Goal: Task Accomplishment & Management: Use online tool/utility

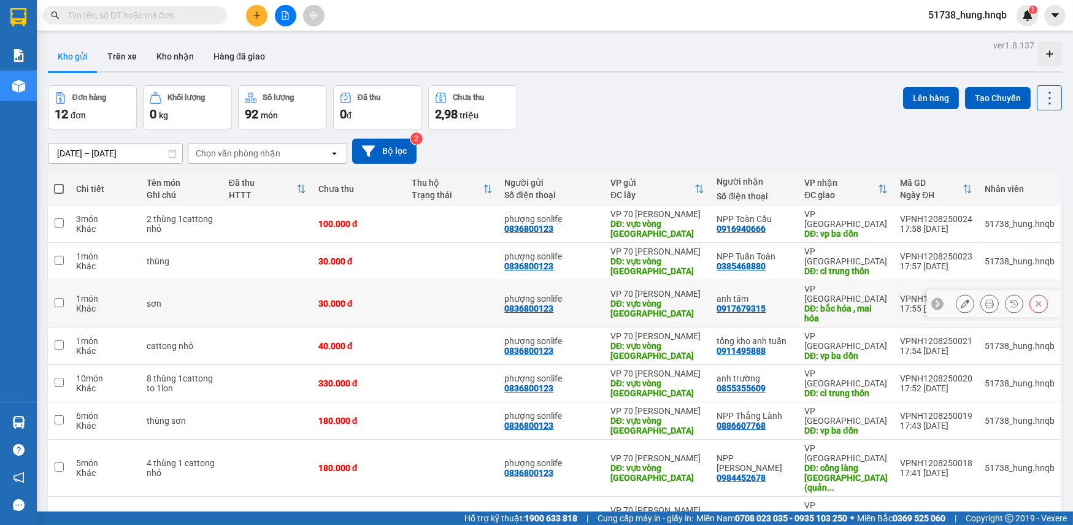
scroll to position [58, 0]
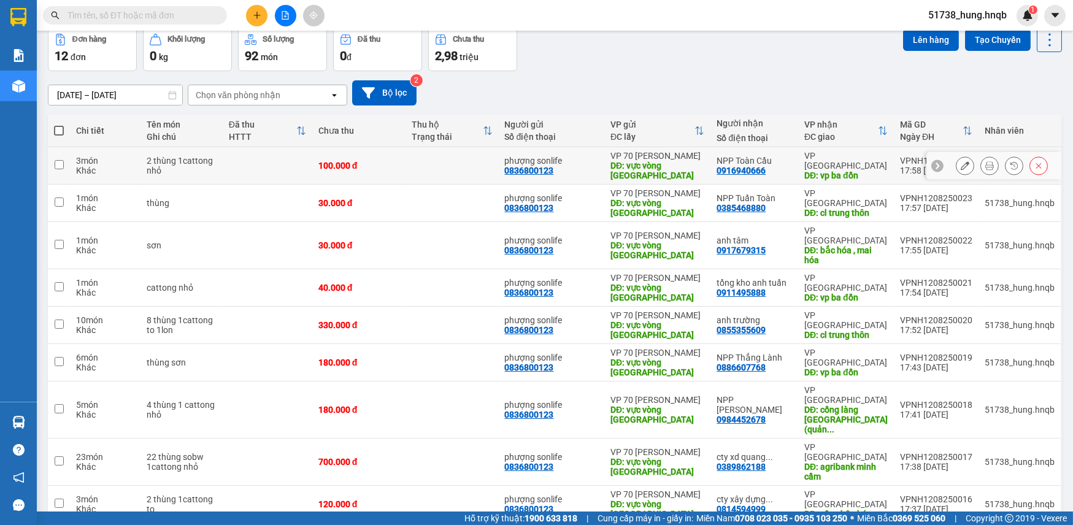
click at [686, 161] on div "DĐ: vực vòng [GEOGRAPHIC_DATA]" at bounding box center [658, 171] width 94 height 20
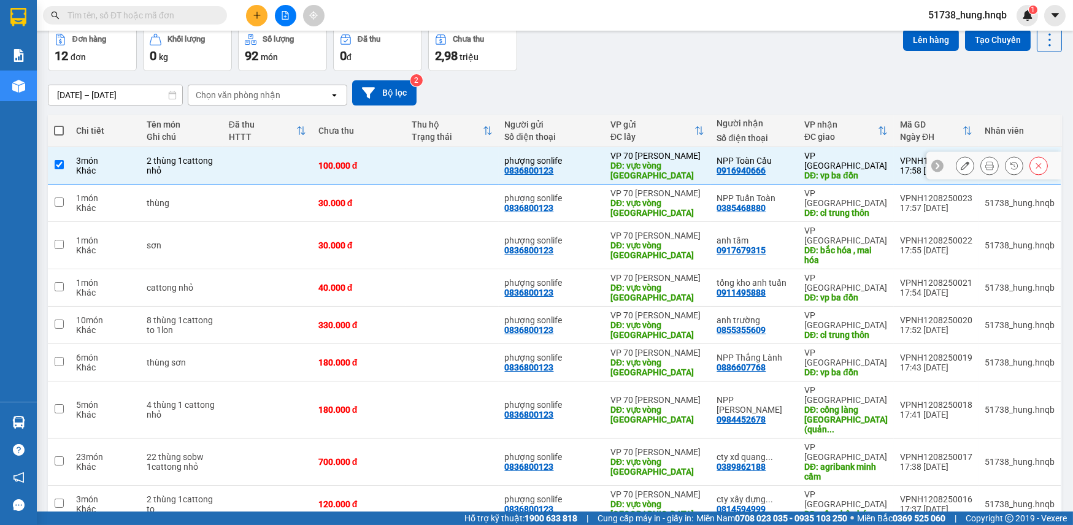
checkbox input "true"
click at [663, 198] on div "DĐ: vực vòng [GEOGRAPHIC_DATA]" at bounding box center [658, 208] width 94 height 20
checkbox input "true"
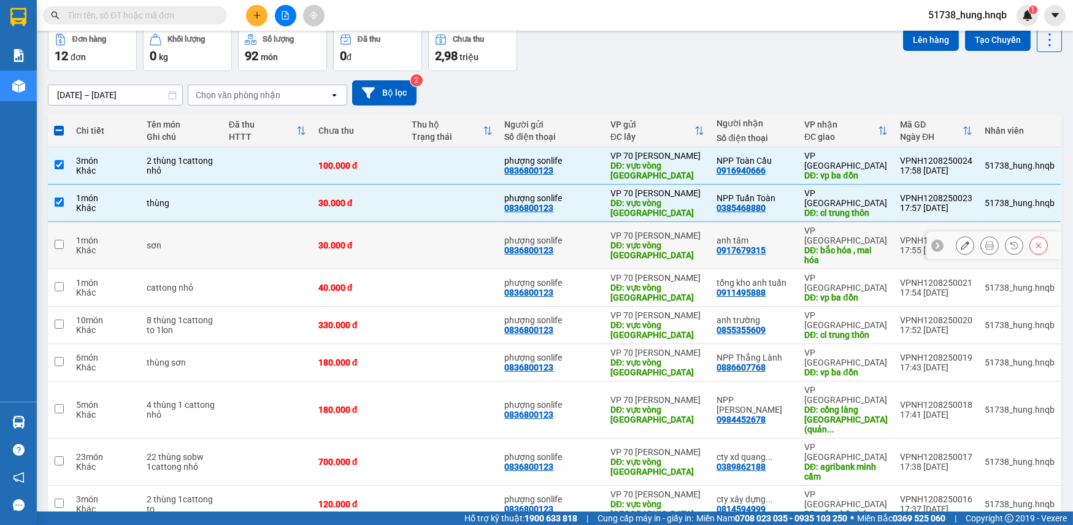
click at [400, 241] on div "30.000 đ" at bounding box center [359, 246] width 81 height 10
checkbox input "true"
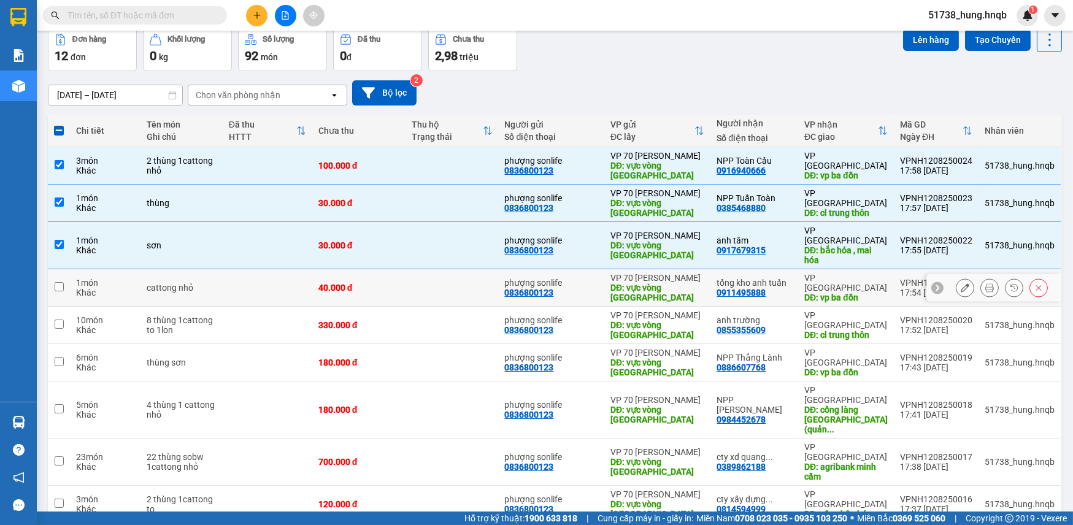
click at [575, 278] on div "phượng sonlife" at bounding box center [552, 283] width 94 height 10
checkbox input "true"
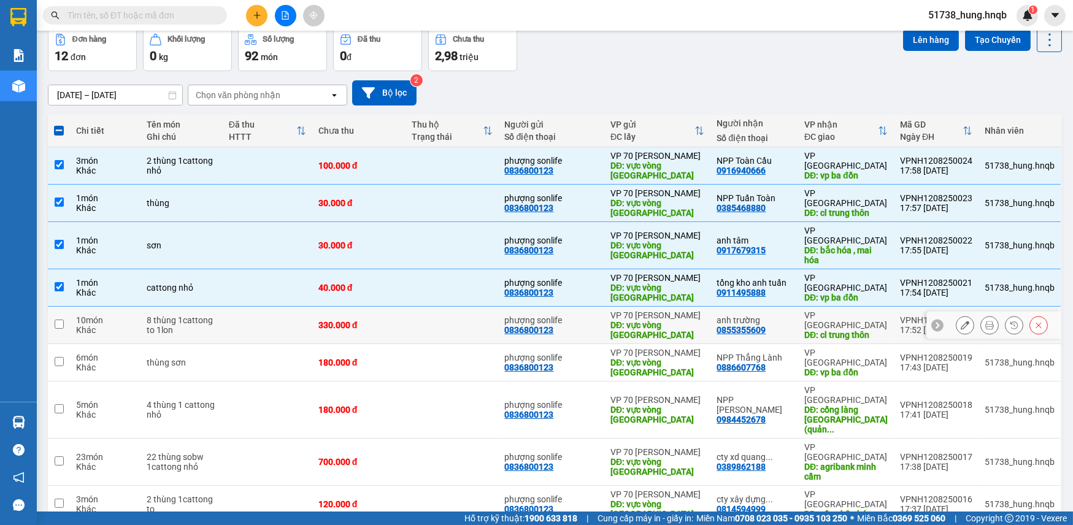
click at [400, 307] on td "330.000 đ" at bounding box center [358, 325] width 93 height 37
checkbox input "true"
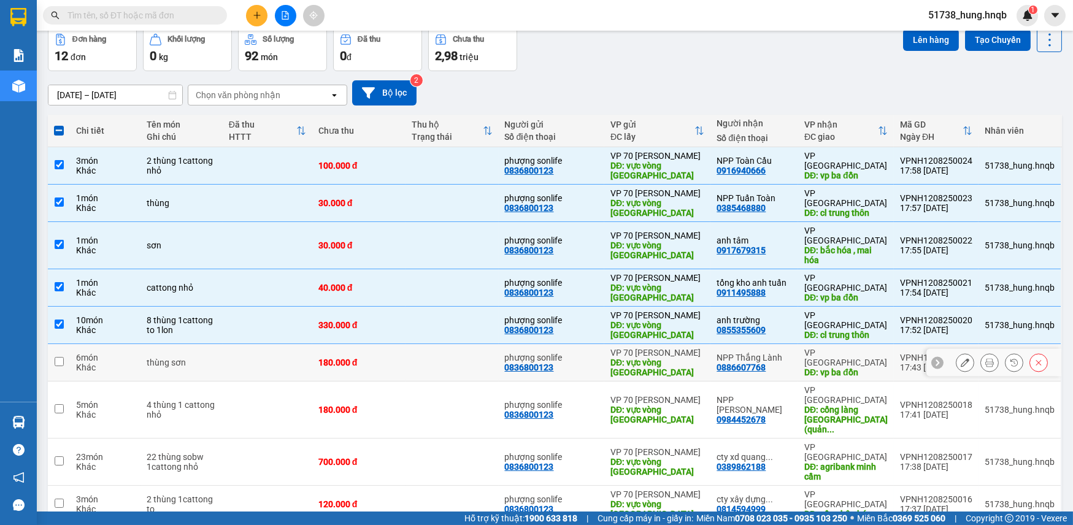
click at [729, 353] on div "NPP Thắng Lành" at bounding box center [754, 358] width 75 height 10
checkbox input "true"
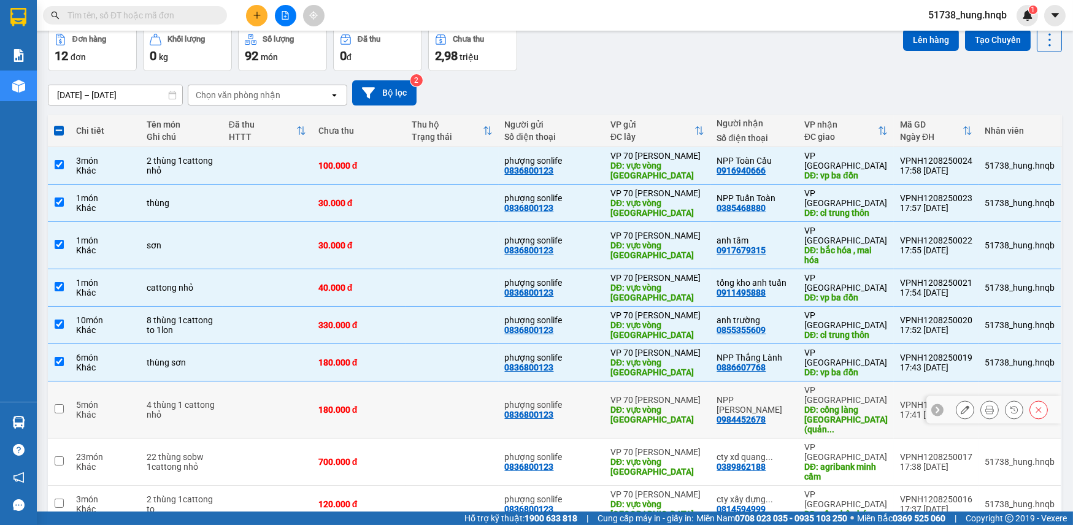
click at [536, 410] on div "0836800123" at bounding box center [529, 415] width 49 height 10
click at [594, 400] on div "phượng sonlife" at bounding box center [552, 405] width 94 height 10
checkbox input "true"
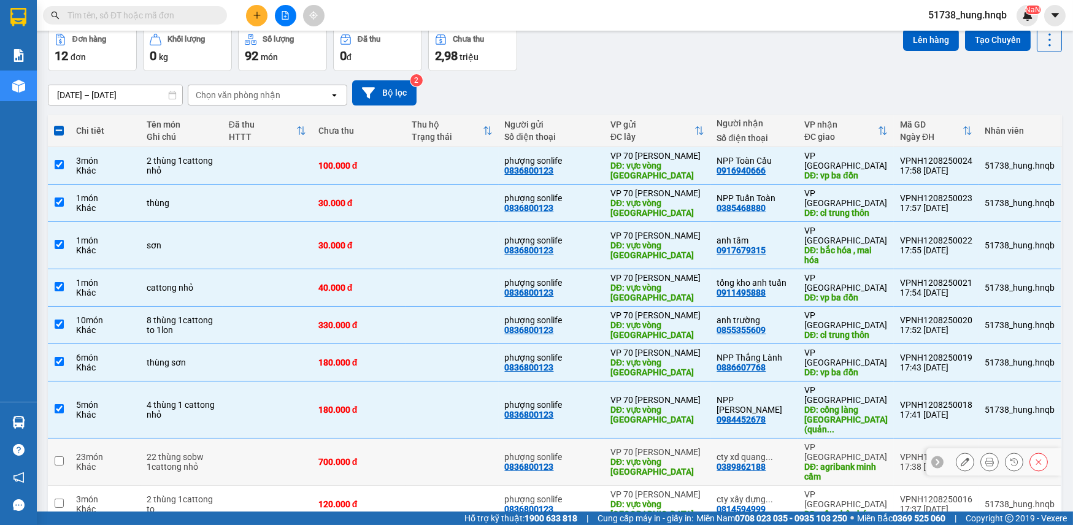
click at [306, 439] on td at bounding box center [268, 462] width 90 height 47
checkbox input "true"
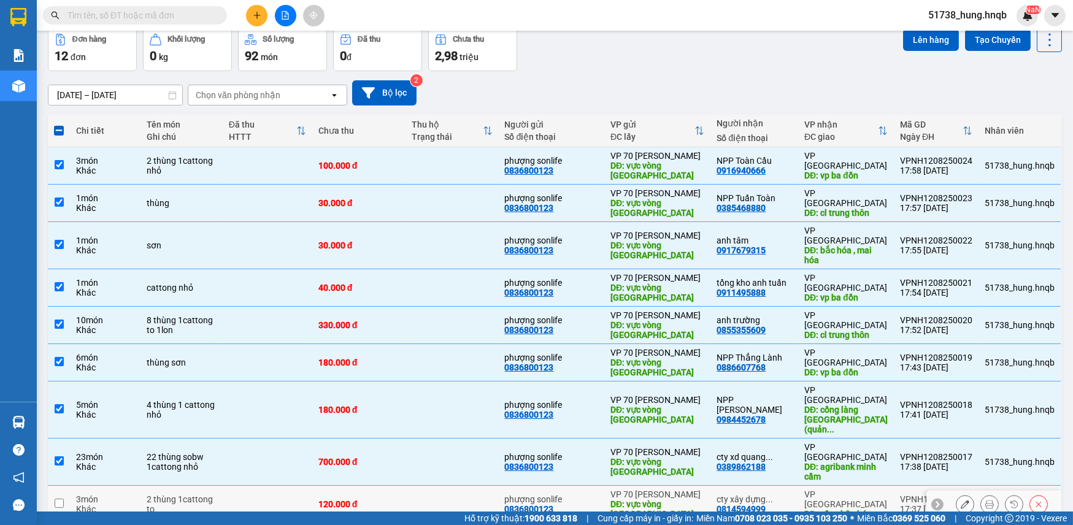
click at [243, 486] on td at bounding box center [268, 504] width 90 height 37
checkbox input "true"
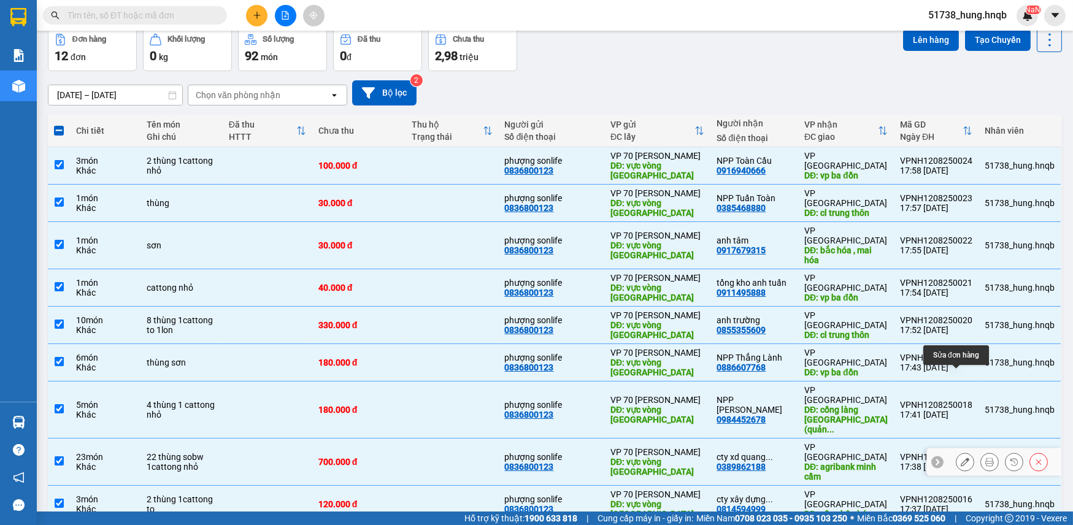
click at [961, 458] on icon at bounding box center [965, 462] width 9 height 9
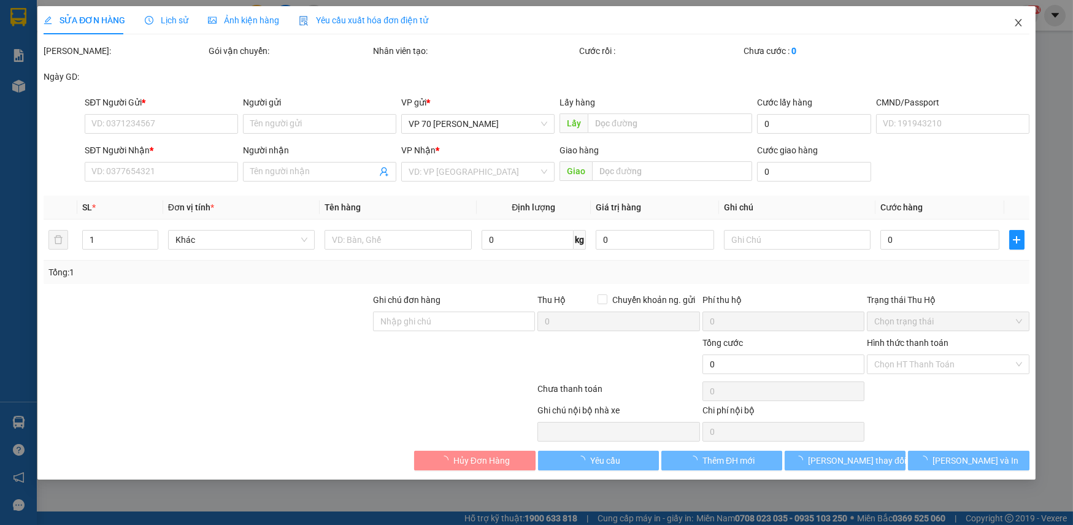
click at [1025, 29] on span "Close" at bounding box center [1019, 23] width 34 height 34
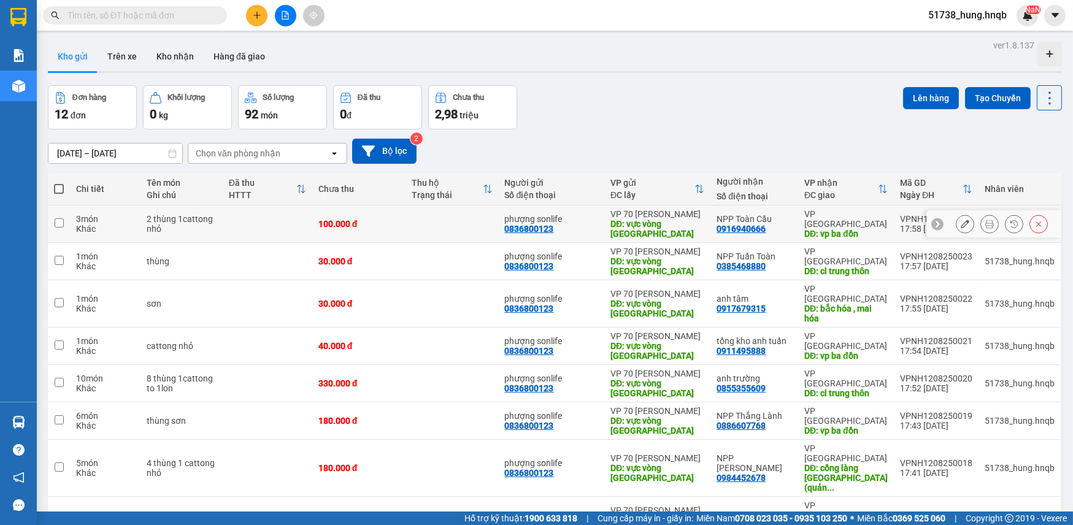
click at [403, 226] on td "100.000 đ" at bounding box center [358, 224] width 93 height 37
checkbox input "true"
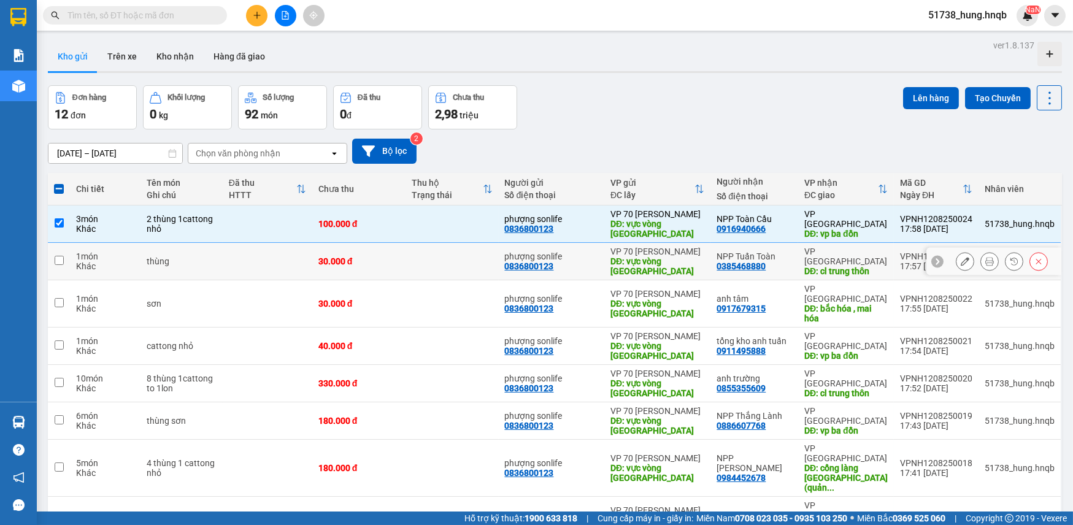
click at [395, 257] on div "30.000 đ" at bounding box center [359, 262] width 81 height 10
checkbox input "true"
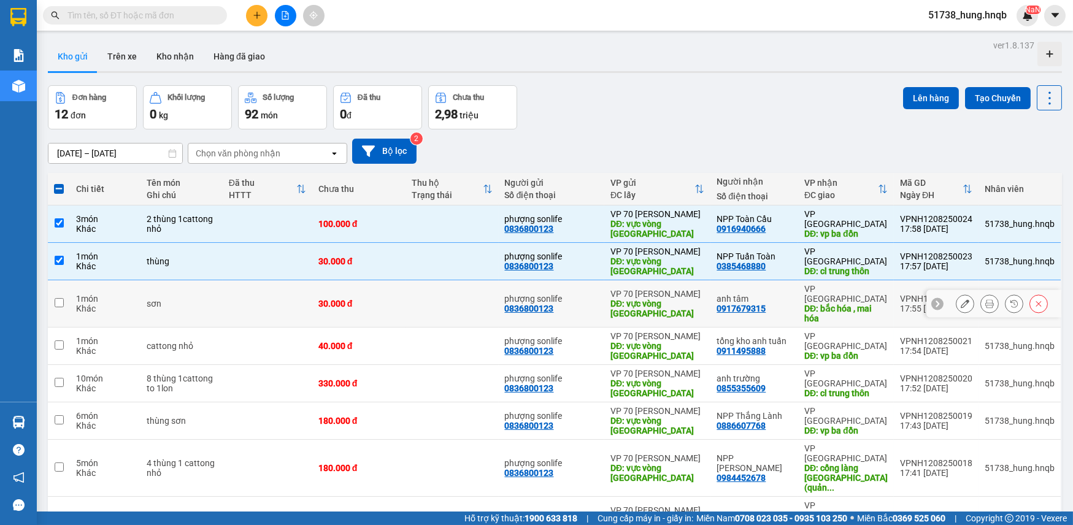
click at [392, 299] on div "30.000 đ" at bounding box center [359, 304] width 81 height 10
checkbox input "true"
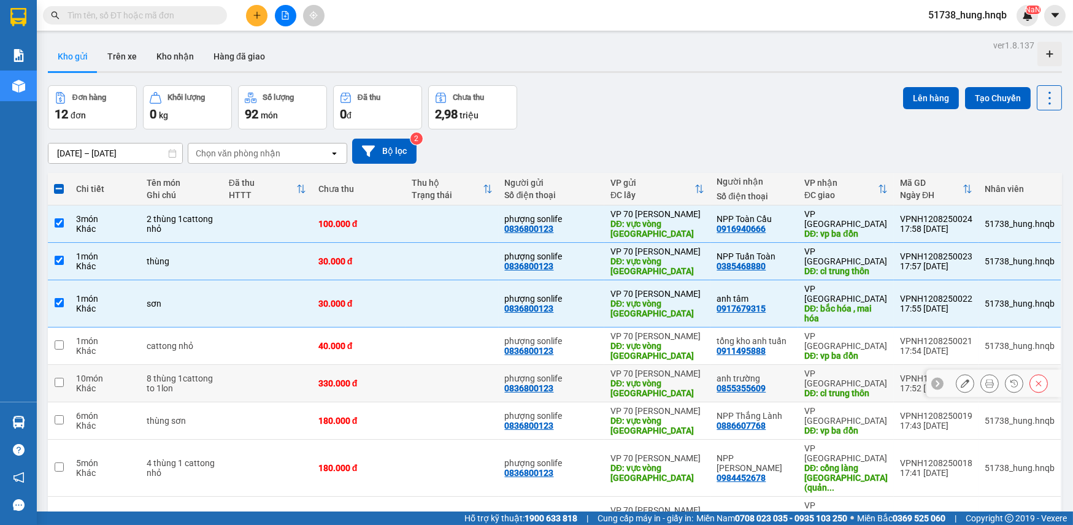
click at [388, 365] on td "330.000 đ" at bounding box center [358, 383] width 93 height 37
checkbox input "true"
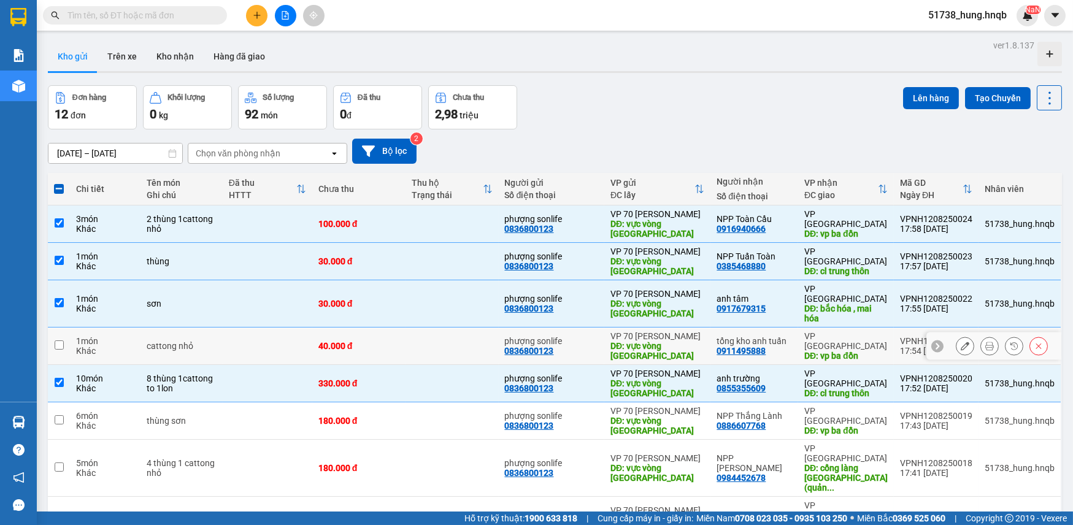
click at [381, 341] on div "40.000 đ" at bounding box center [359, 346] width 81 height 10
checkbox input "true"
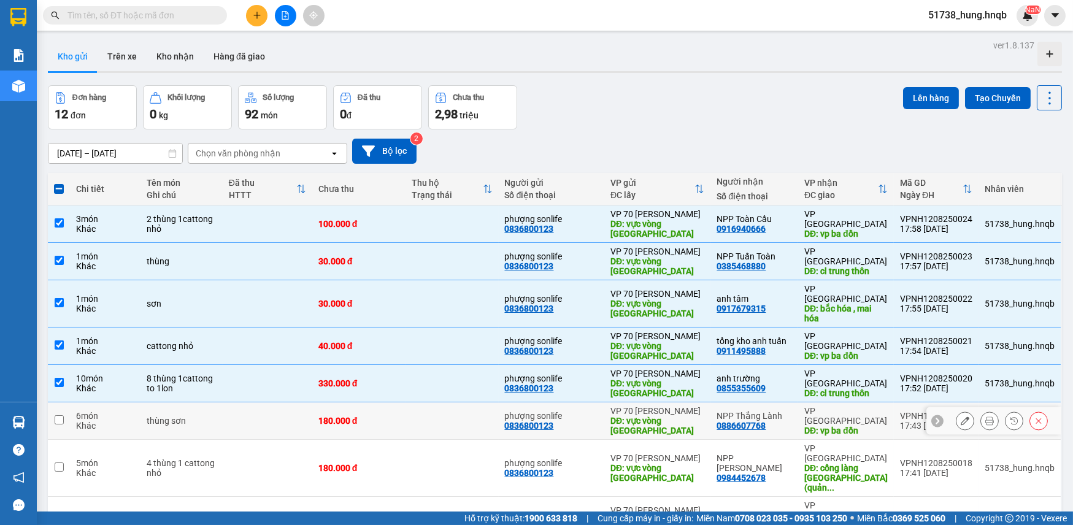
click at [381, 403] on td "180.000 đ" at bounding box center [358, 421] width 93 height 37
checkbox input "true"
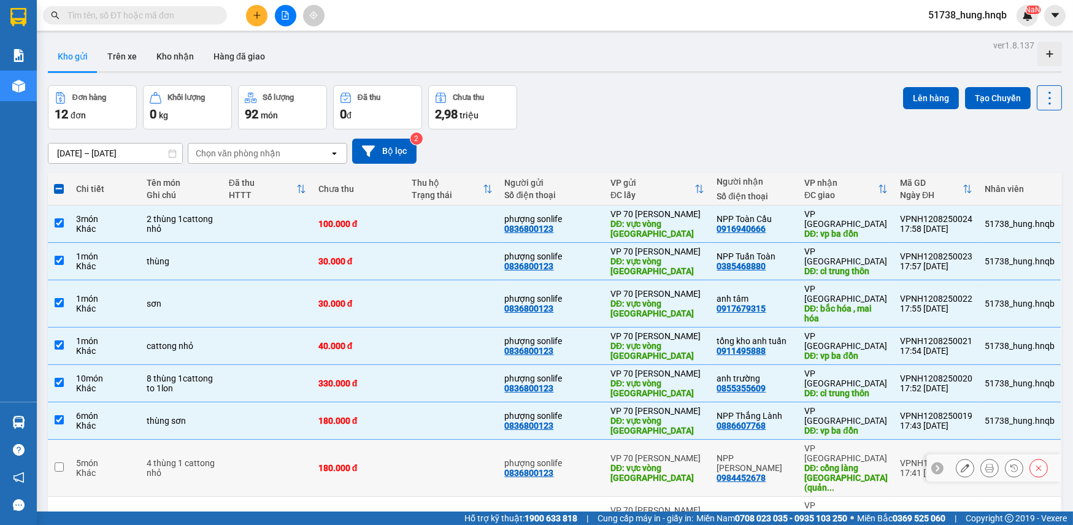
click at [374, 440] on td "180.000 đ" at bounding box center [358, 468] width 93 height 57
checkbox input "true"
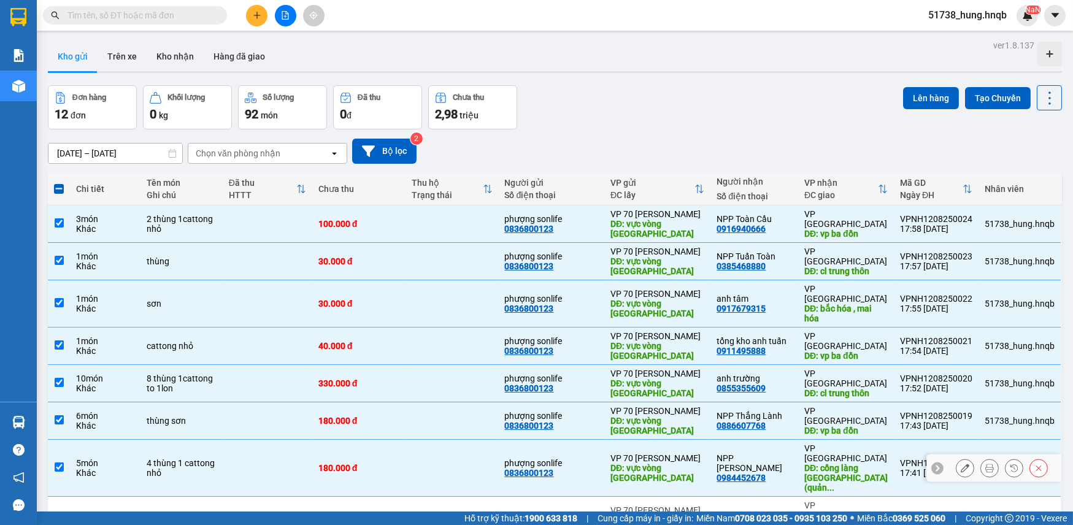
scroll to position [55, 0]
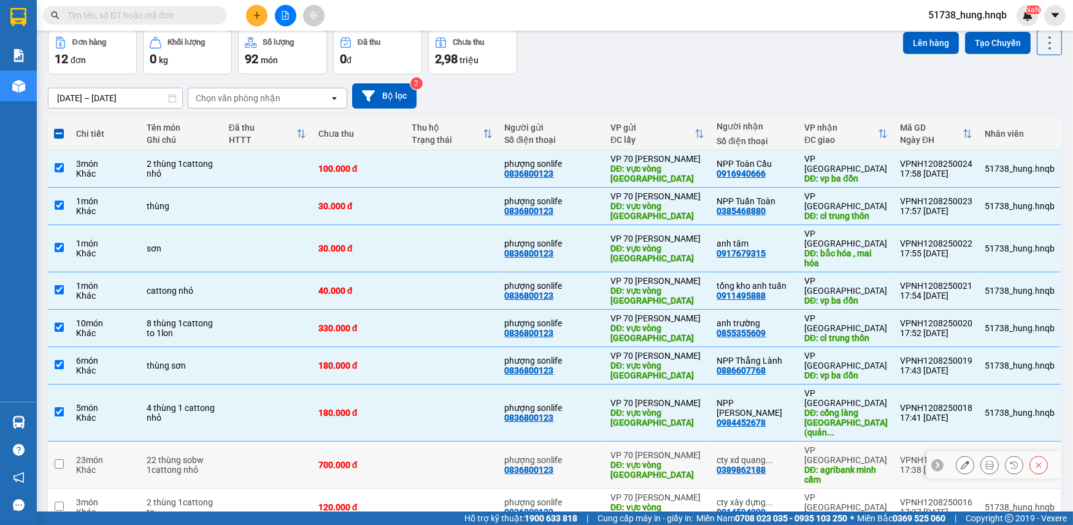
click at [374, 460] on div "700.000 đ" at bounding box center [359, 465] width 81 height 10
checkbox input "true"
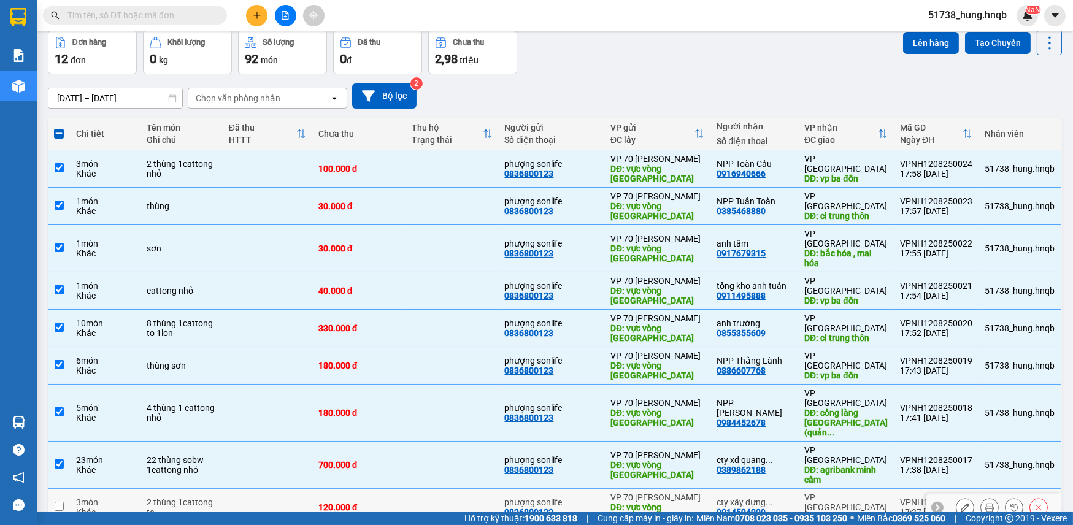
click at [378, 489] on td "120.000 đ" at bounding box center [358, 507] width 93 height 37
checkbox input "true"
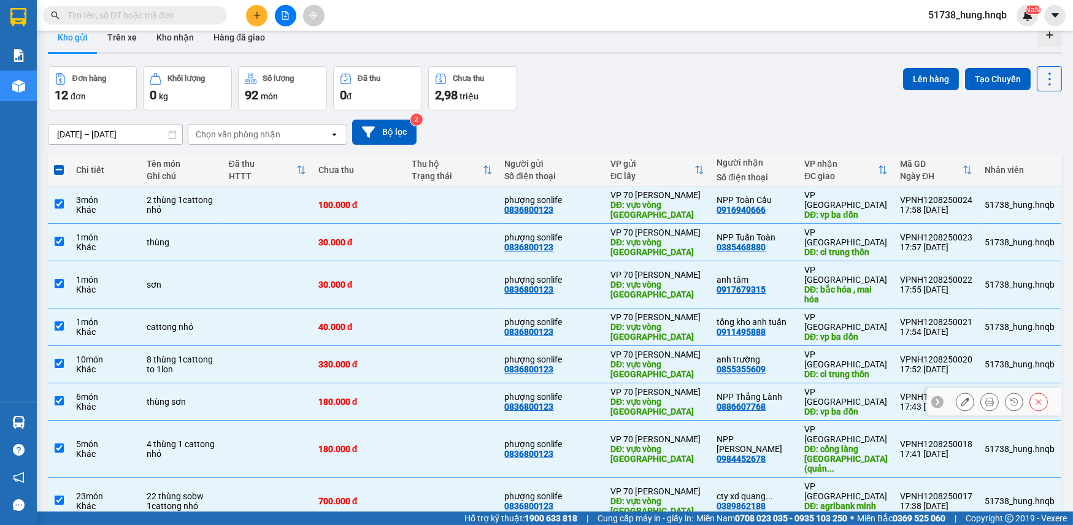
scroll to position [0, 0]
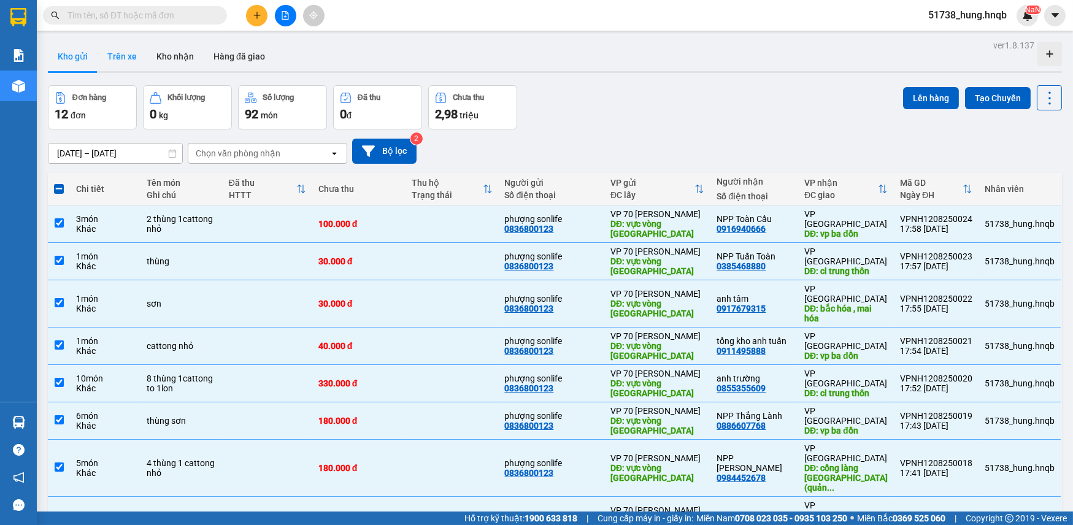
click at [123, 55] on button "Trên xe" at bounding box center [122, 56] width 49 height 29
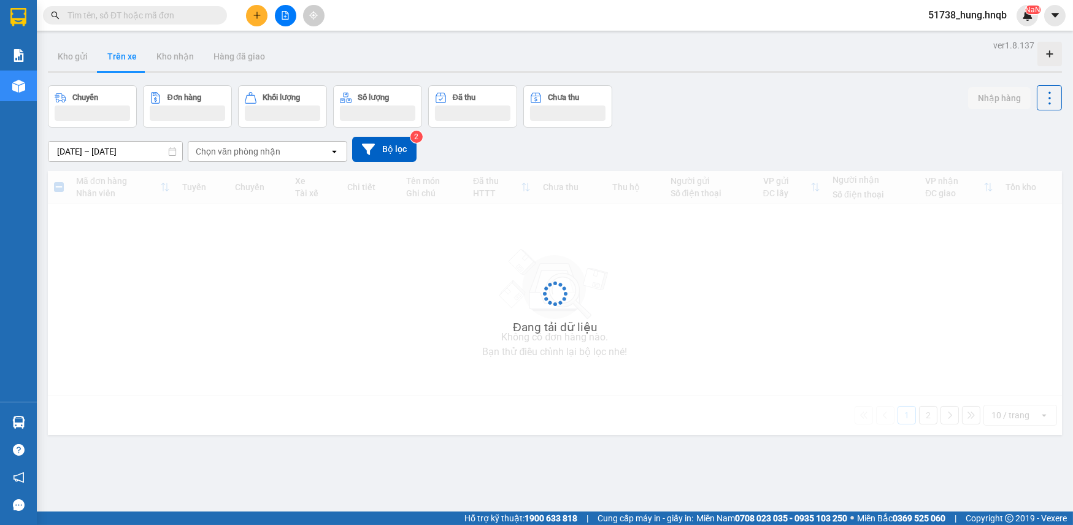
click at [730, 360] on div "Đang tải dữ liệu" at bounding box center [555, 303] width 1015 height 264
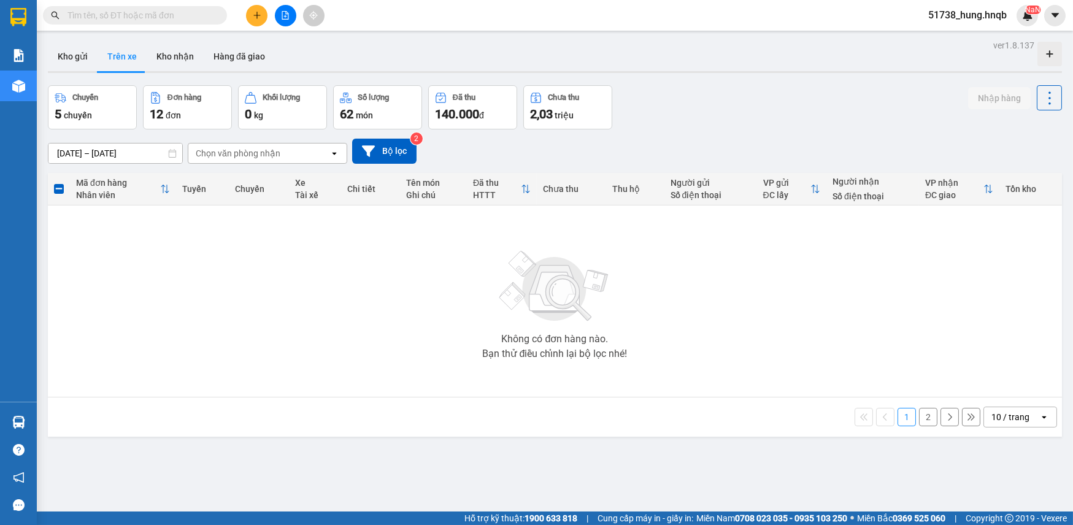
click at [687, 313] on div "Không có đơn hàng nào. Bạn thử điều chỉnh lại bộ lọc nhé!" at bounding box center [555, 301] width 1002 height 184
click at [70, 49] on button "Kho gửi" at bounding box center [73, 56] width 50 height 29
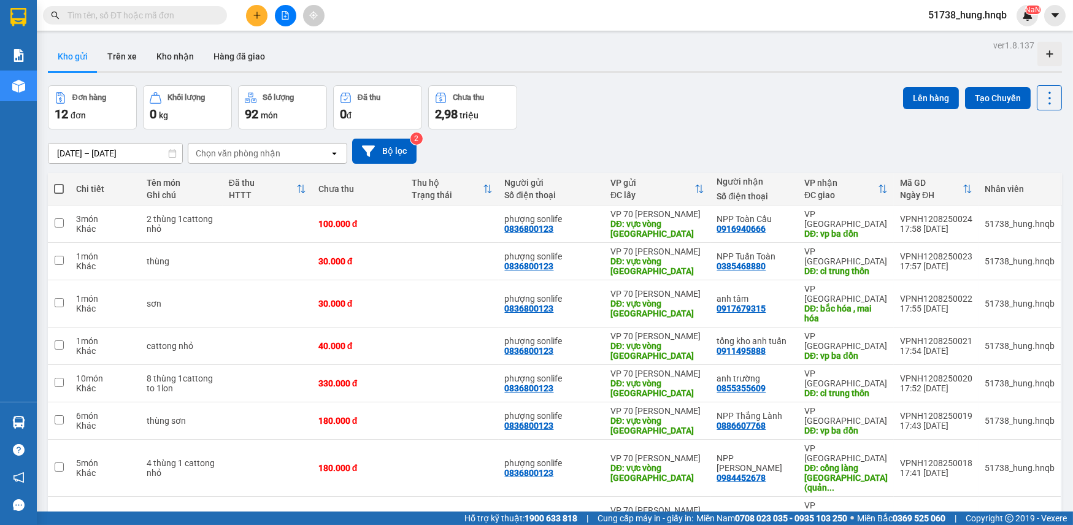
click at [115, 15] on input "text" at bounding box center [140, 16] width 145 height 14
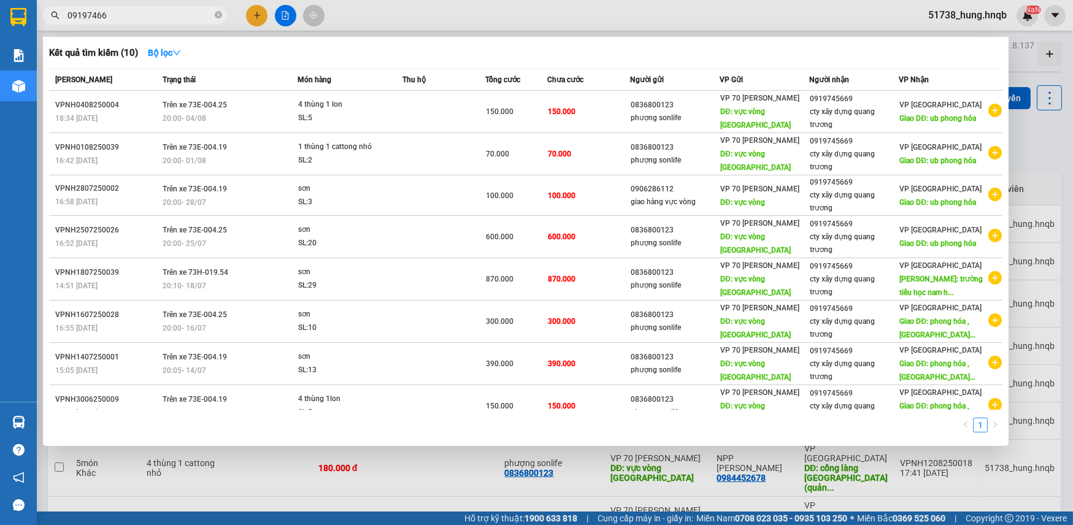
type input "091974669"
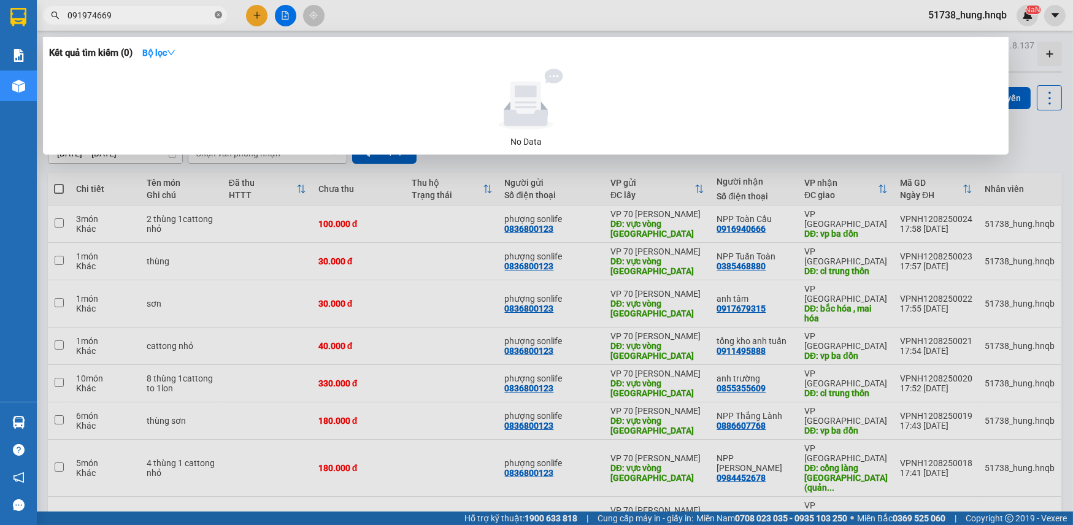
click at [220, 14] on icon "close-circle" at bounding box center [218, 14] width 7 height 7
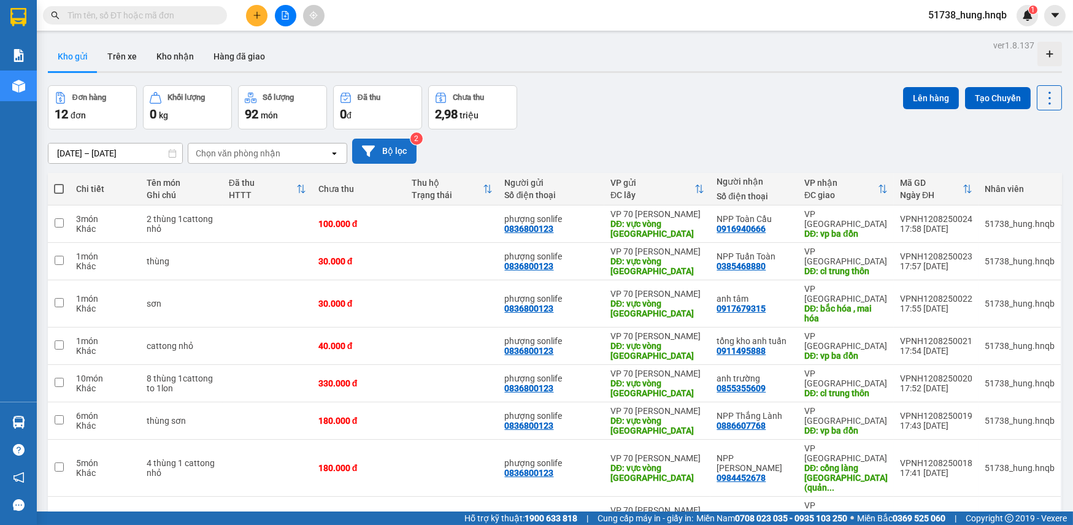
click at [407, 149] on button "Bộ lọc" at bounding box center [384, 151] width 64 height 25
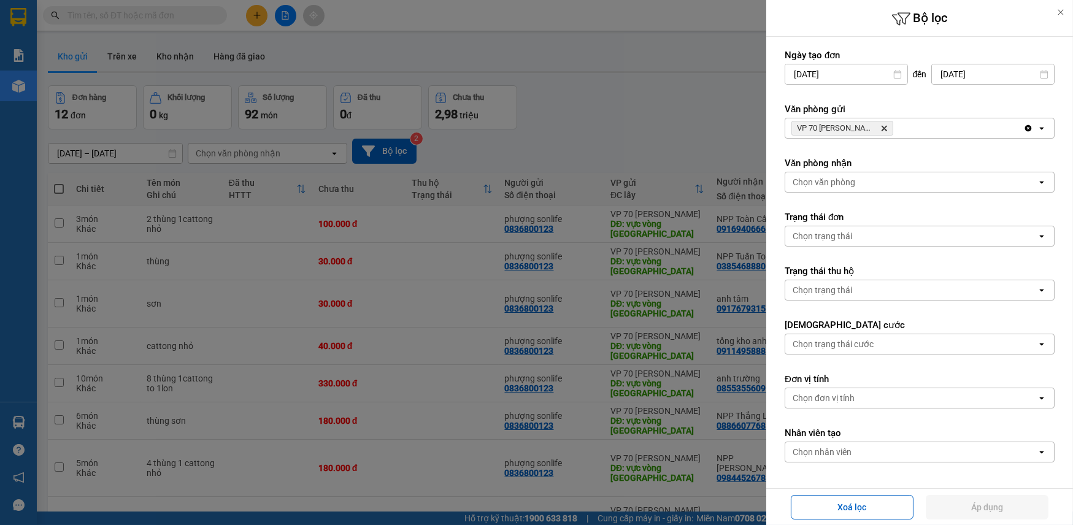
click at [883, 130] on icon "VP 70 Nguyễn Hoàng, close by backspace" at bounding box center [885, 129] width 6 height 6
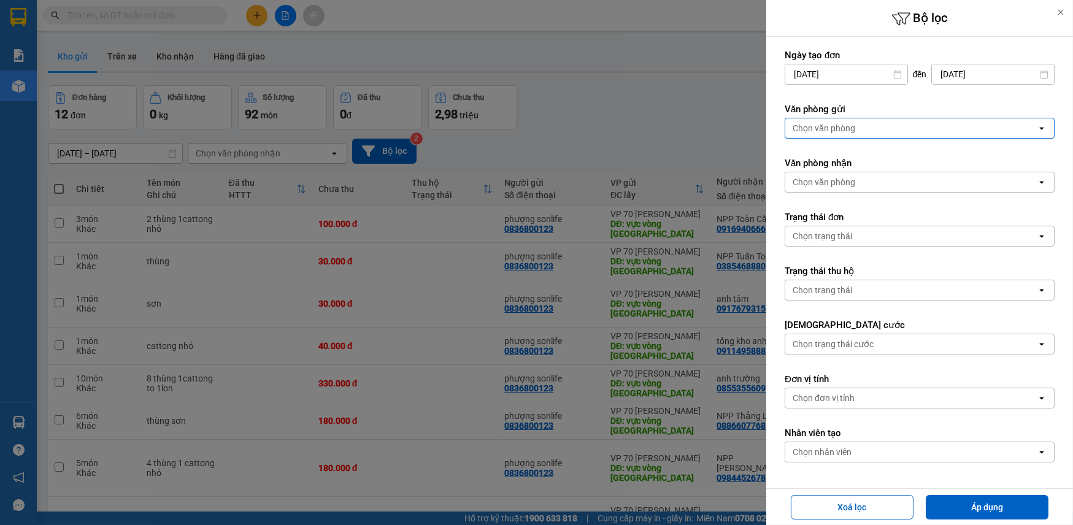
click at [635, 130] on div at bounding box center [536, 262] width 1073 height 525
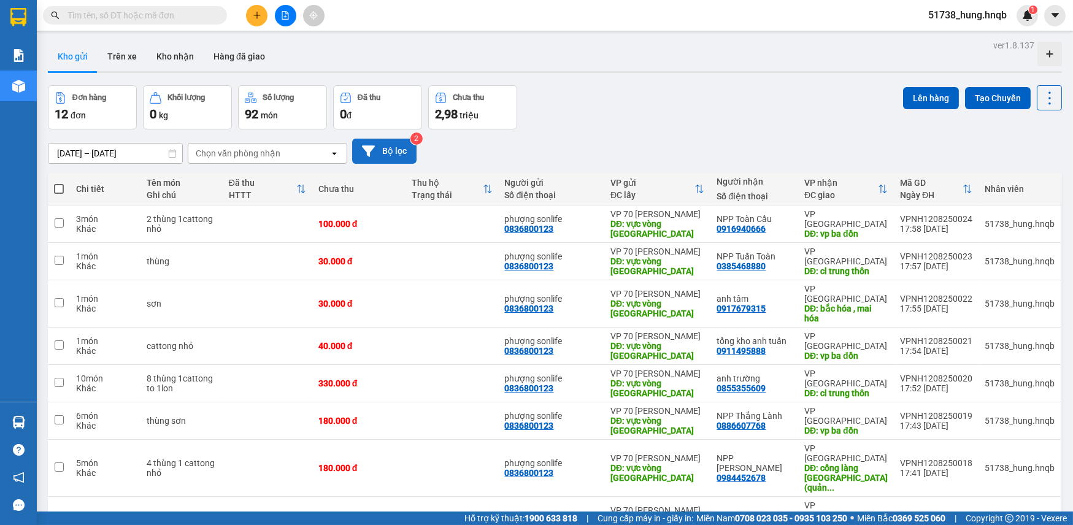
click at [389, 152] on button "Bộ lọc" at bounding box center [384, 151] width 64 height 25
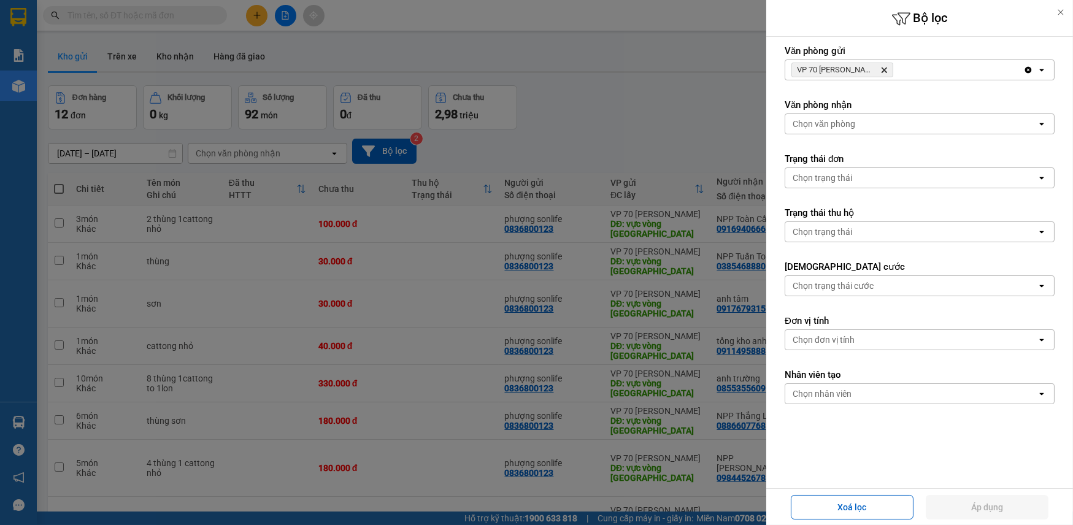
scroll to position [59, 0]
click at [853, 500] on button "Xoá lọc" at bounding box center [852, 507] width 123 height 25
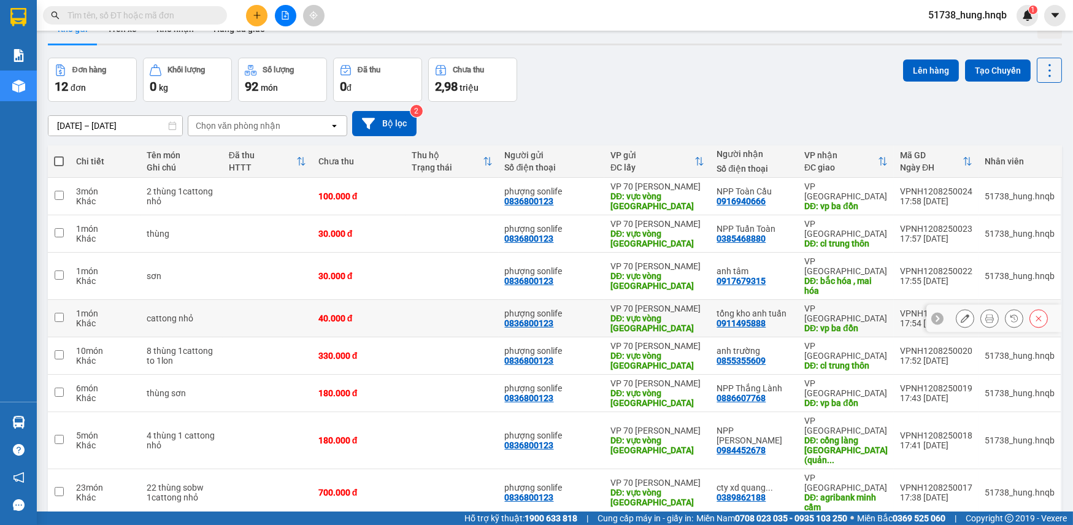
scroll to position [0, 0]
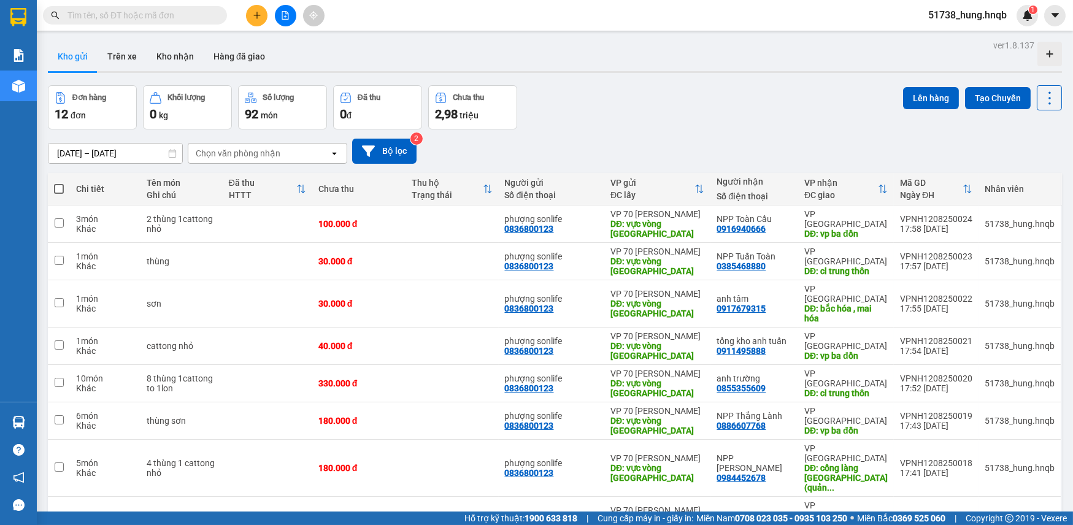
click at [147, 12] on input "text" at bounding box center [140, 16] width 145 height 14
click at [125, 50] on button "Trên xe" at bounding box center [122, 56] width 49 height 29
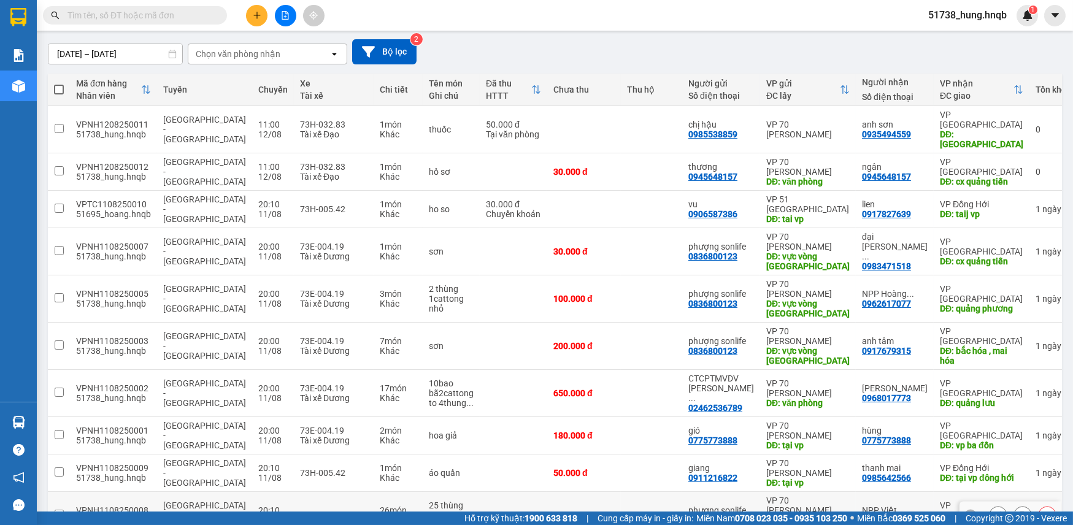
scroll to position [136, 0]
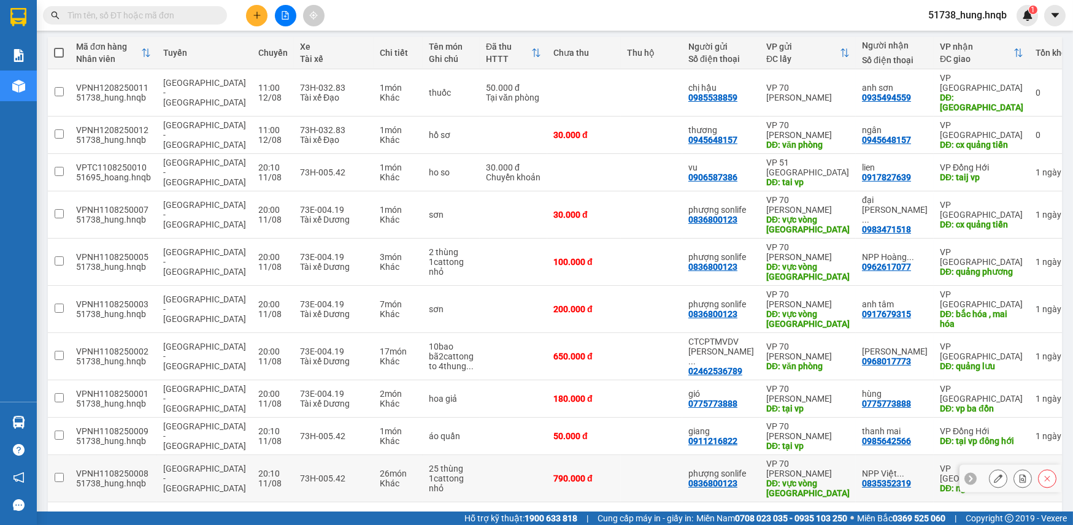
click at [872, 469] on div "NPP Việt ..." at bounding box center [895, 474] width 66 height 10
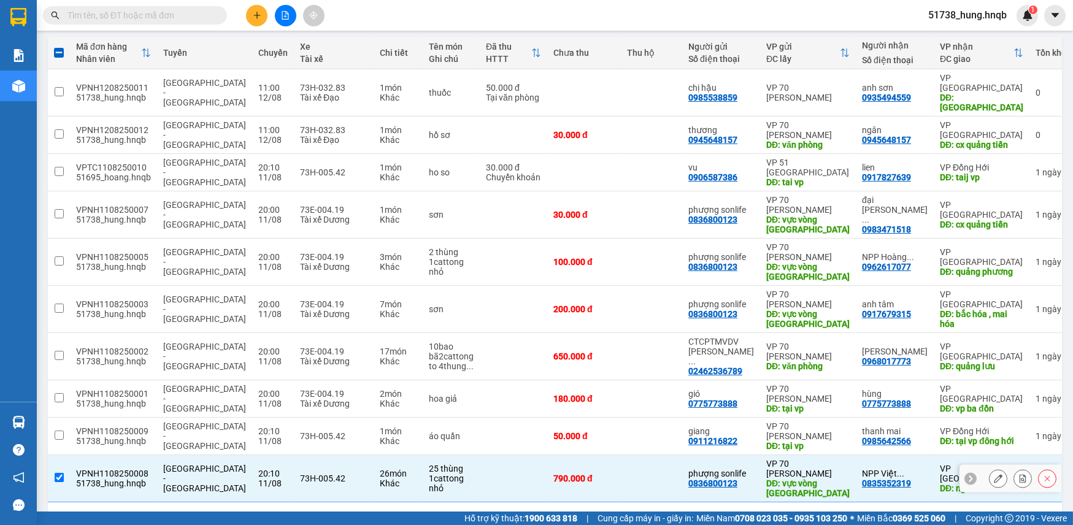
click at [609, 455] on td "790.000 đ" at bounding box center [584, 478] width 74 height 47
checkbox input "false"
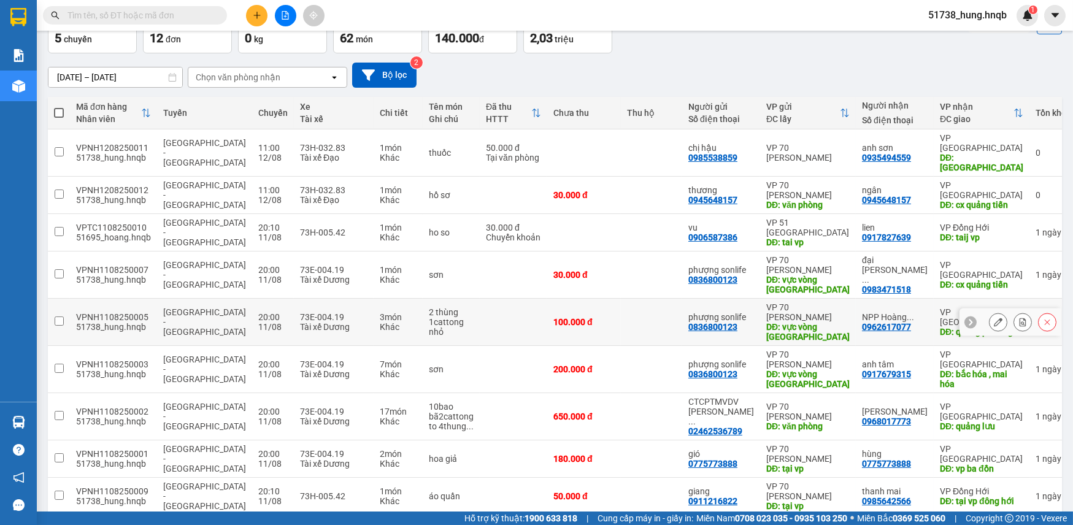
scroll to position [0, 0]
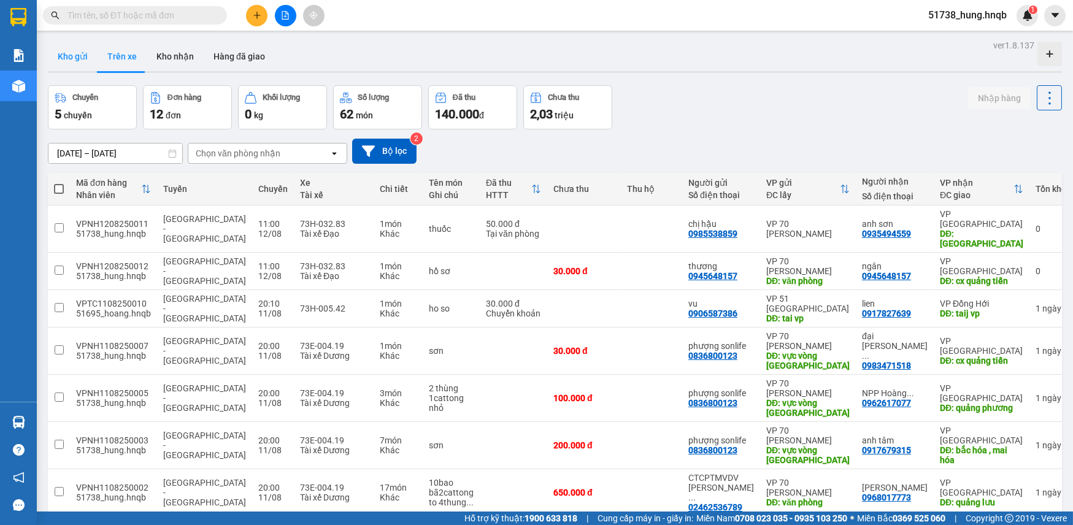
click at [82, 44] on button "Kho gửi" at bounding box center [73, 56] width 50 height 29
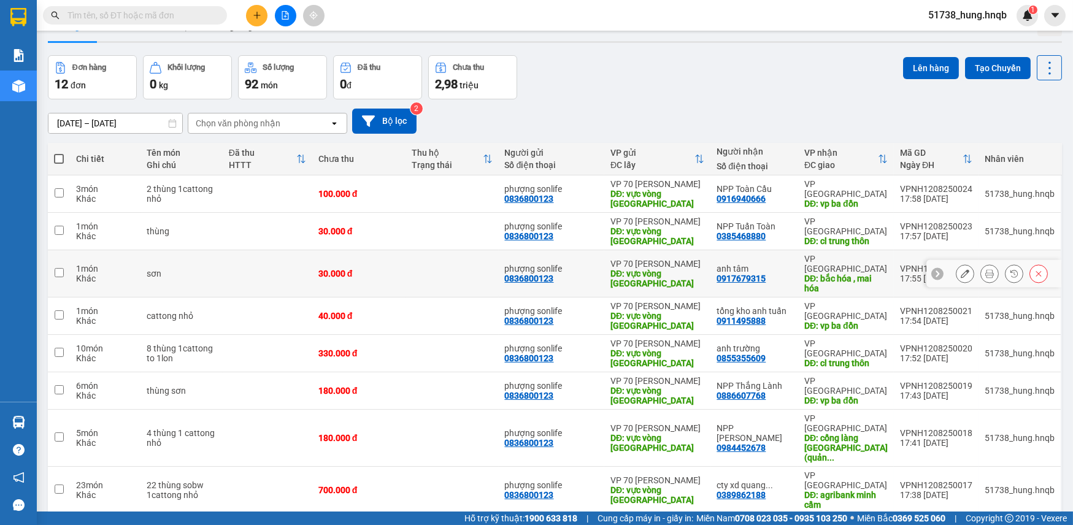
scroll to position [58, 0]
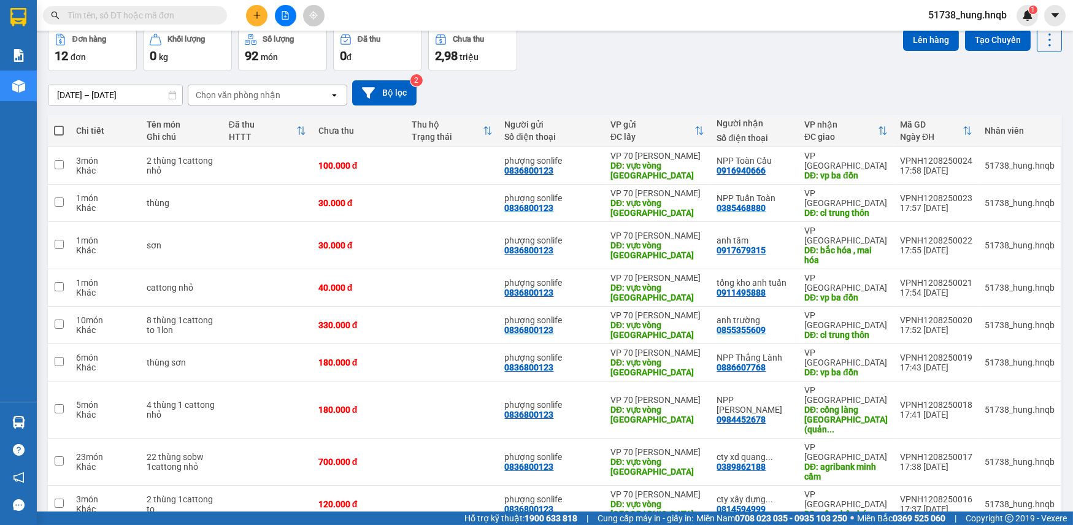
click at [138, 13] on input "text" at bounding box center [140, 16] width 145 height 14
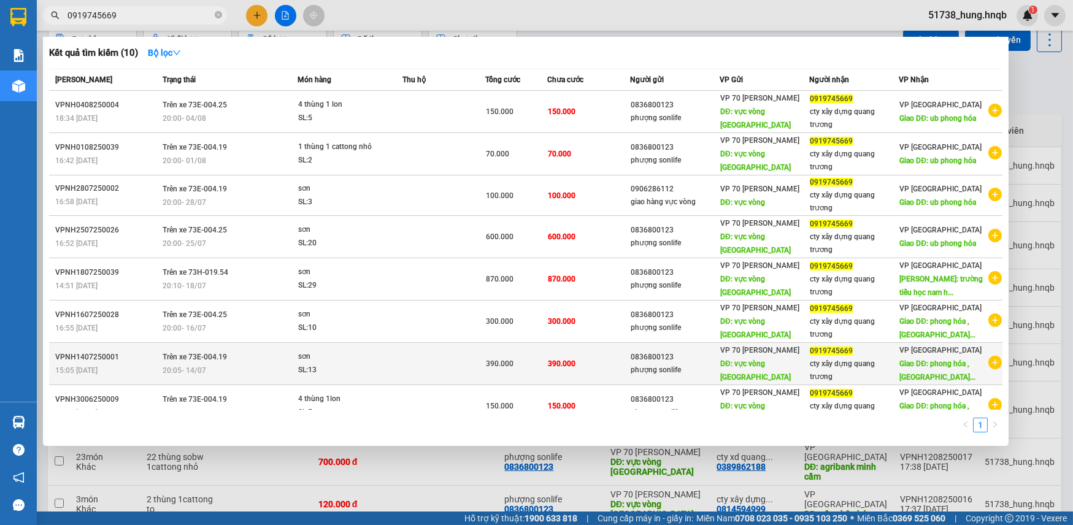
scroll to position [101, 0]
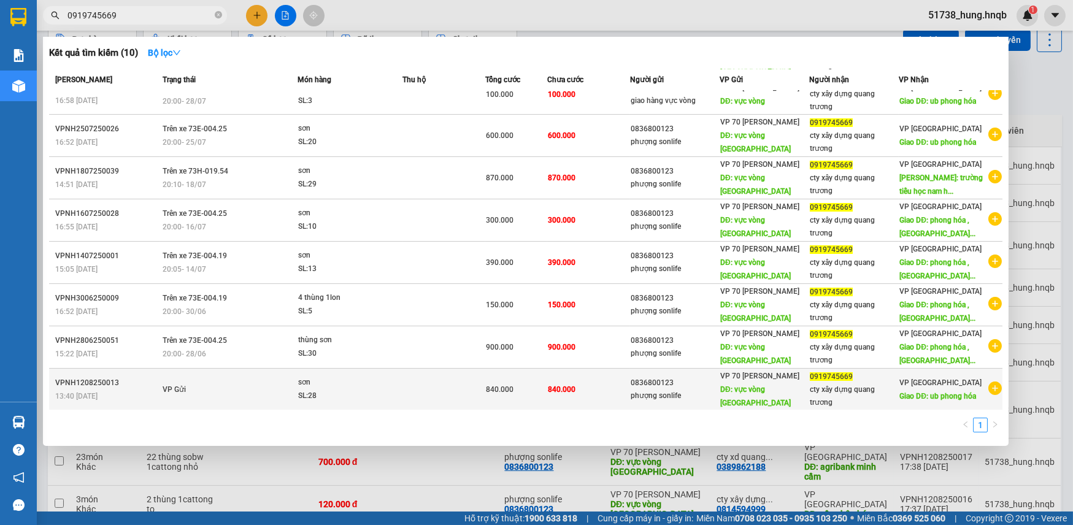
type input "0919745669"
click at [880, 387] on div "cty xây dựng quang trương" at bounding box center [854, 397] width 88 height 26
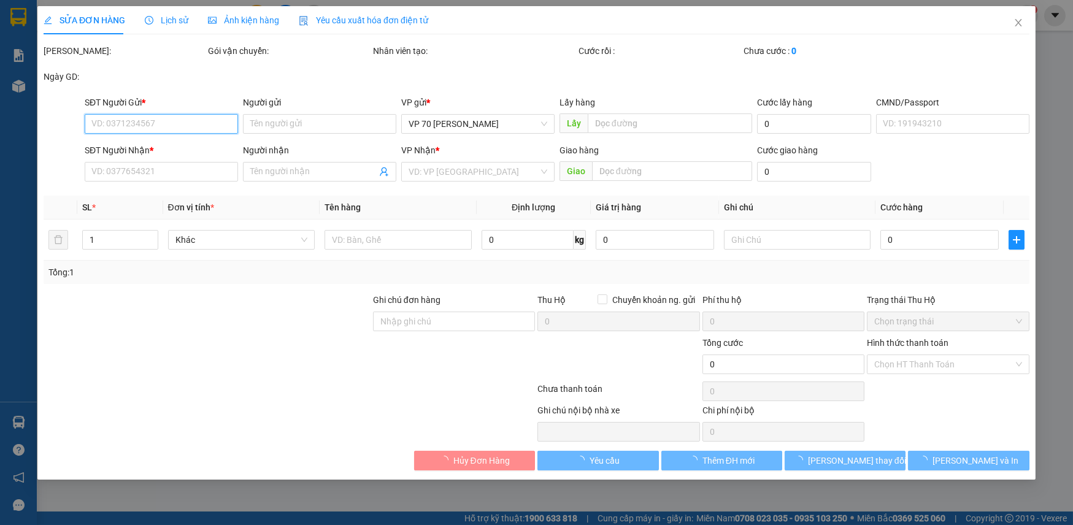
type input "0836800123"
type input "phượng sonlife"
type input "vực vòng [GEOGRAPHIC_DATA]"
type input "0919745669"
type input "cty xây dựng quang trương"
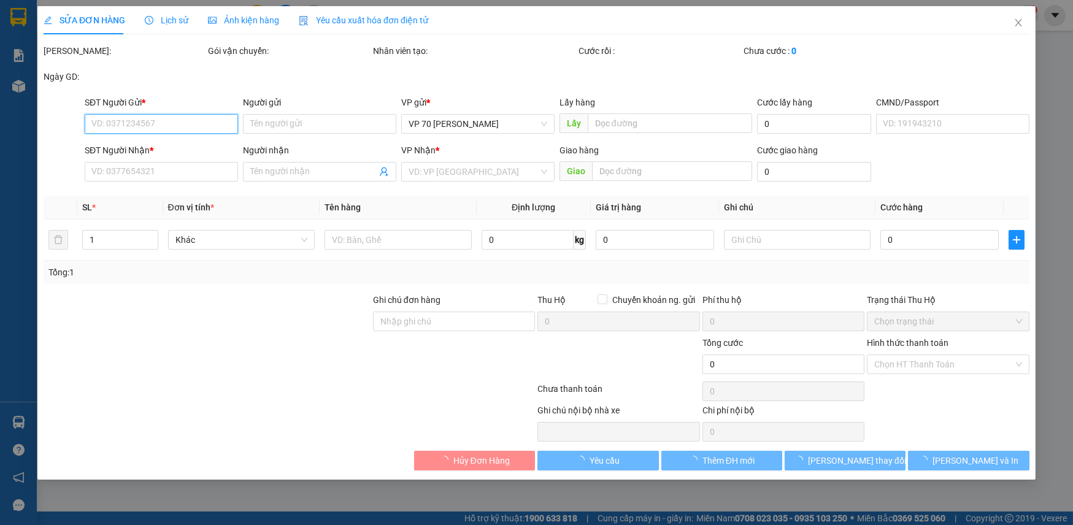
type input "ub phong hóa"
type input "840.000"
type input "ctt"
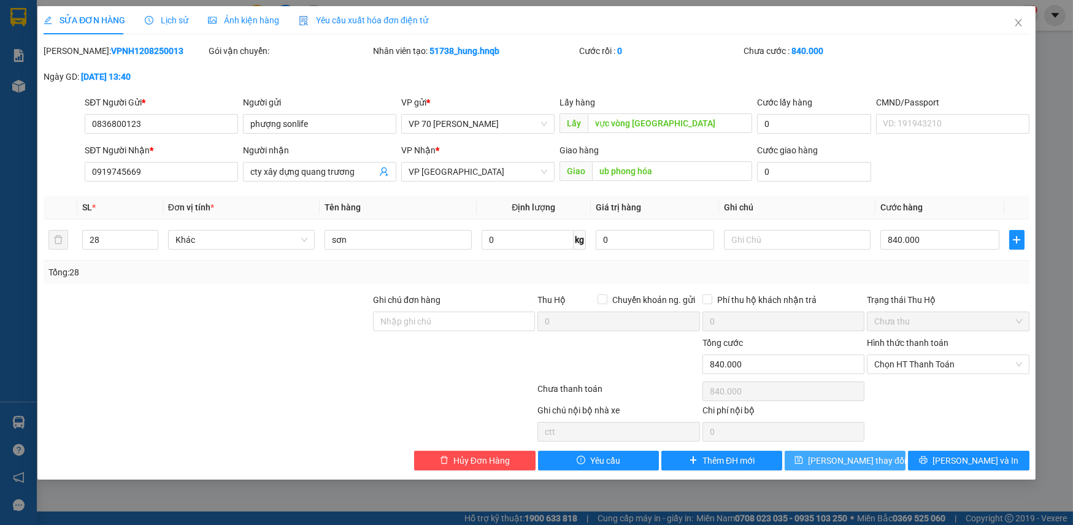
click at [852, 458] on span "[PERSON_NAME] thay đổi" at bounding box center [857, 461] width 98 height 14
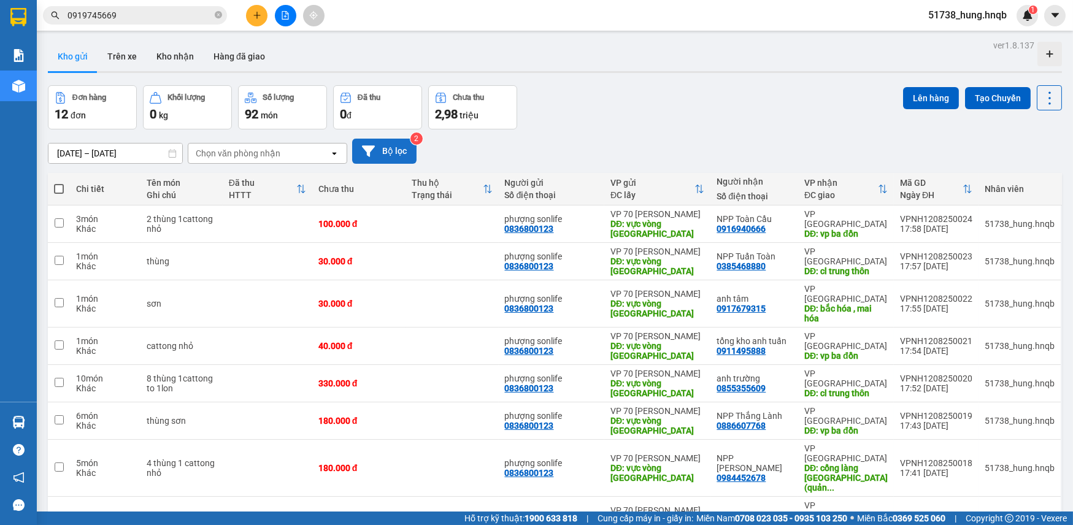
click at [389, 150] on button "Bộ lọc" at bounding box center [384, 151] width 64 height 25
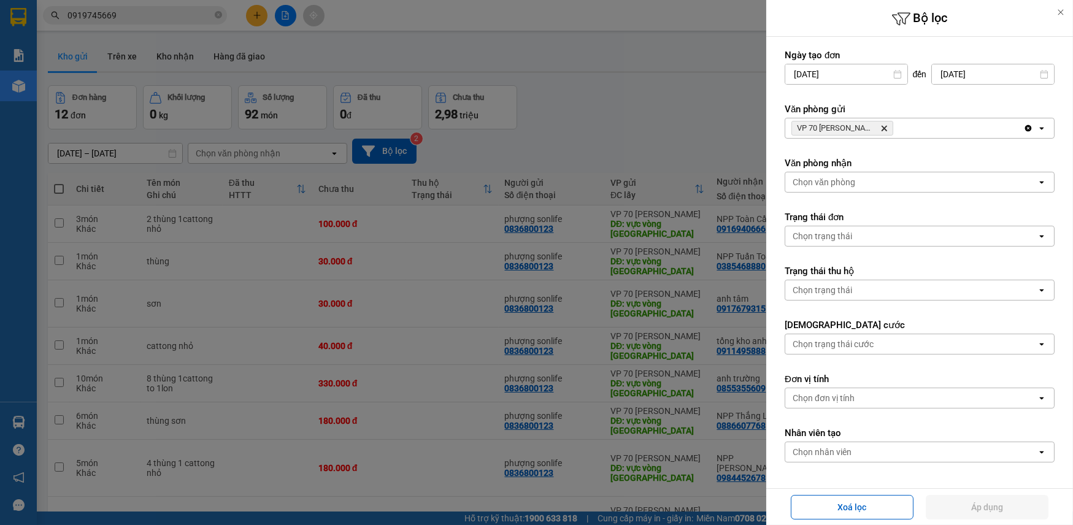
click at [860, 179] on div "Chọn văn phòng" at bounding box center [912, 182] width 252 height 20
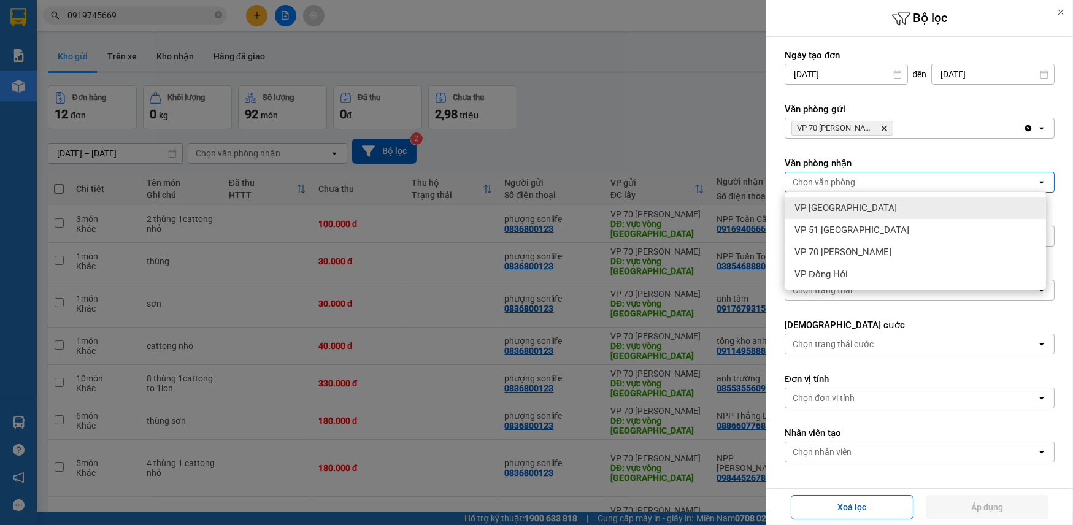
click at [831, 211] on span "VP [GEOGRAPHIC_DATA]" at bounding box center [846, 208] width 102 height 12
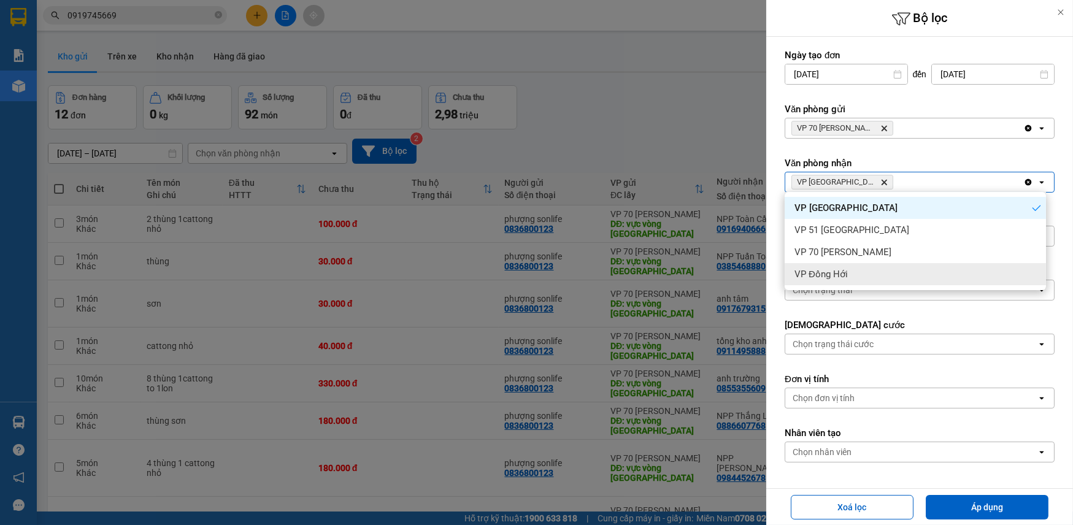
click at [891, 323] on label "[DEMOGRAPHIC_DATA] cước" at bounding box center [920, 325] width 270 height 12
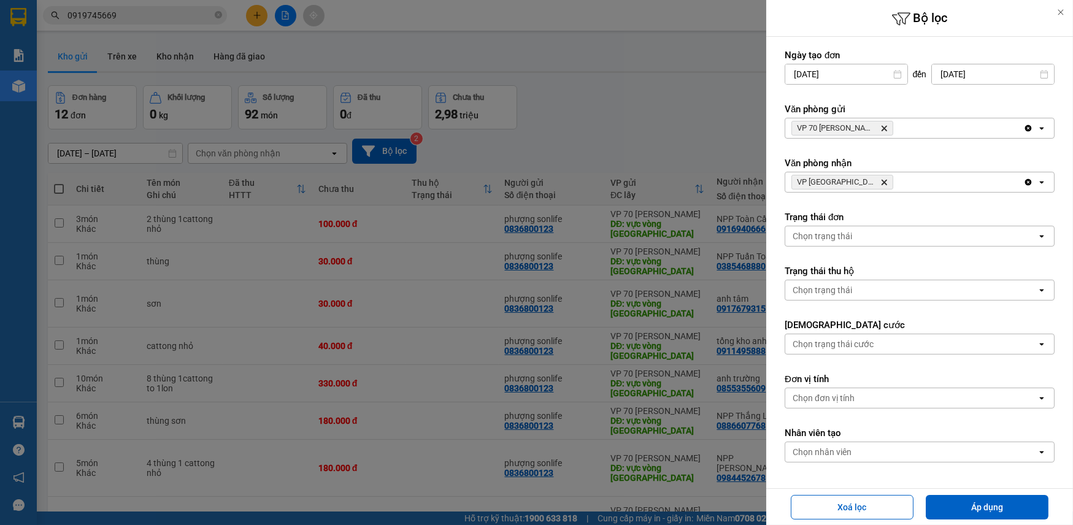
click at [868, 233] on div "Chọn trạng thái" at bounding box center [912, 236] width 252 height 20
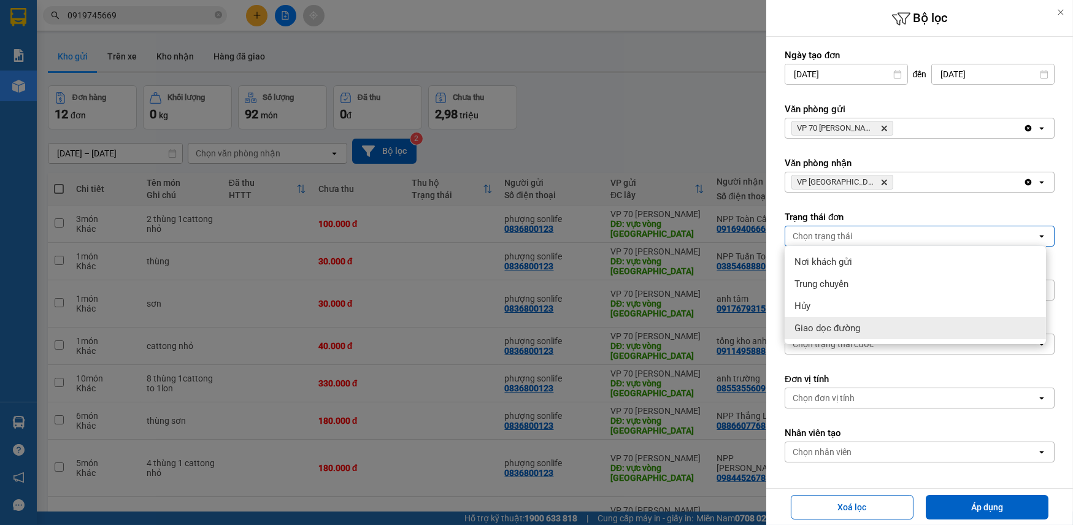
click at [902, 400] on div "Chọn đơn vị tính" at bounding box center [912, 399] width 252 height 20
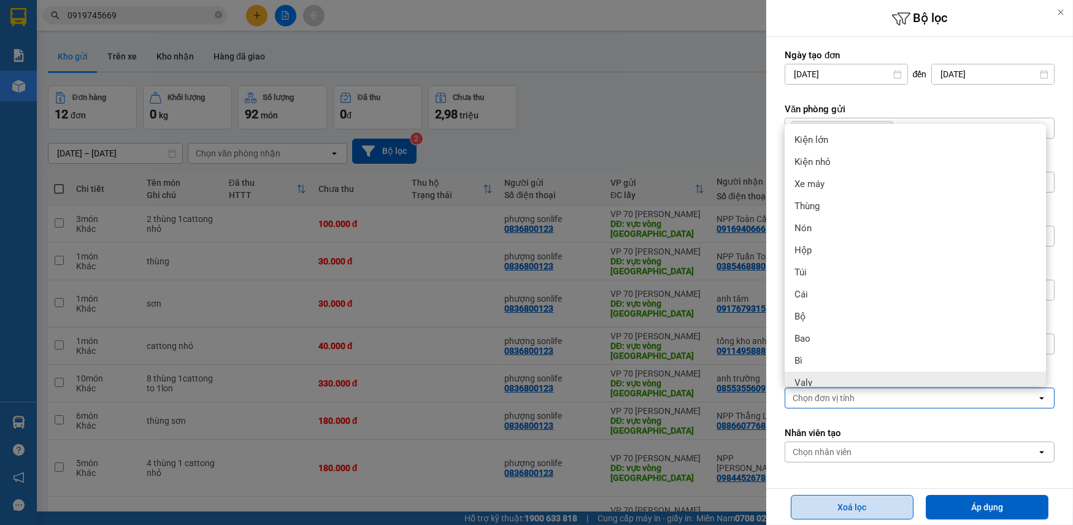
click at [865, 506] on button "Xoá lọc" at bounding box center [852, 507] width 123 height 25
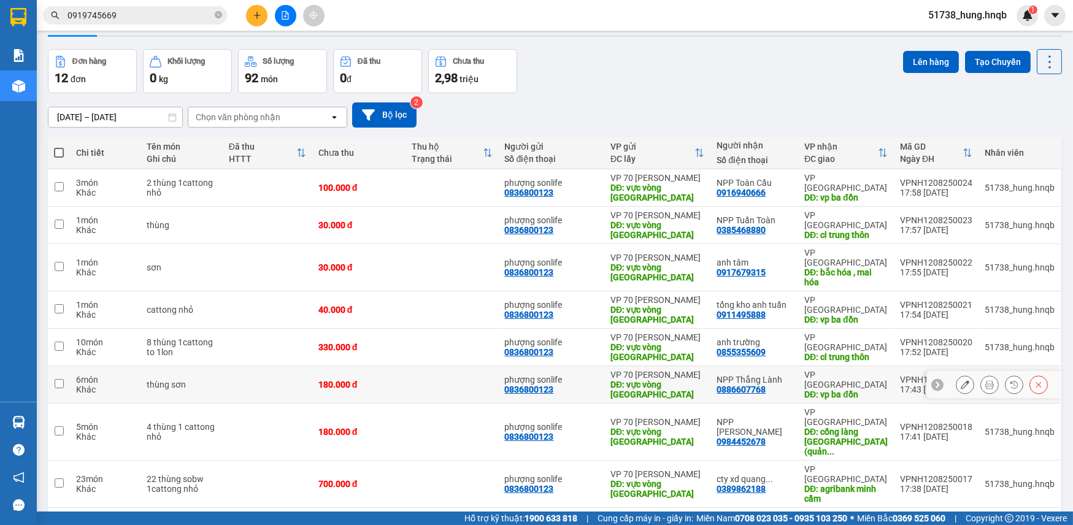
scroll to position [55, 0]
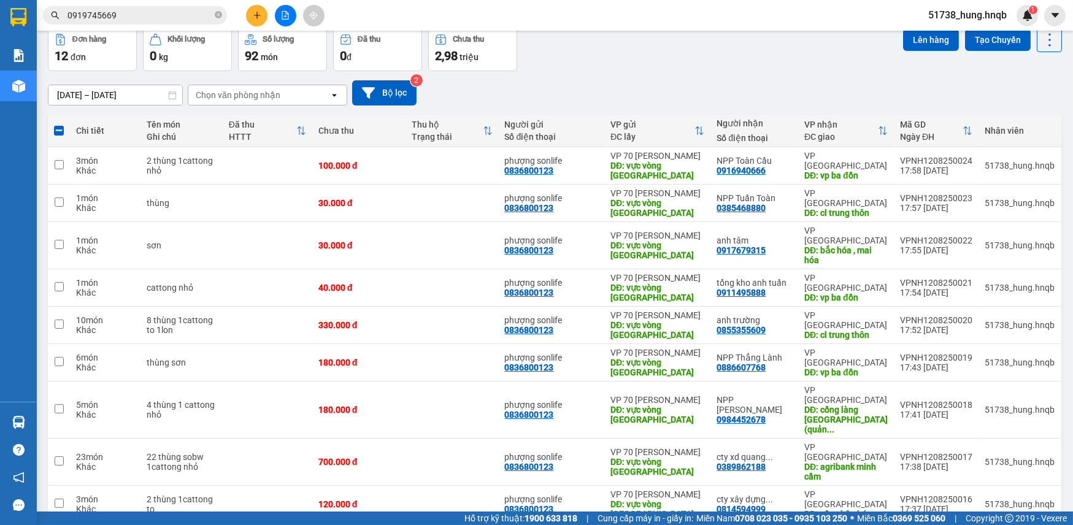
checkbox input "false"
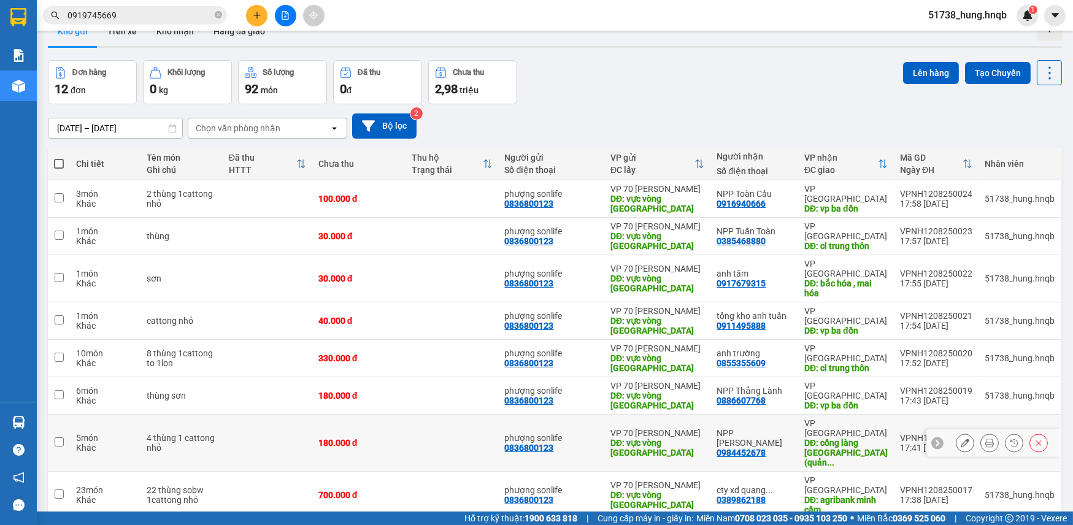
scroll to position [0, 0]
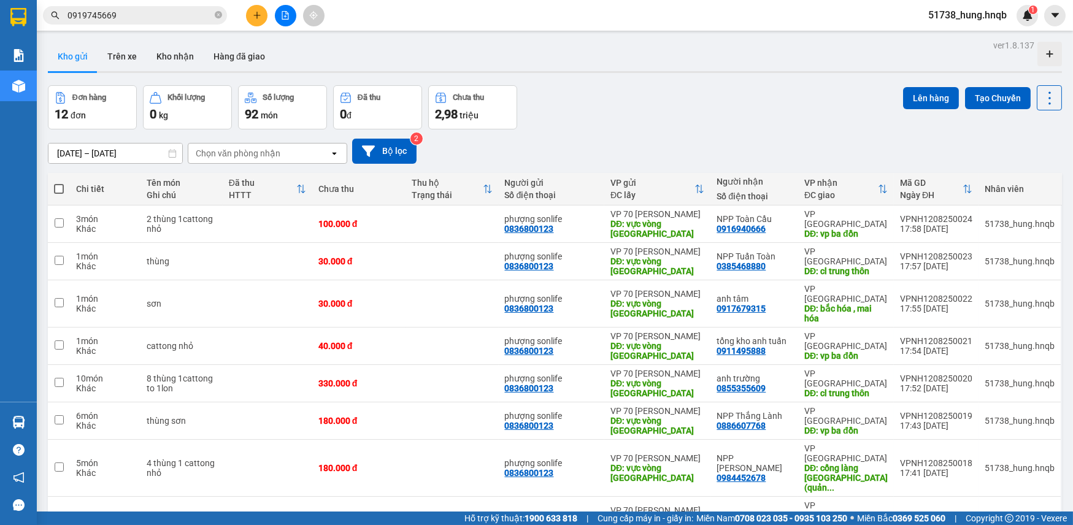
click at [306, 151] on div "Chọn văn phòng nhận" at bounding box center [258, 154] width 141 height 20
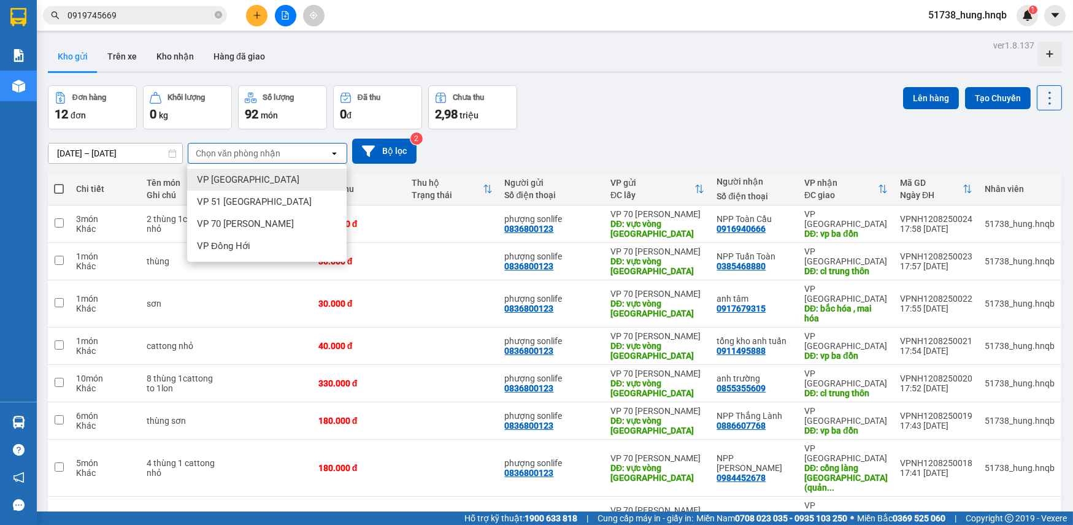
click at [242, 177] on span "VP [GEOGRAPHIC_DATA]" at bounding box center [248, 180] width 102 height 12
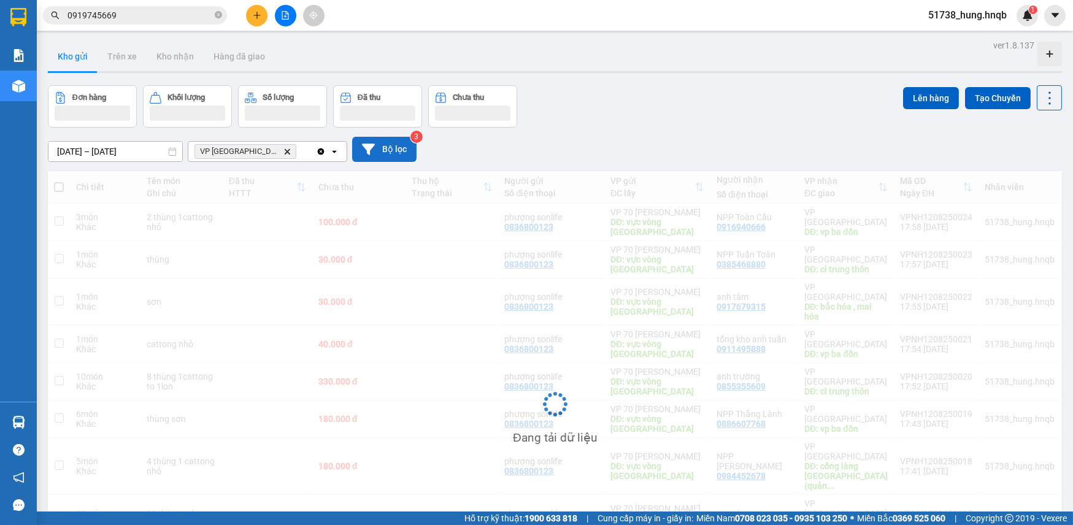
click at [378, 149] on button "Bộ lọc" at bounding box center [384, 149] width 64 height 25
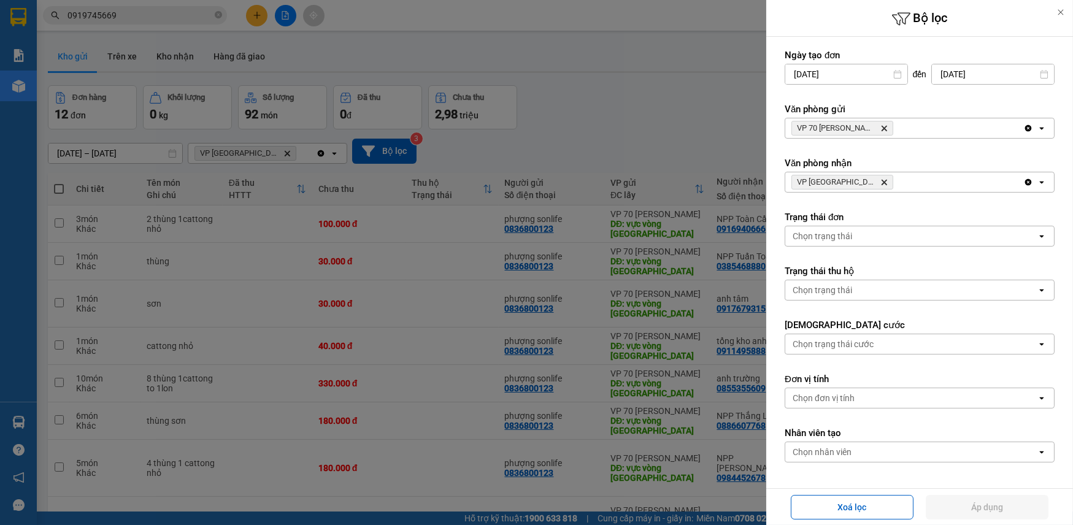
click at [679, 92] on div at bounding box center [536, 262] width 1073 height 525
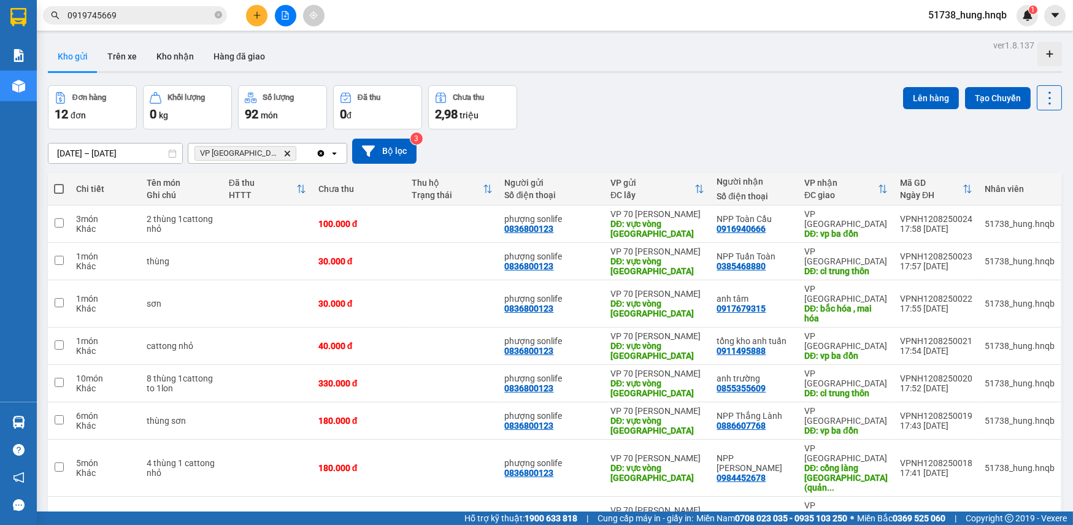
click at [103, 153] on input "[DATE] – [DATE]" at bounding box center [115, 154] width 134 height 20
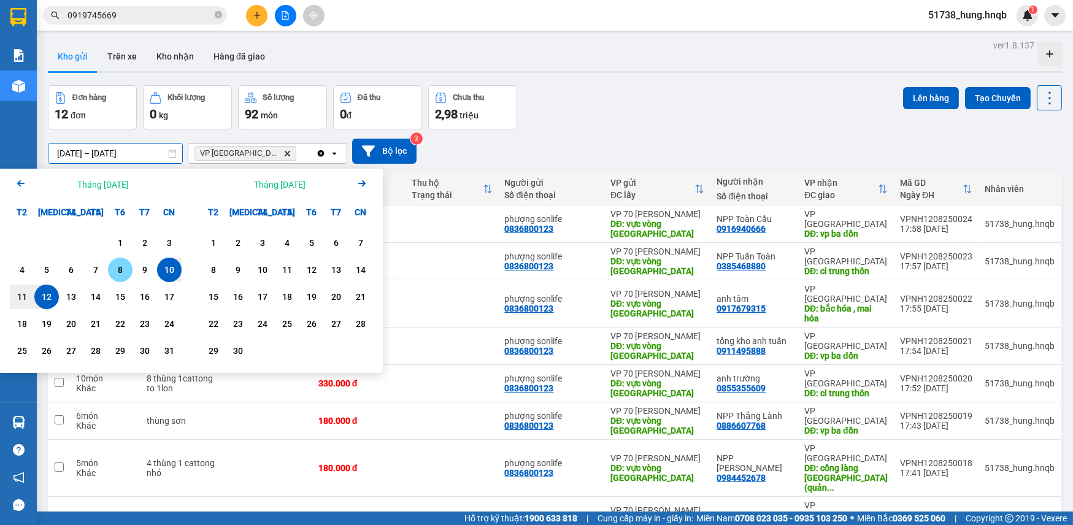
click at [123, 269] on div "8" at bounding box center [120, 270] width 17 height 15
click at [150, 158] on input "[DATE] – / /" at bounding box center [115, 154] width 134 height 20
click at [79, 296] on div "13" at bounding box center [71, 297] width 17 height 15
type input "[DATE] – [DATE]"
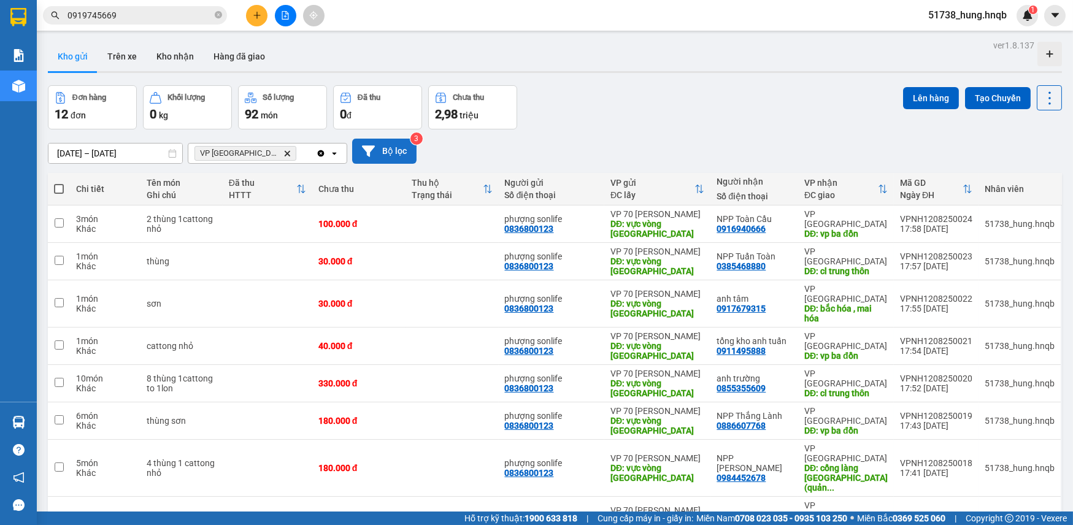
click at [396, 143] on button "Bộ lọc" at bounding box center [384, 151] width 64 height 25
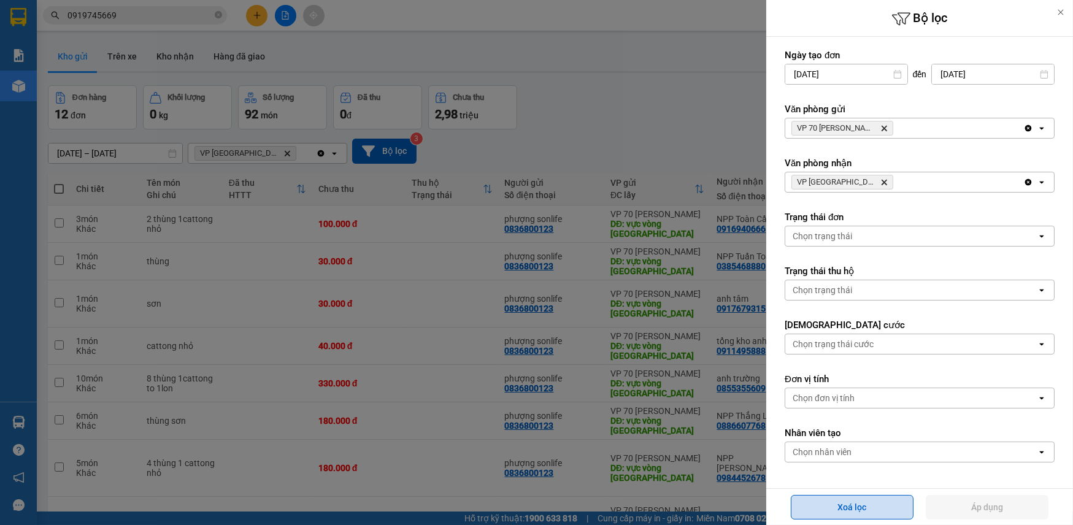
click at [865, 503] on button "Xoá lọc" at bounding box center [852, 507] width 123 height 25
type input "[DATE]"
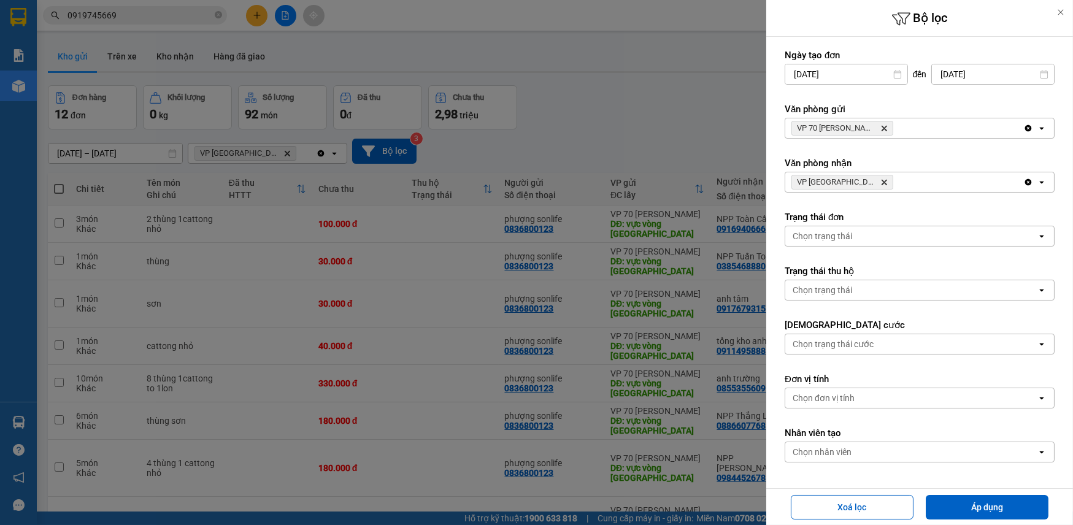
type input "[DATE] – [DATE]"
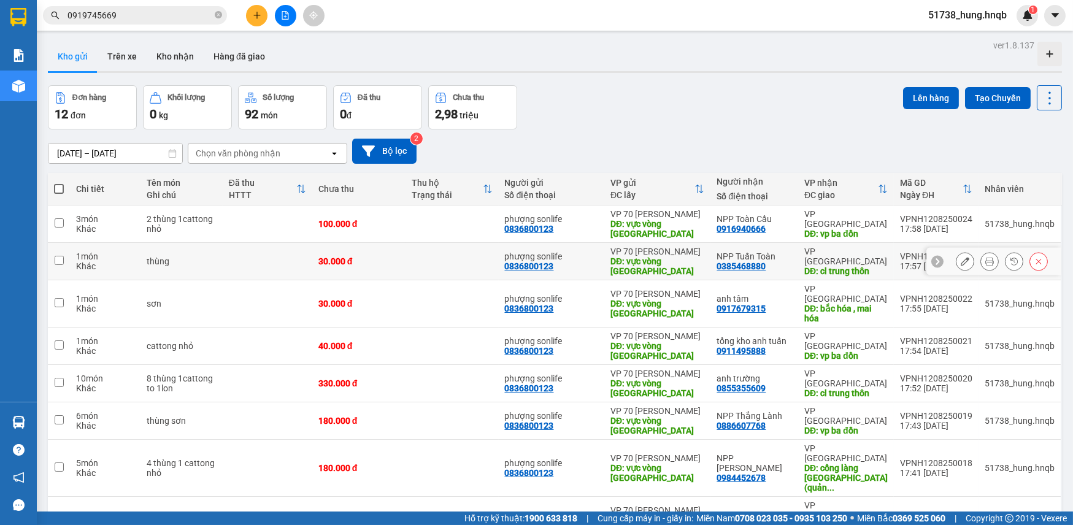
scroll to position [55, 0]
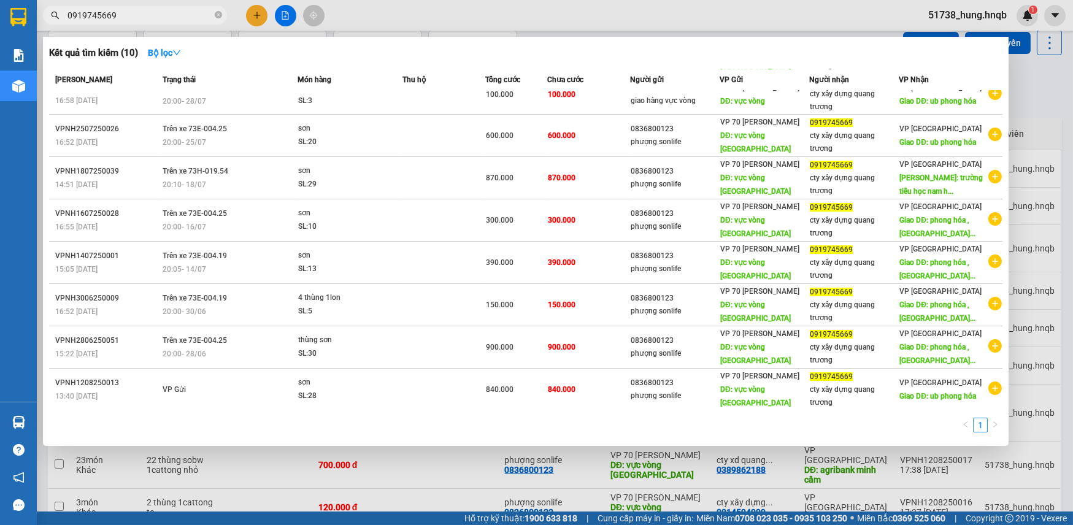
click at [162, 16] on input "0919745669" at bounding box center [140, 16] width 145 height 14
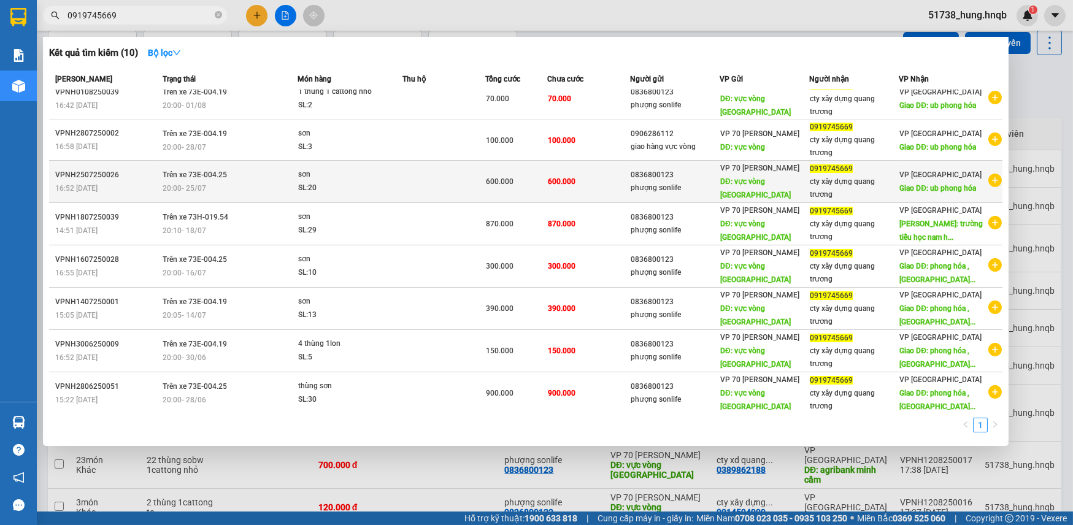
scroll to position [101, 0]
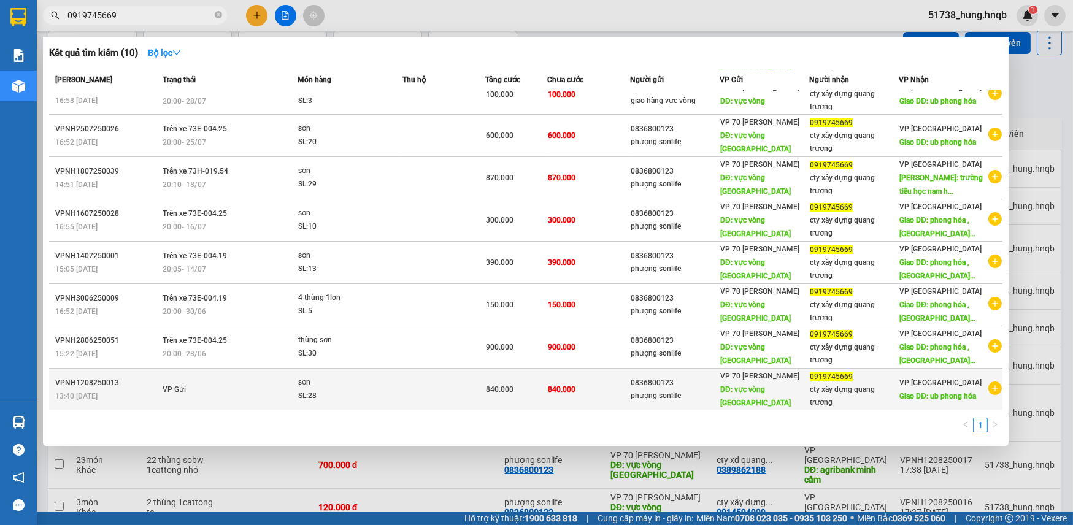
click at [177, 382] on td "VP Gửi" at bounding box center [229, 390] width 138 height 42
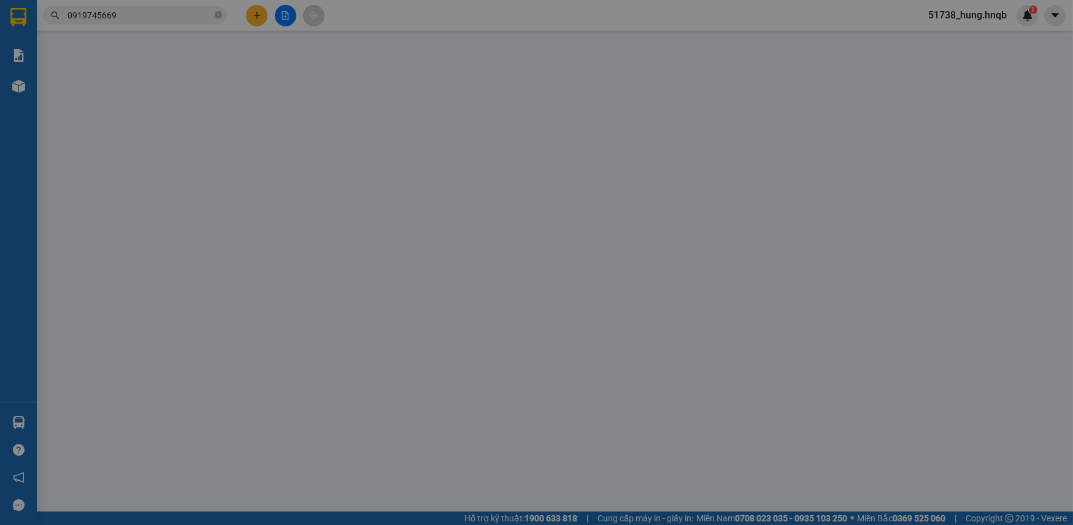
type input "0836800123"
type input "phượng sonlife"
type input "vực vòng [GEOGRAPHIC_DATA]"
type input "0919745669"
type input "cty xây dựng quang trương"
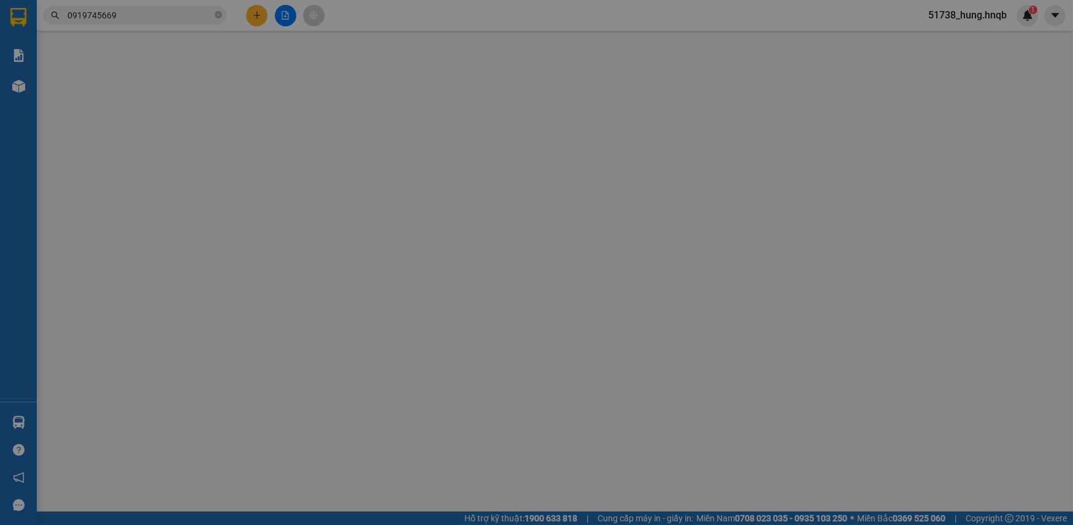
type input "ub phong hóa"
type input "840.000"
type input "ctt"
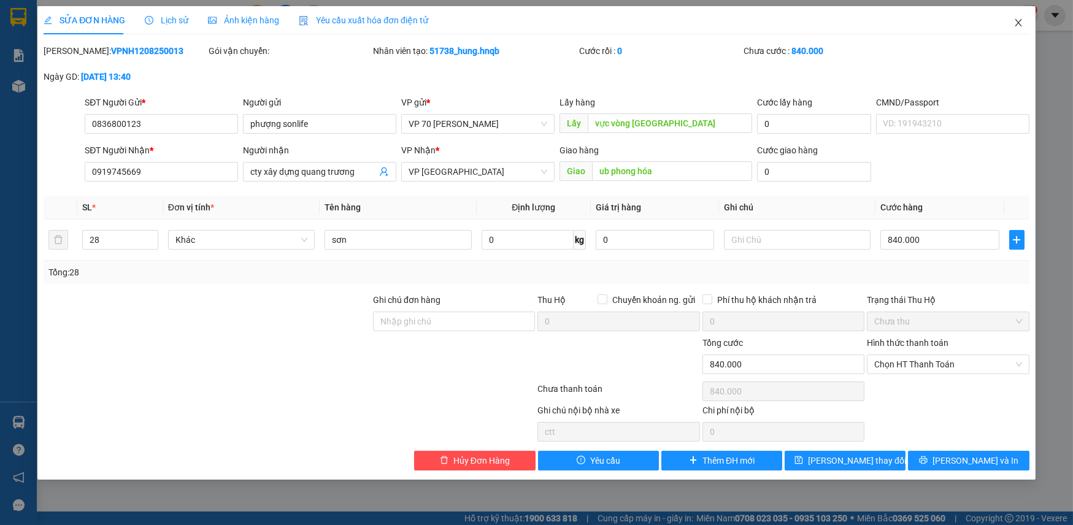
click at [1018, 21] on icon "close" at bounding box center [1019, 23] width 10 height 10
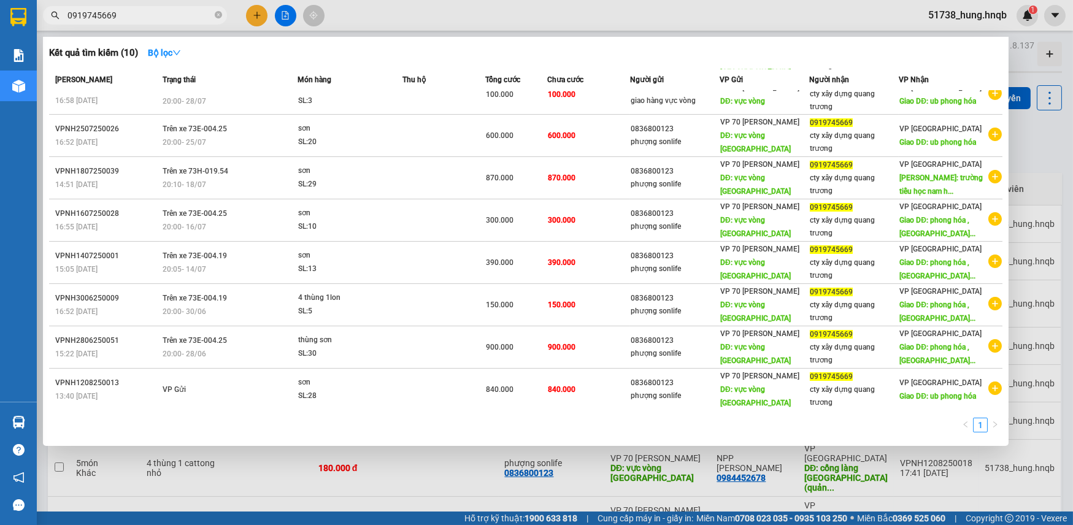
click at [144, 17] on input "0919745669" at bounding box center [140, 16] width 145 height 14
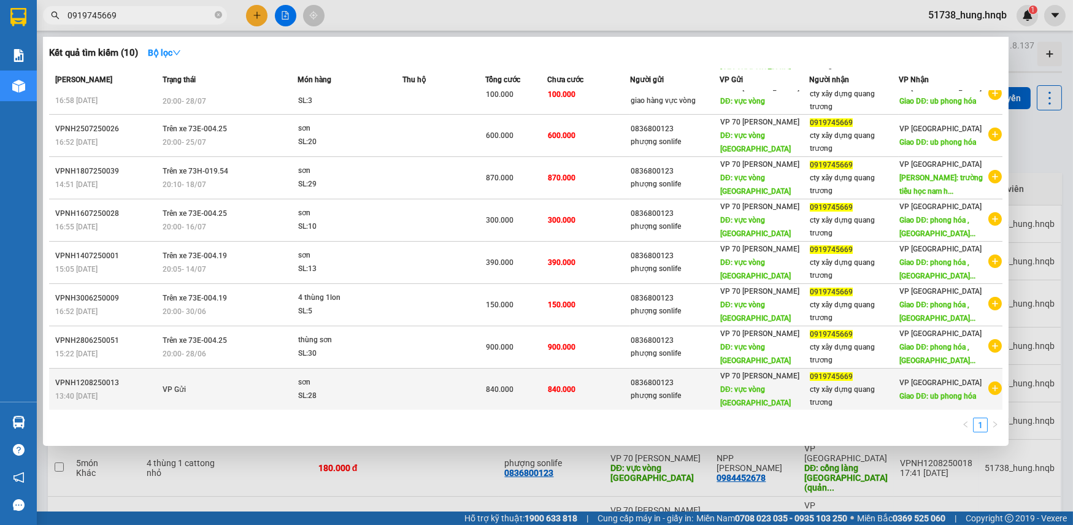
click at [989, 387] on icon "plus-circle" at bounding box center [996, 389] width 14 height 14
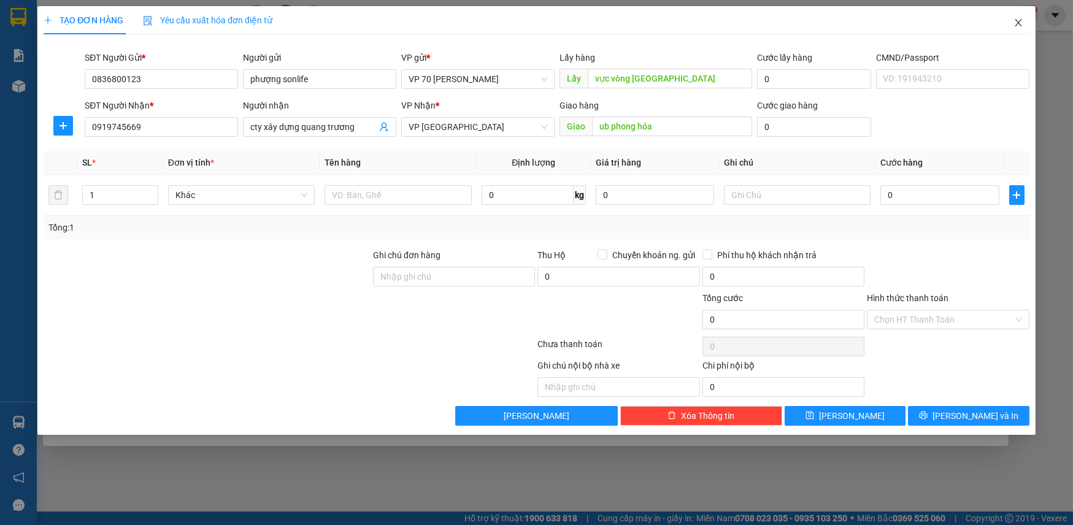
click at [1018, 25] on icon "close" at bounding box center [1018, 22] width 7 height 7
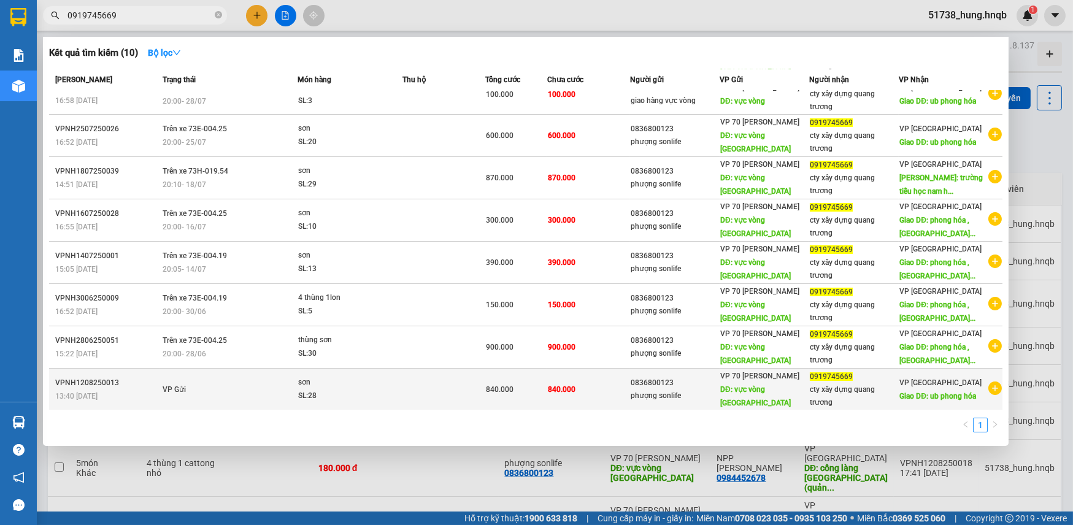
click at [989, 384] on icon "plus-circle" at bounding box center [996, 389] width 14 height 14
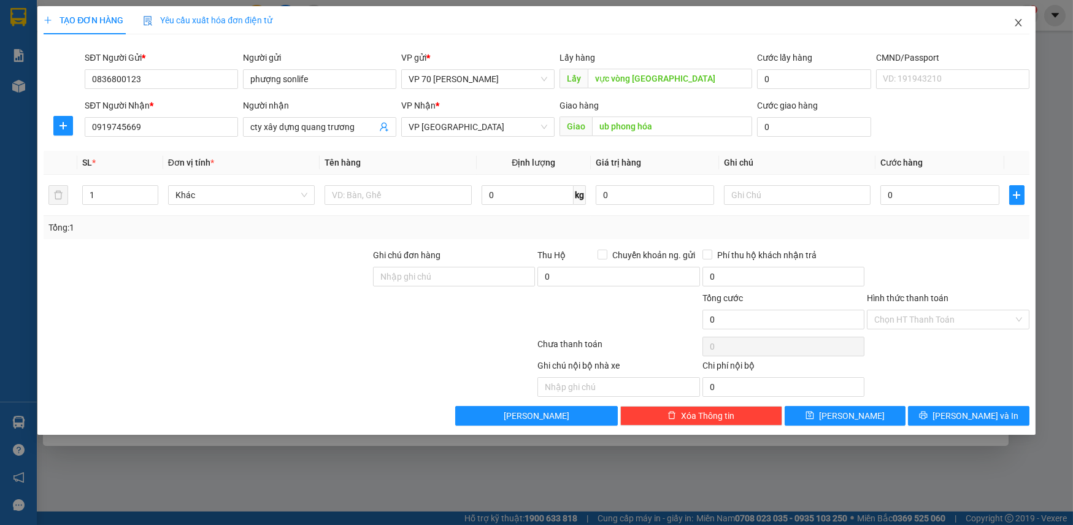
click at [1020, 25] on icon "close" at bounding box center [1018, 22] width 7 height 7
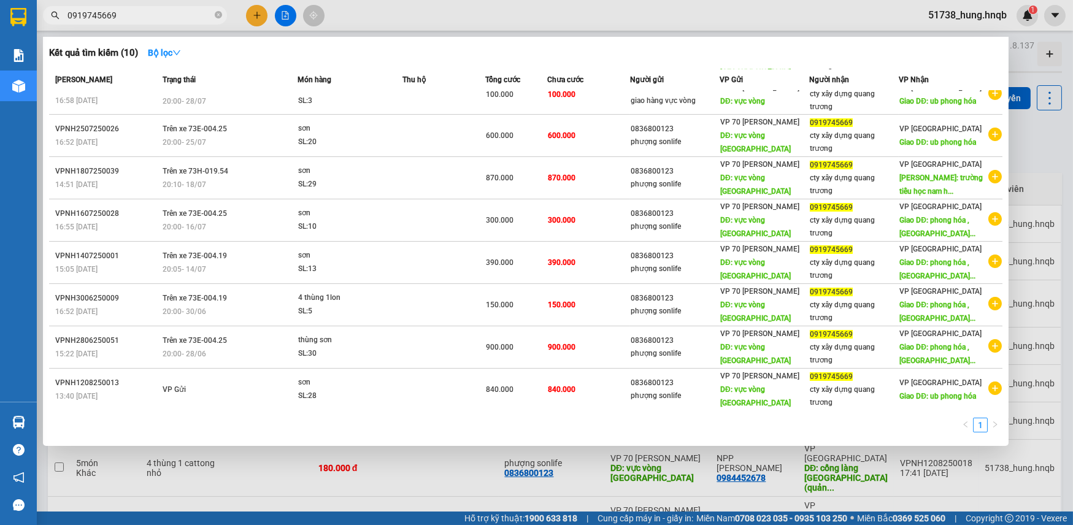
click at [752, 1] on div at bounding box center [536, 262] width 1073 height 525
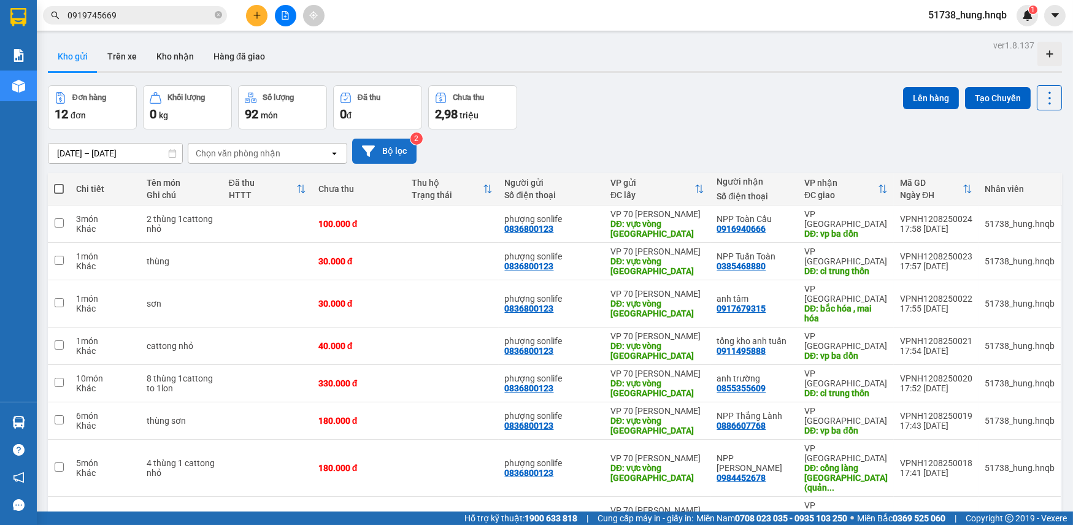
click at [381, 153] on button "Bộ lọc" at bounding box center [384, 151] width 64 height 25
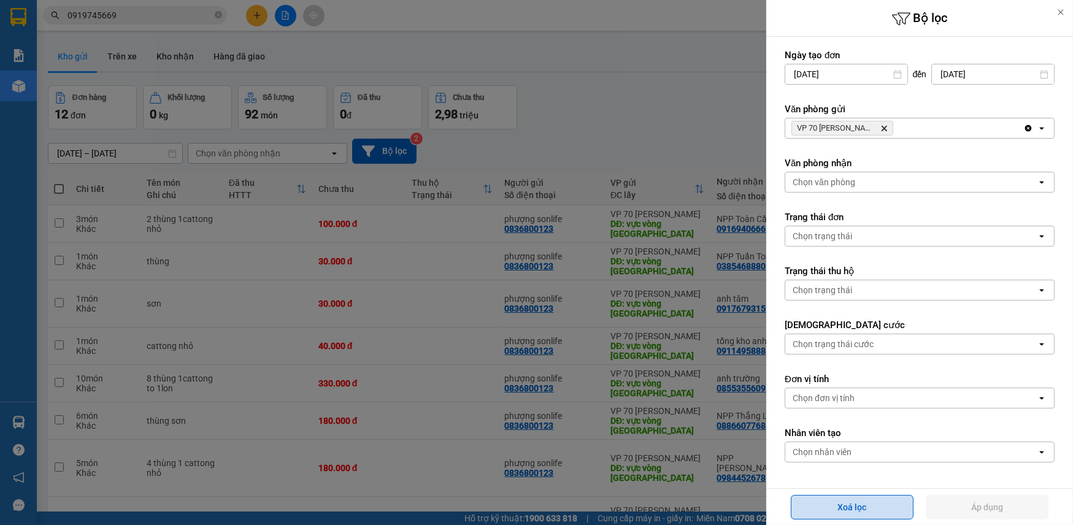
click at [818, 501] on button "Xoá lọc" at bounding box center [852, 507] width 123 height 25
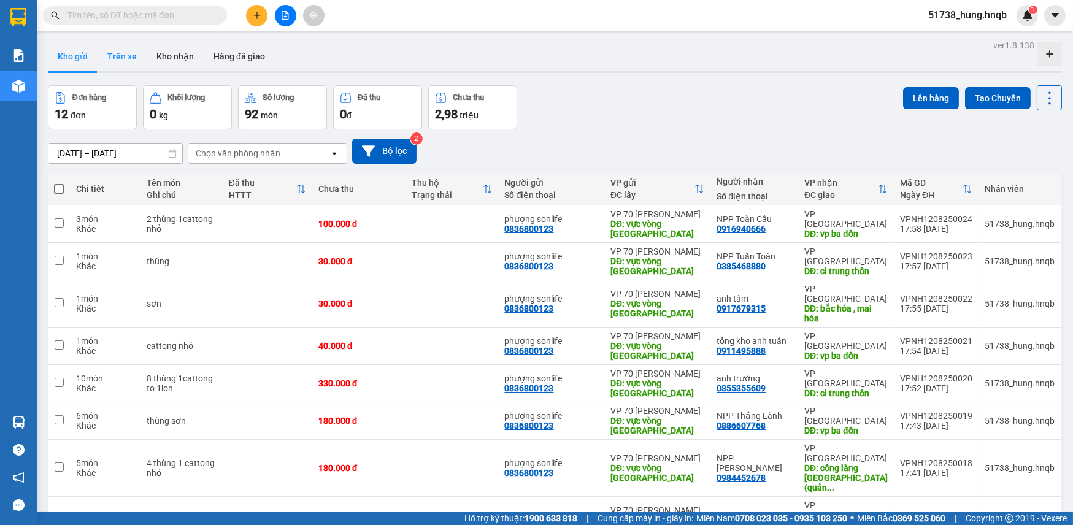
click at [110, 56] on button "Trên xe" at bounding box center [122, 56] width 49 height 29
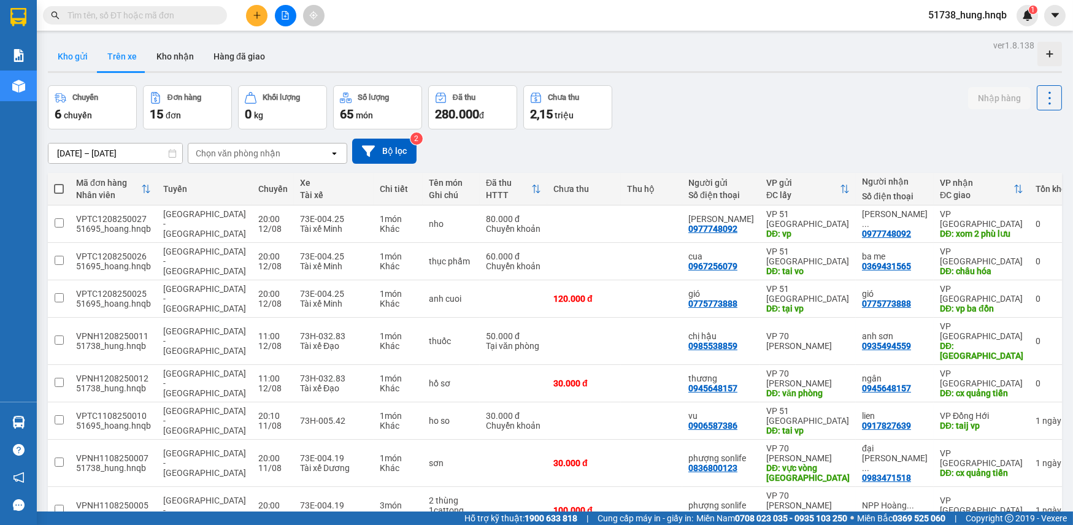
click at [68, 58] on button "Kho gửi" at bounding box center [73, 56] width 50 height 29
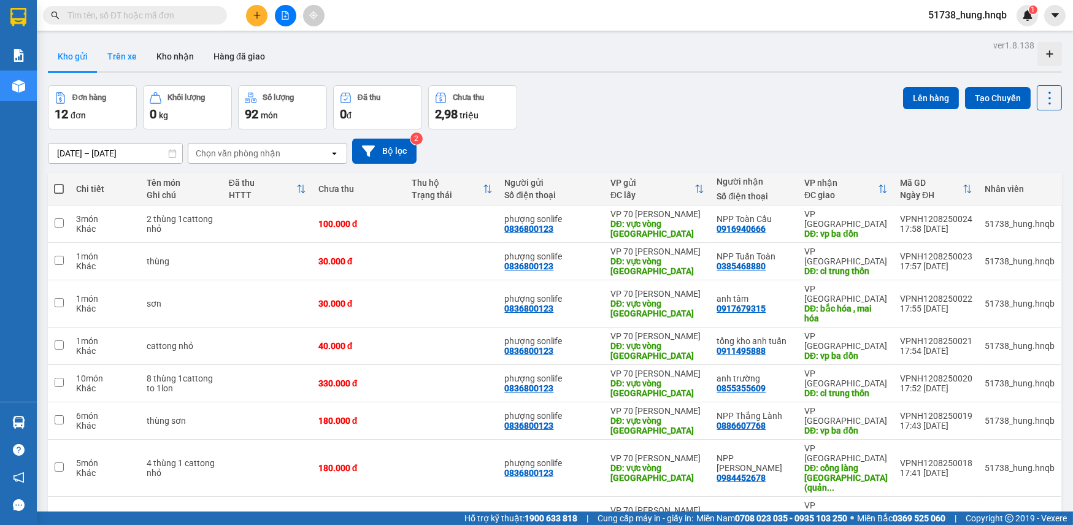
click at [123, 66] on button "Trên xe" at bounding box center [122, 56] width 49 height 29
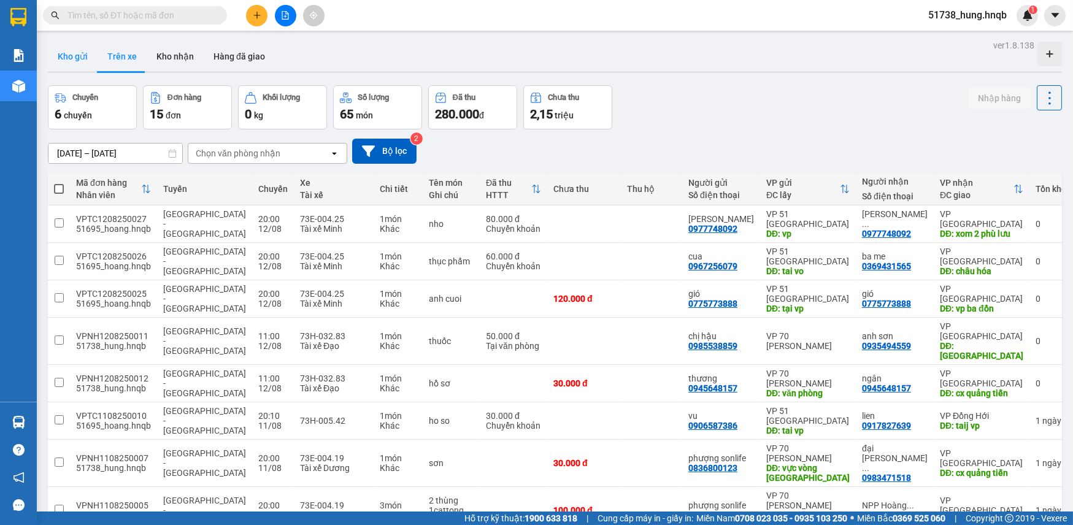
click at [69, 62] on button "Kho gửi" at bounding box center [73, 56] width 50 height 29
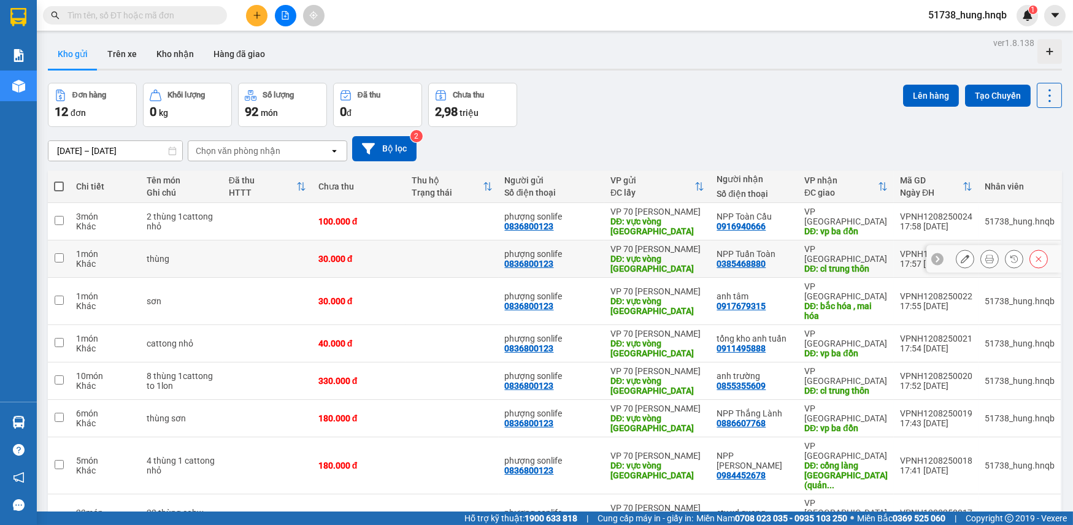
scroll to position [58, 0]
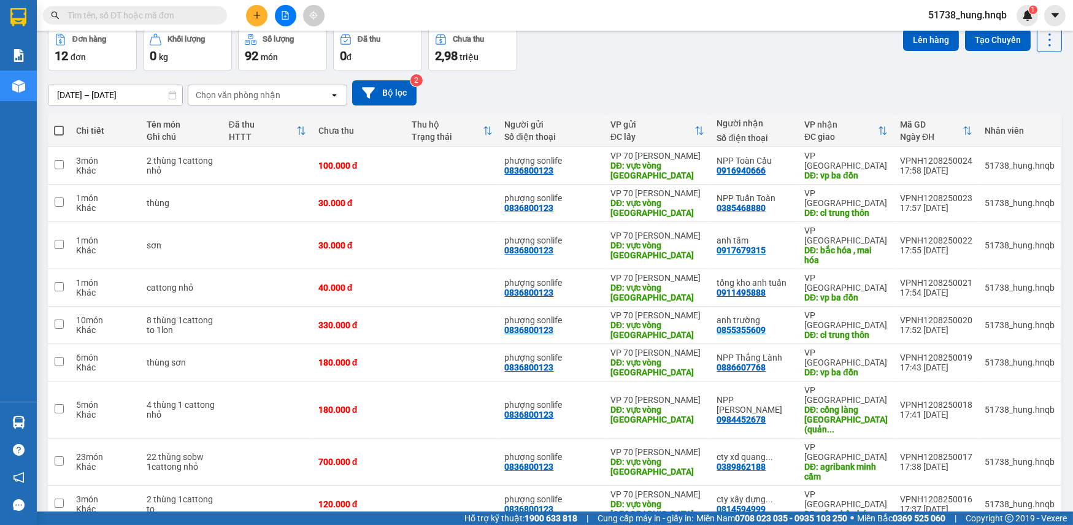
click at [1011, 385] on span "20 / trang" at bounding box center [1004, 388] width 39 height 12
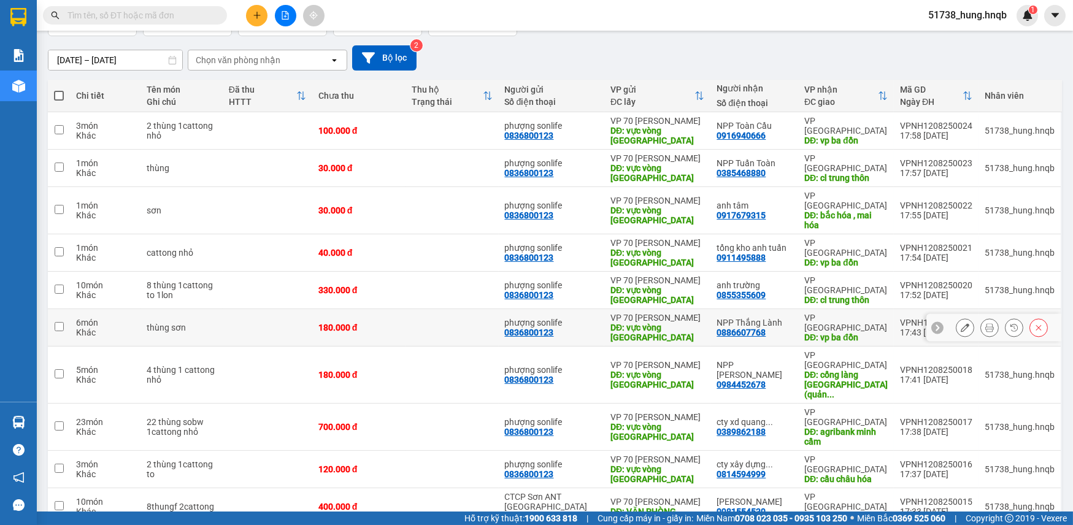
scroll to position [113, 0]
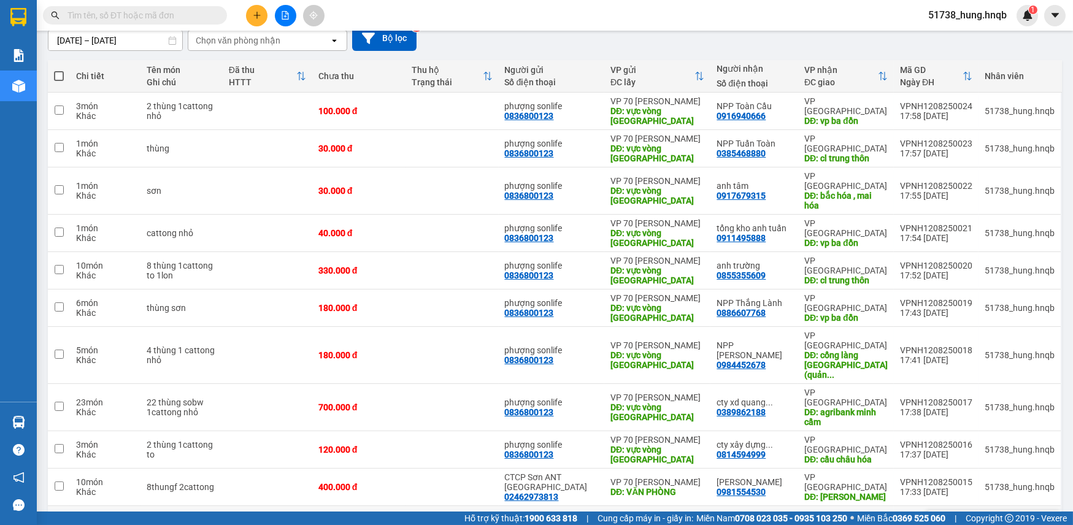
click at [406, 506] on td "30.000 đ" at bounding box center [358, 524] width 93 height 37
click at [333, 506] on td "30.000 đ" at bounding box center [358, 524] width 93 height 37
checkbox input "false"
checkbox input "true"
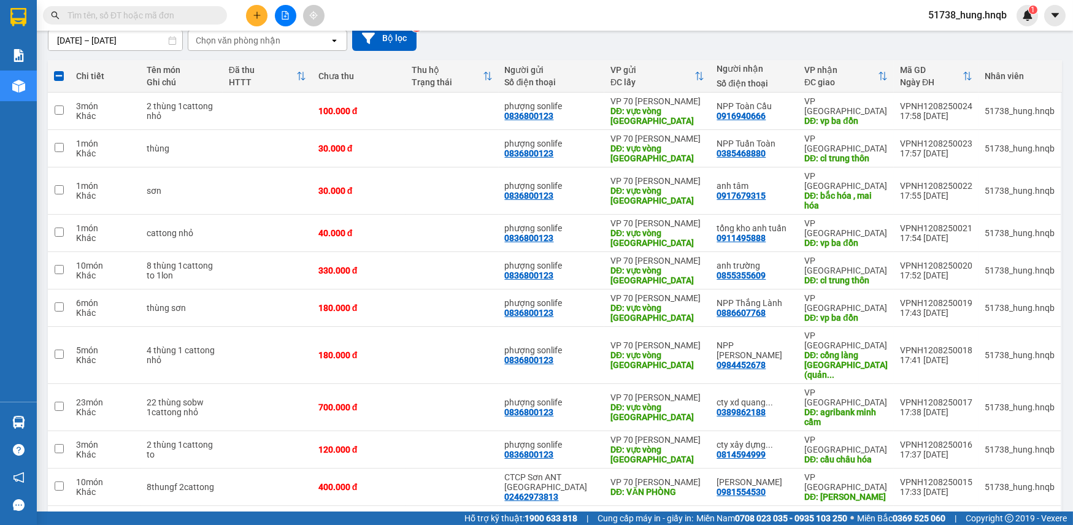
drag, startPoint x: 750, startPoint y: 450, endPoint x: 761, endPoint y: 436, distance: 18.4
click at [773, 506] on div "hiệp" at bounding box center [754, 520] width 75 height 10
checkbox input "true"
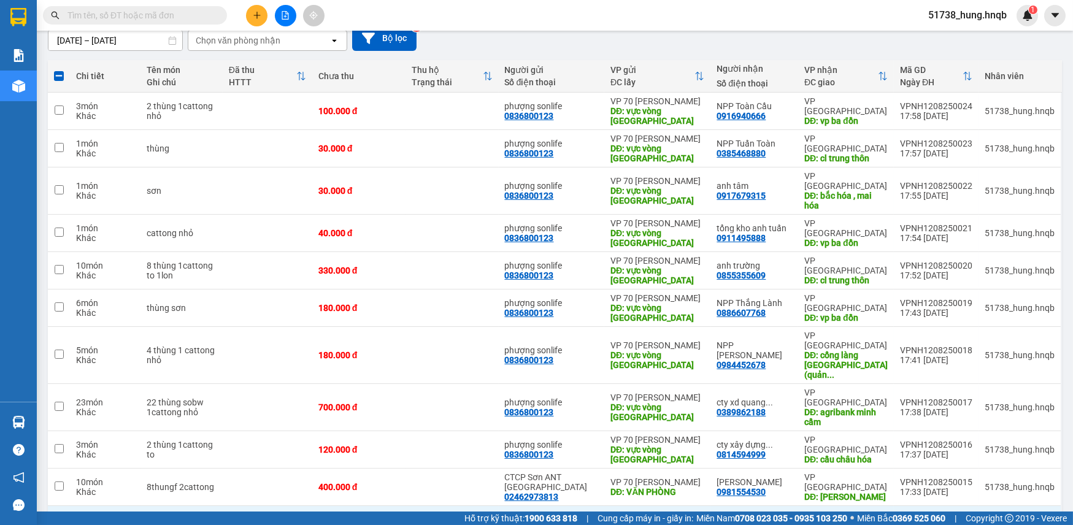
checkbox input "false"
click at [395, 506] on div "30.000 đ" at bounding box center [359, 525] width 81 height 10
checkbox input "false"
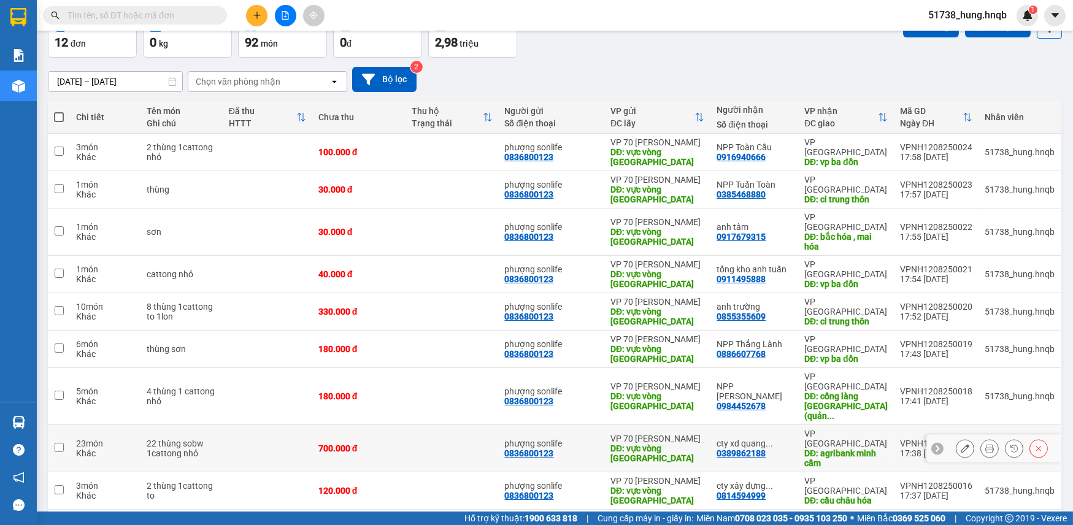
scroll to position [0, 0]
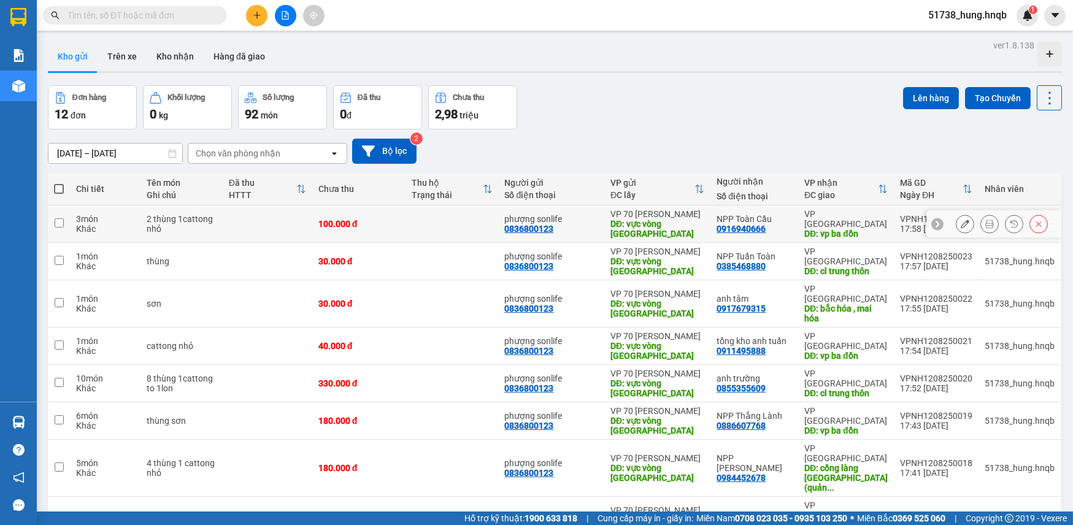
click at [400, 219] on div "100.000 đ" at bounding box center [359, 224] width 81 height 10
checkbox input "true"
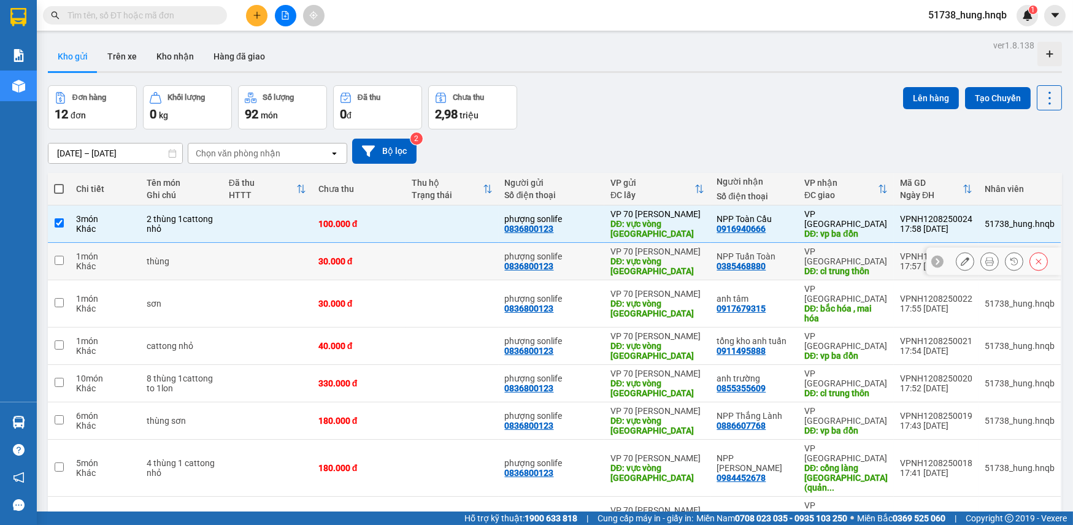
click at [400, 257] on div "30.000 đ" at bounding box center [359, 262] width 81 height 10
checkbox input "true"
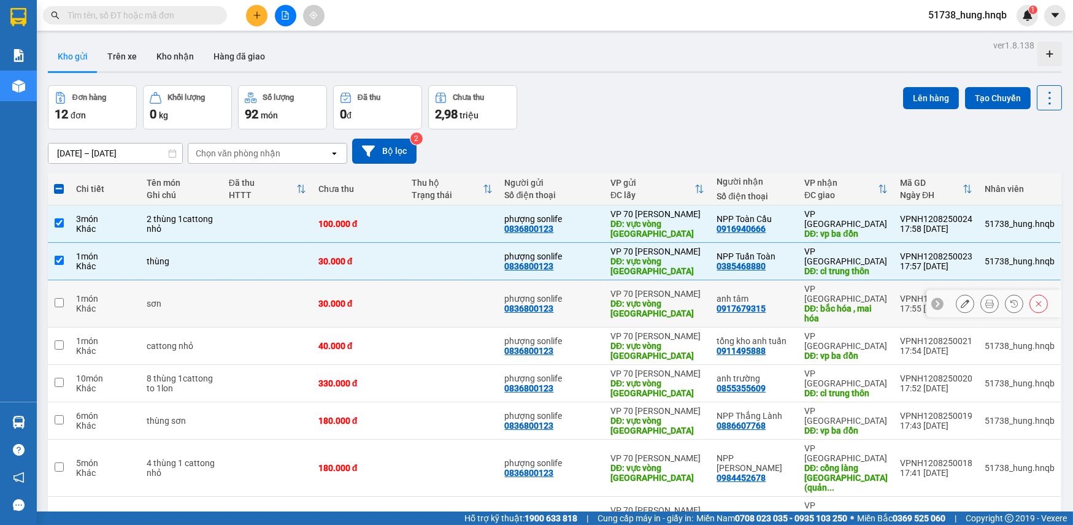
drag, startPoint x: 403, startPoint y: 282, endPoint x: 402, endPoint y: 314, distance: 32.5
click at [400, 299] on div "30.000 đ" at bounding box center [359, 304] width 81 height 10
checkbox input "true"
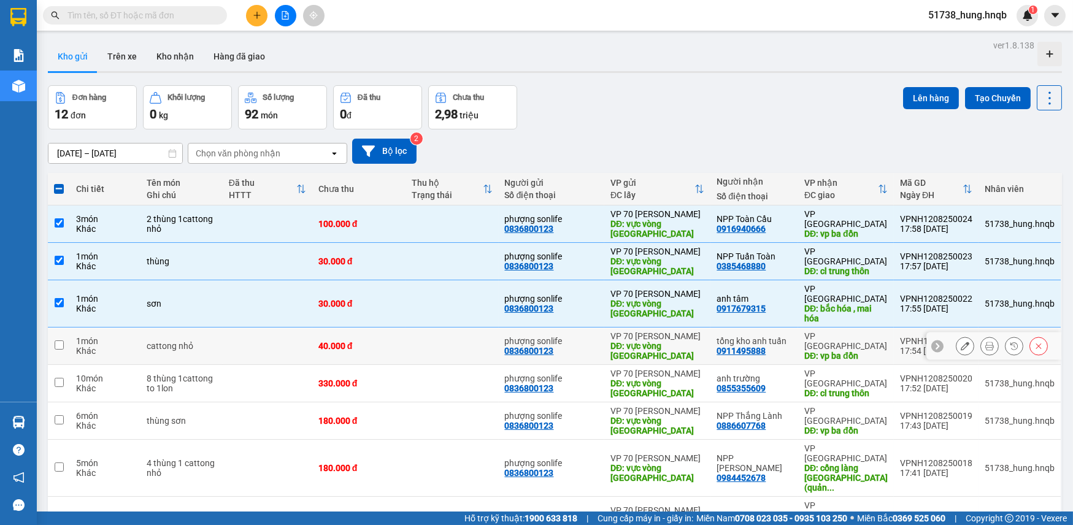
click at [401, 328] on td "40.000 đ" at bounding box center [358, 346] width 93 height 37
checkbox input "true"
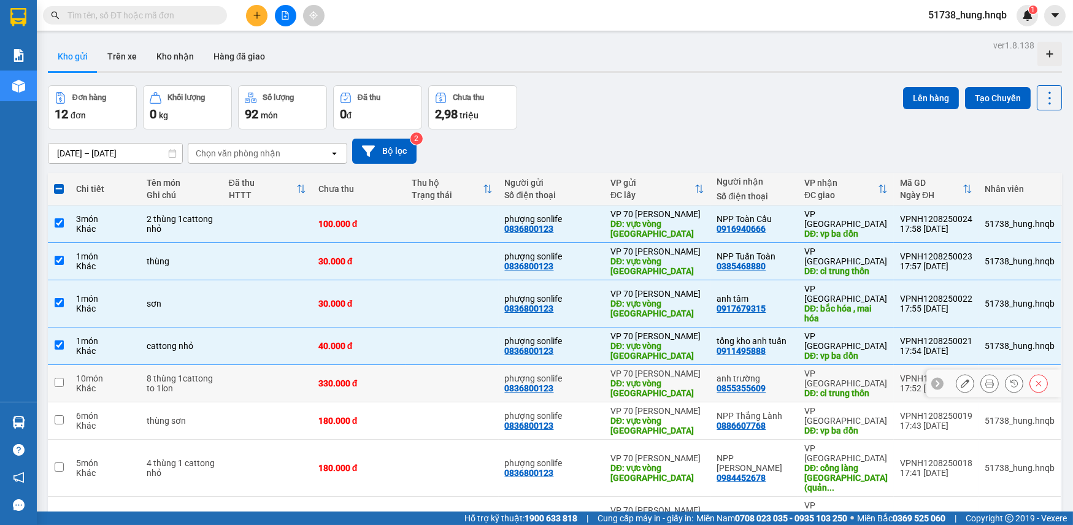
click at [400, 379] on div "330.000 đ" at bounding box center [359, 384] width 81 height 10
checkbox input "true"
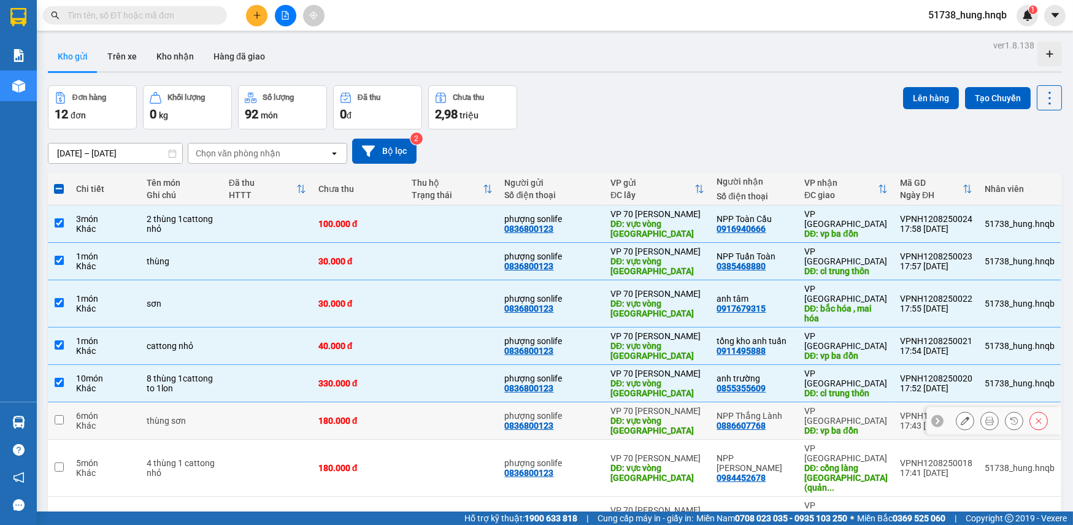
click at [399, 403] on td "180.000 đ" at bounding box center [358, 421] width 93 height 37
checkbox input "true"
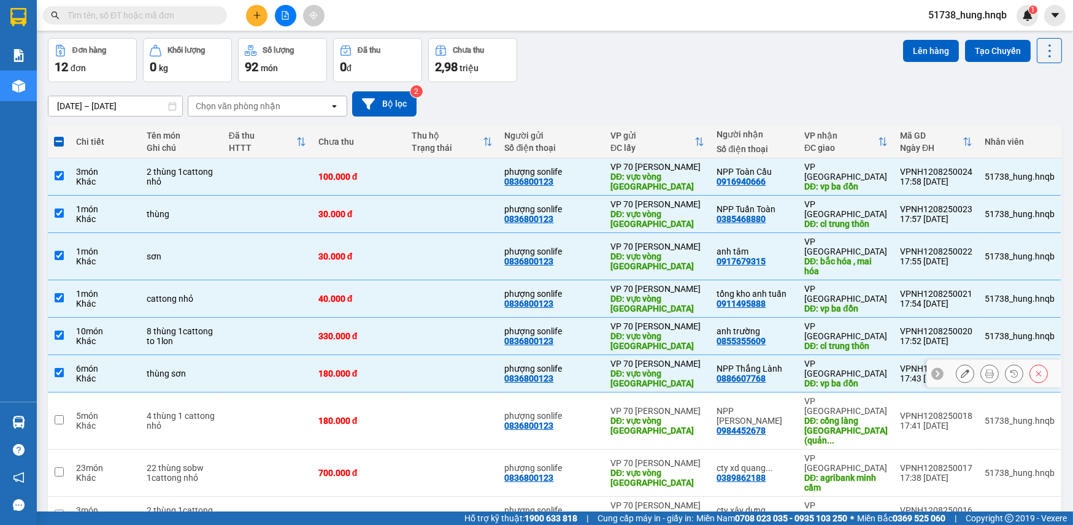
scroll to position [111, 0]
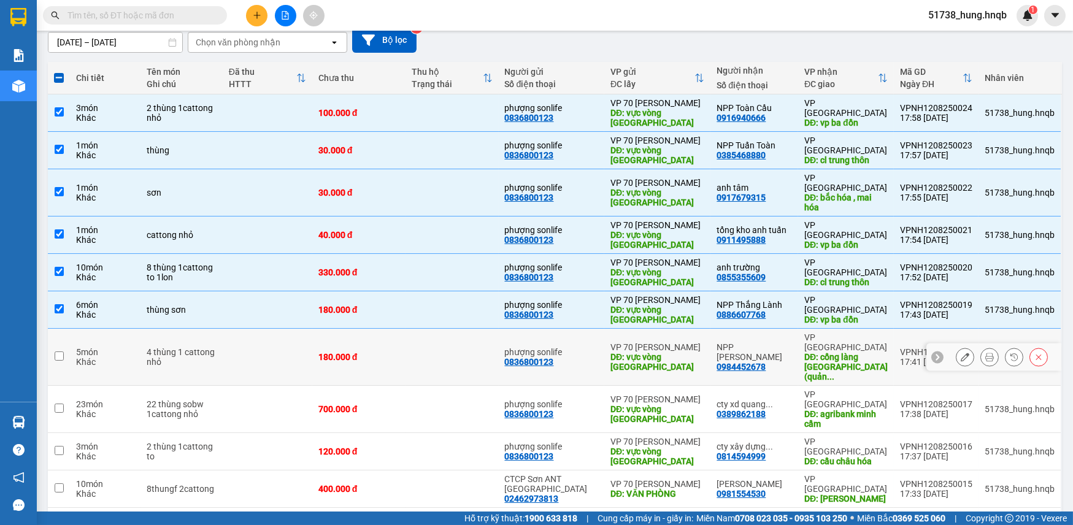
click at [403, 329] on td "180.000 đ" at bounding box center [358, 357] width 93 height 57
checkbox input "true"
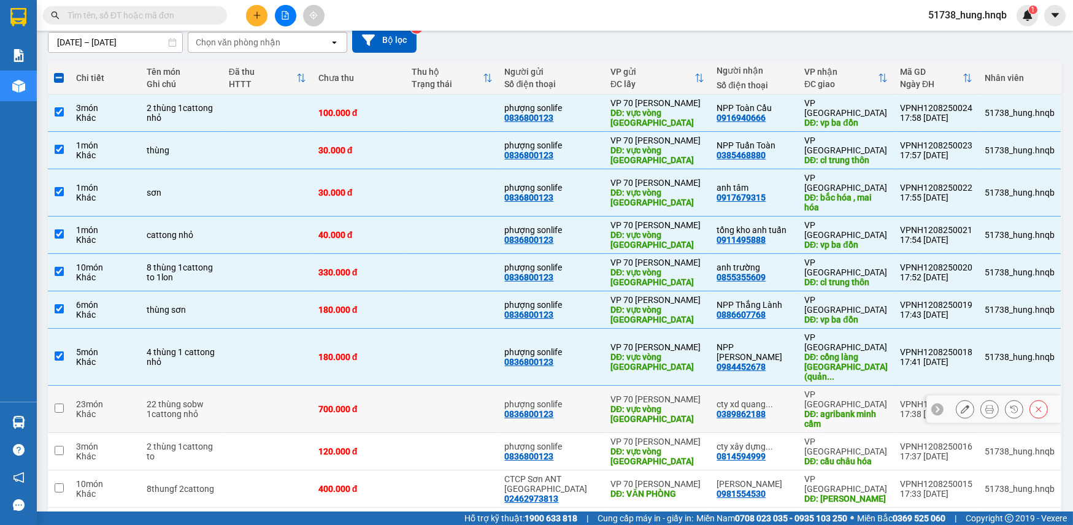
click at [396, 386] on td "700.000 đ" at bounding box center [358, 409] width 93 height 47
checkbox input "true"
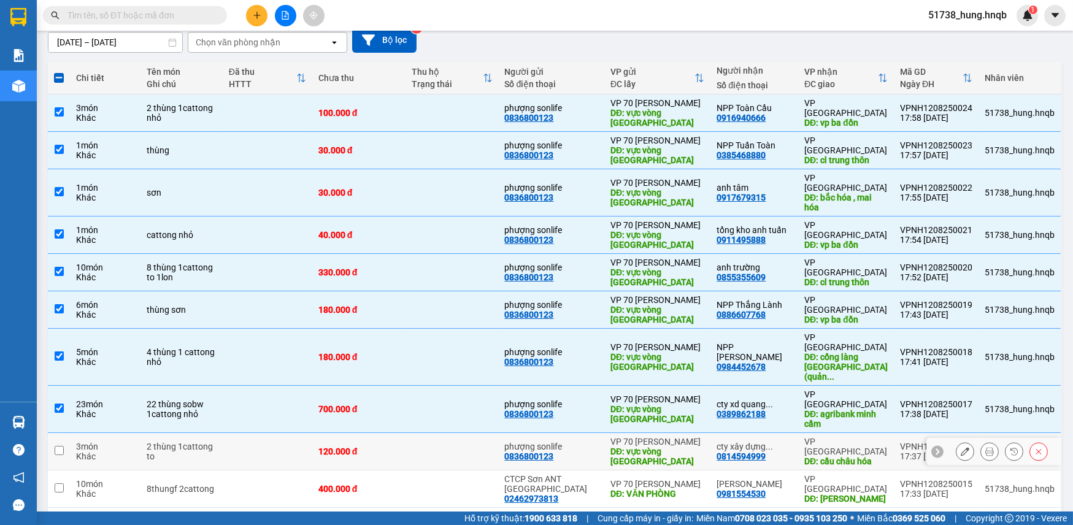
click at [400, 447] on div "120.000 đ" at bounding box center [359, 452] width 81 height 10
checkbox input "true"
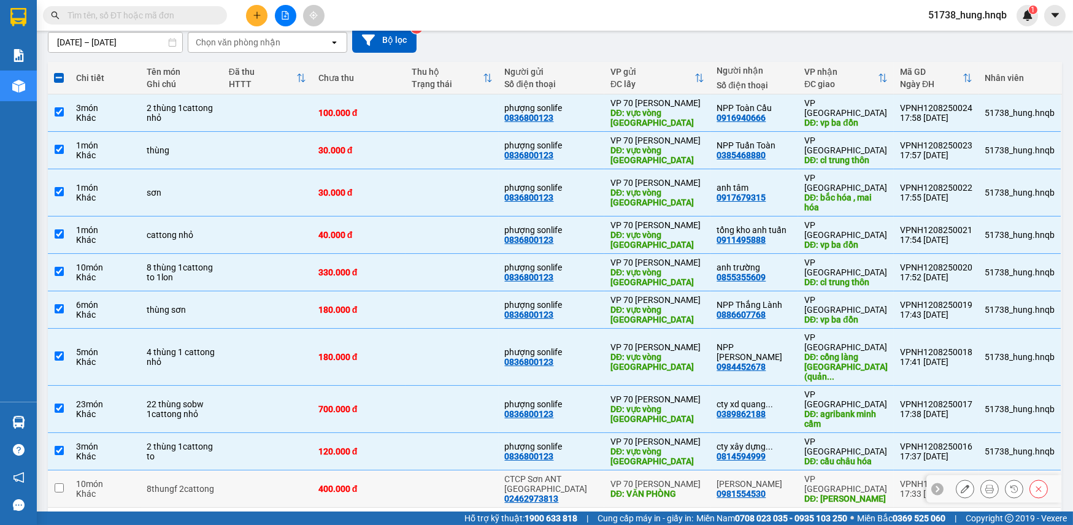
click at [398, 484] on div "400.000 đ" at bounding box center [359, 489] width 81 height 10
checkbox input "true"
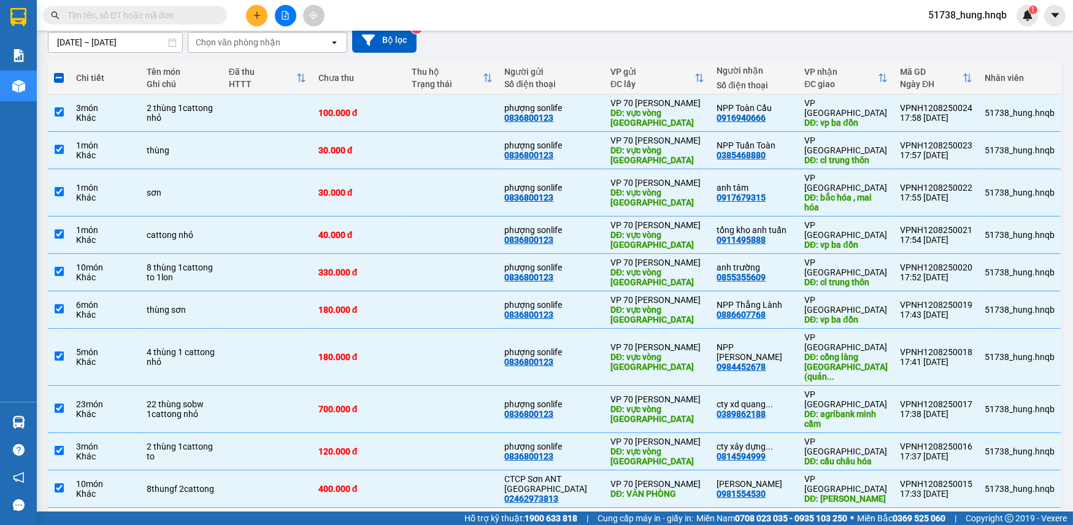
click at [384, 506] on div "30.000 đ" at bounding box center [359, 527] width 81 height 10
checkbox input "true"
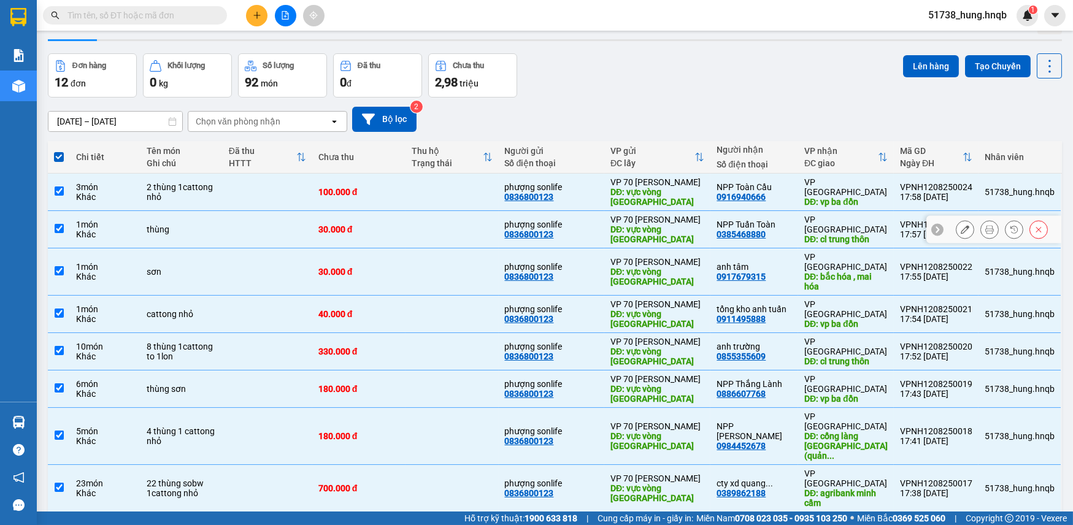
scroll to position [0, 0]
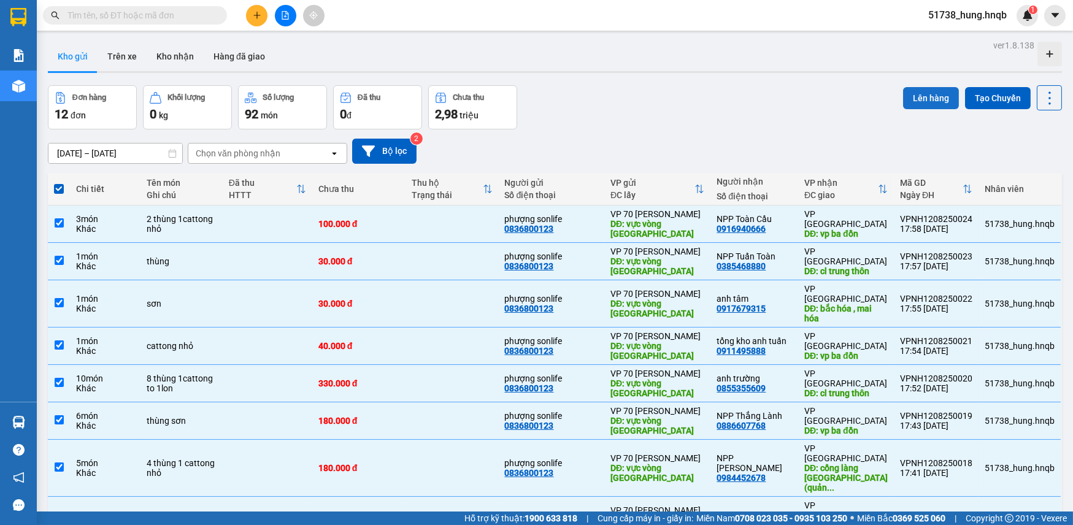
click at [916, 90] on button "Lên hàng" at bounding box center [931, 98] width 56 height 22
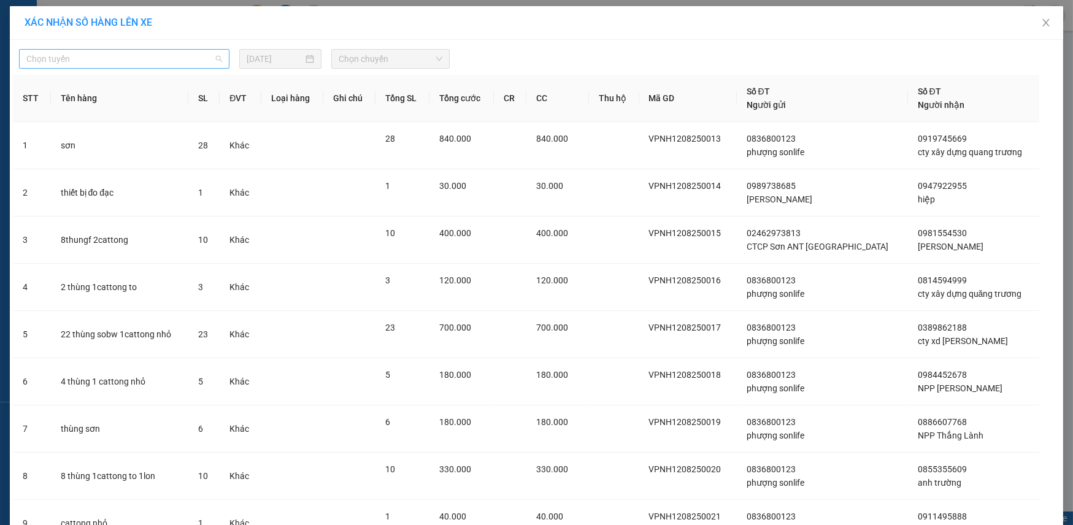
click at [153, 64] on span "Chọn tuyến" at bounding box center [124, 59] width 196 height 18
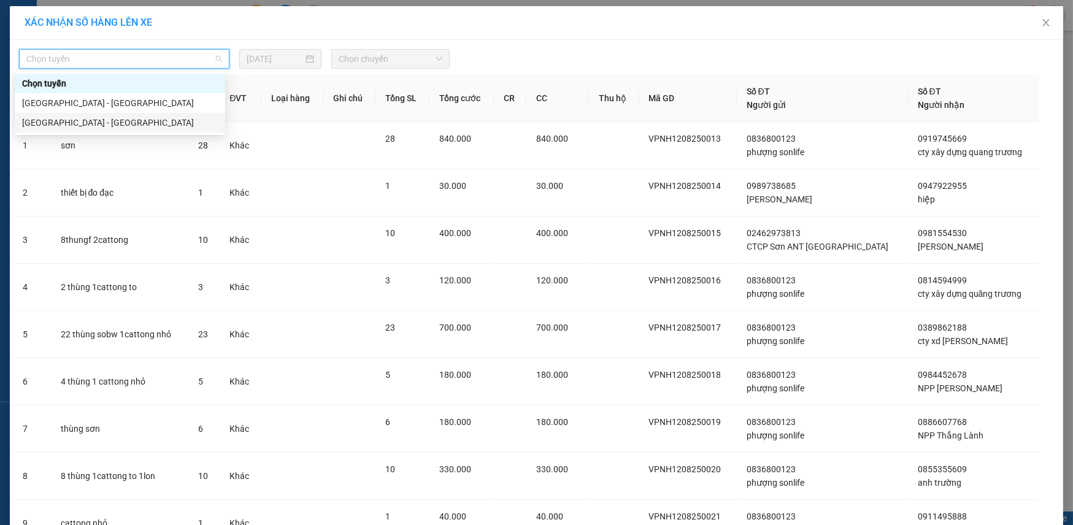
click at [134, 121] on div "[GEOGRAPHIC_DATA] - [GEOGRAPHIC_DATA]" at bounding box center [120, 123] width 196 height 14
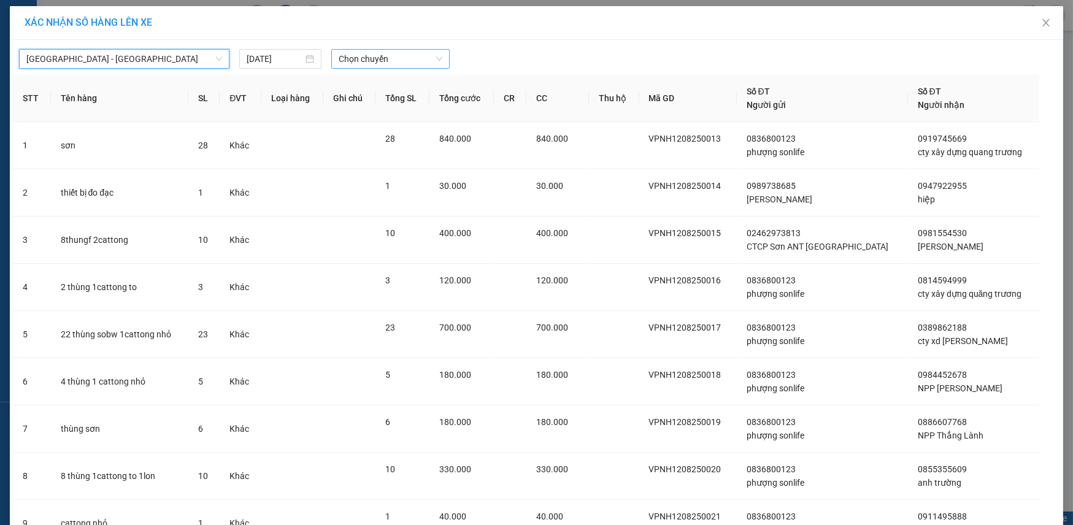
click at [363, 63] on span "Chọn chuyến" at bounding box center [391, 59] width 104 height 18
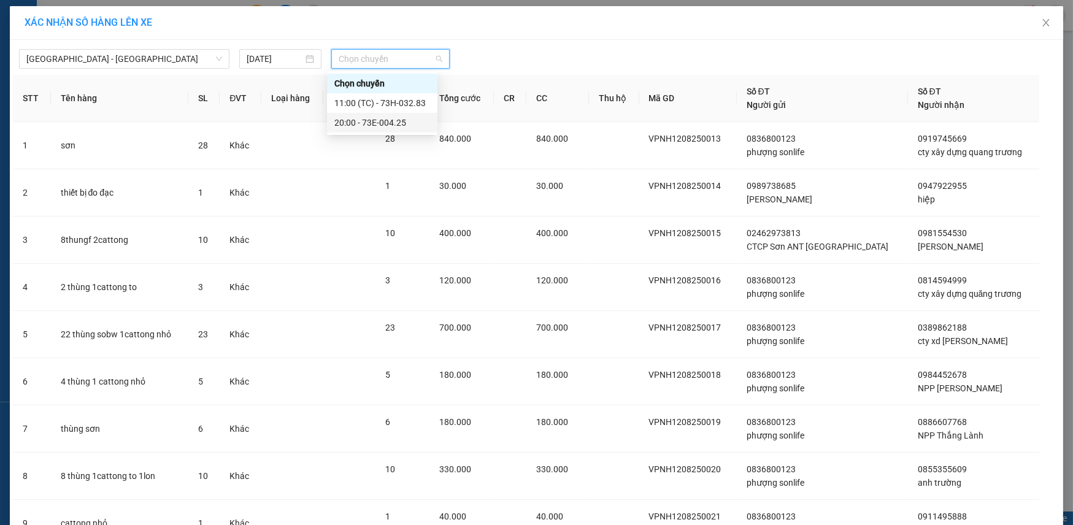
click at [376, 122] on div "20:00 - 73E-004.25" at bounding box center [382, 123] width 96 height 14
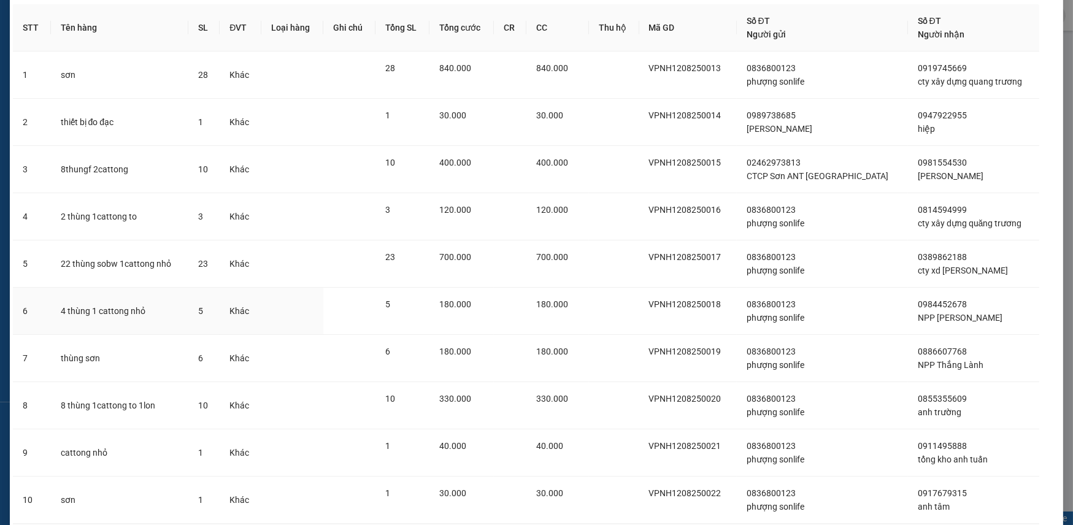
scroll to position [259, 0]
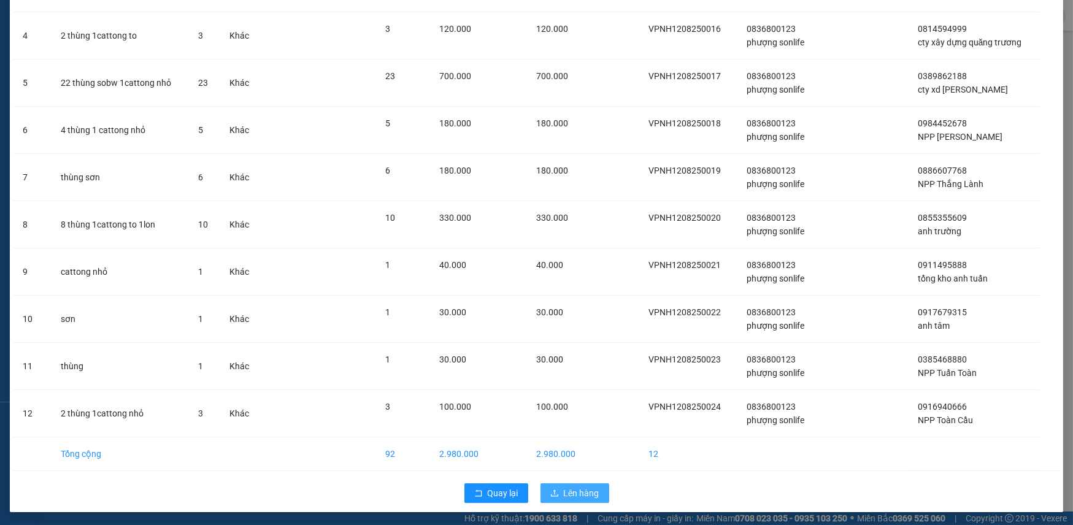
click at [581, 490] on span "Lên hàng" at bounding box center [582, 494] width 36 height 14
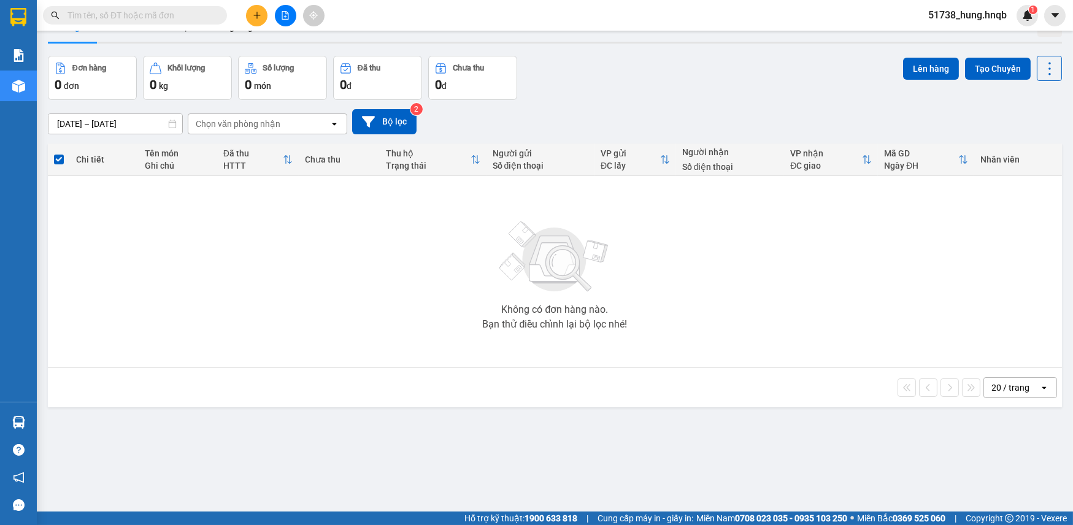
scroll to position [56, 0]
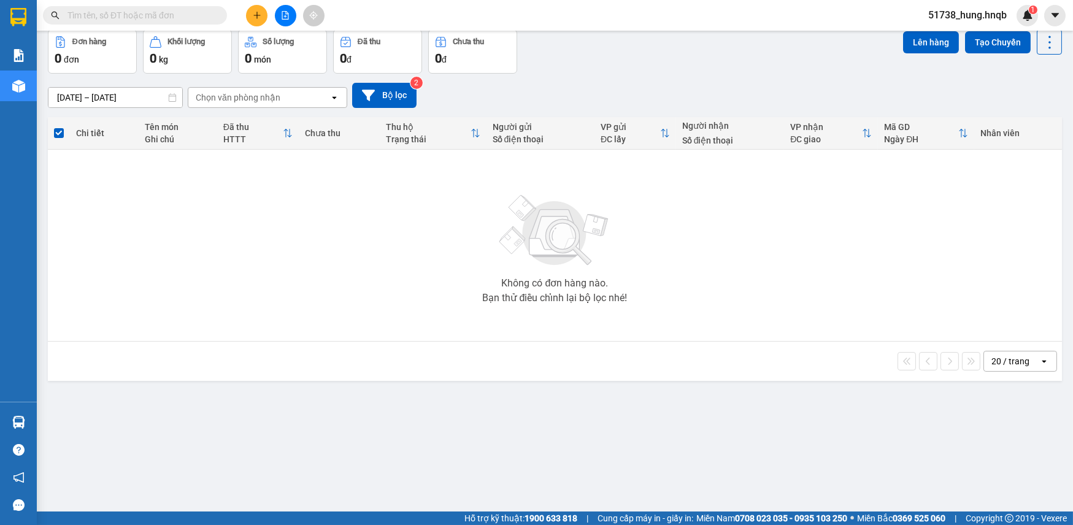
click at [1005, 361] on div "20 / trang" at bounding box center [1011, 361] width 38 height 12
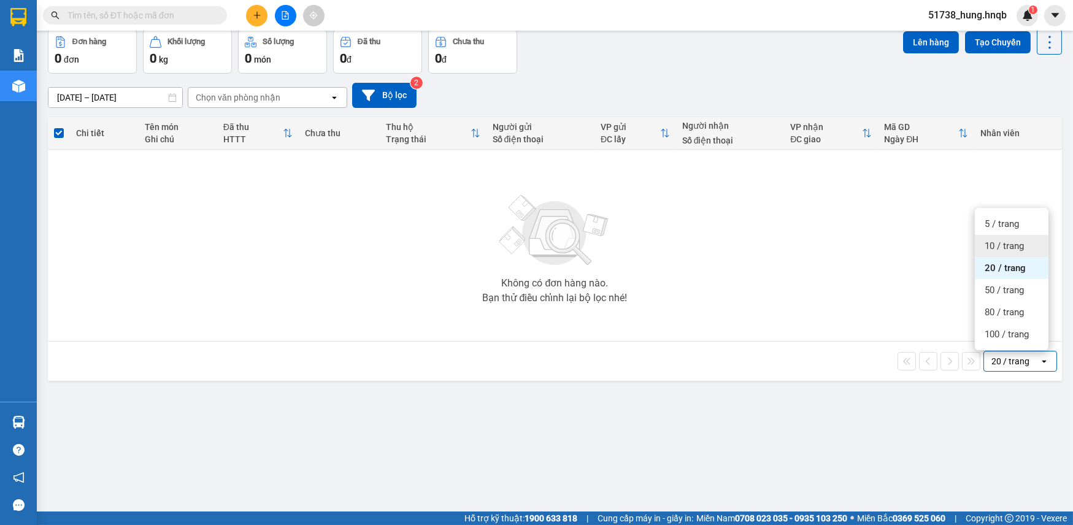
click at [1005, 250] on span "10 / trang" at bounding box center [1004, 246] width 39 height 12
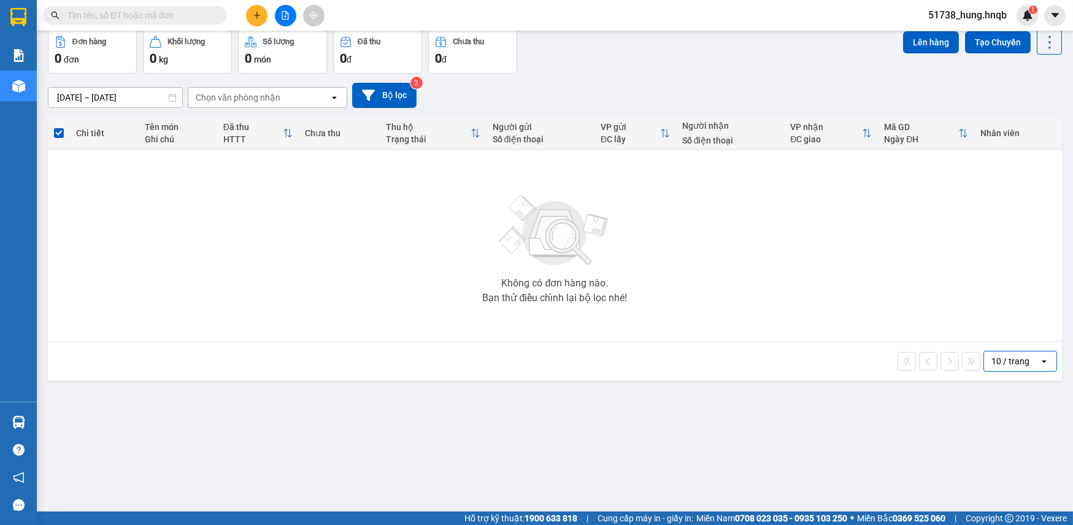
scroll to position [0, 0]
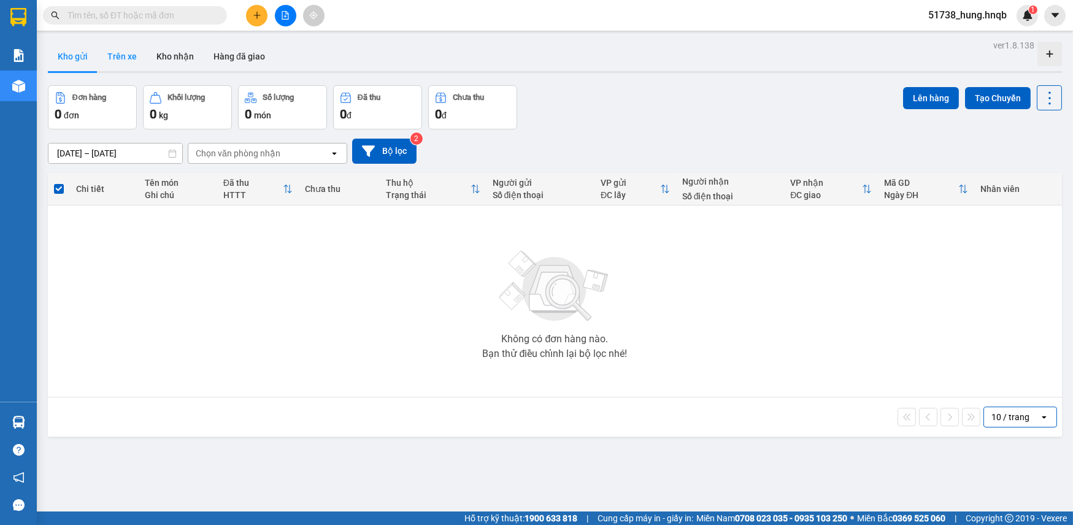
click at [127, 51] on button "Trên xe" at bounding box center [122, 56] width 49 height 29
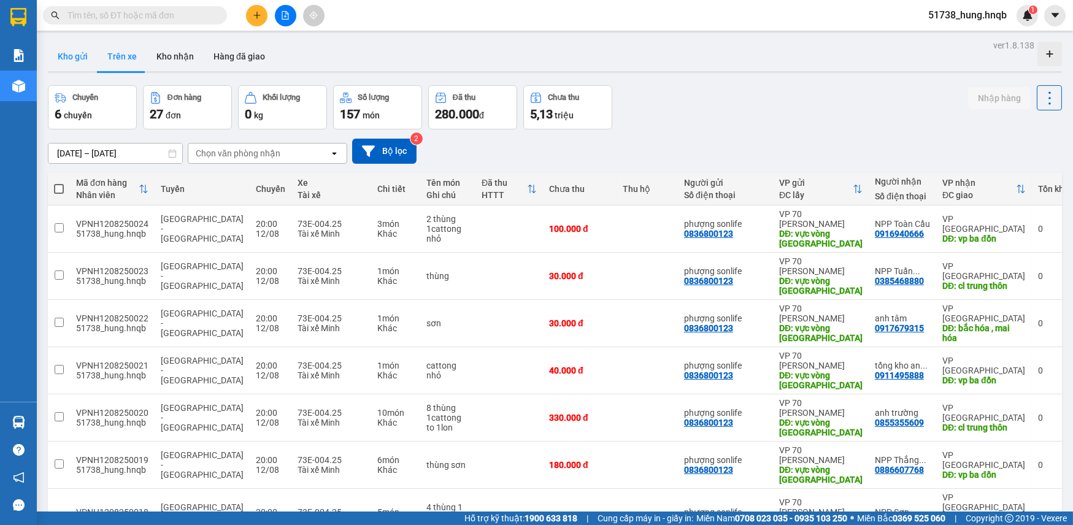
click at [61, 59] on button "Kho gửi" at bounding box center [73, 56] width 50 height 29
